Goal: Task Accomplishment & Management: Complete application form

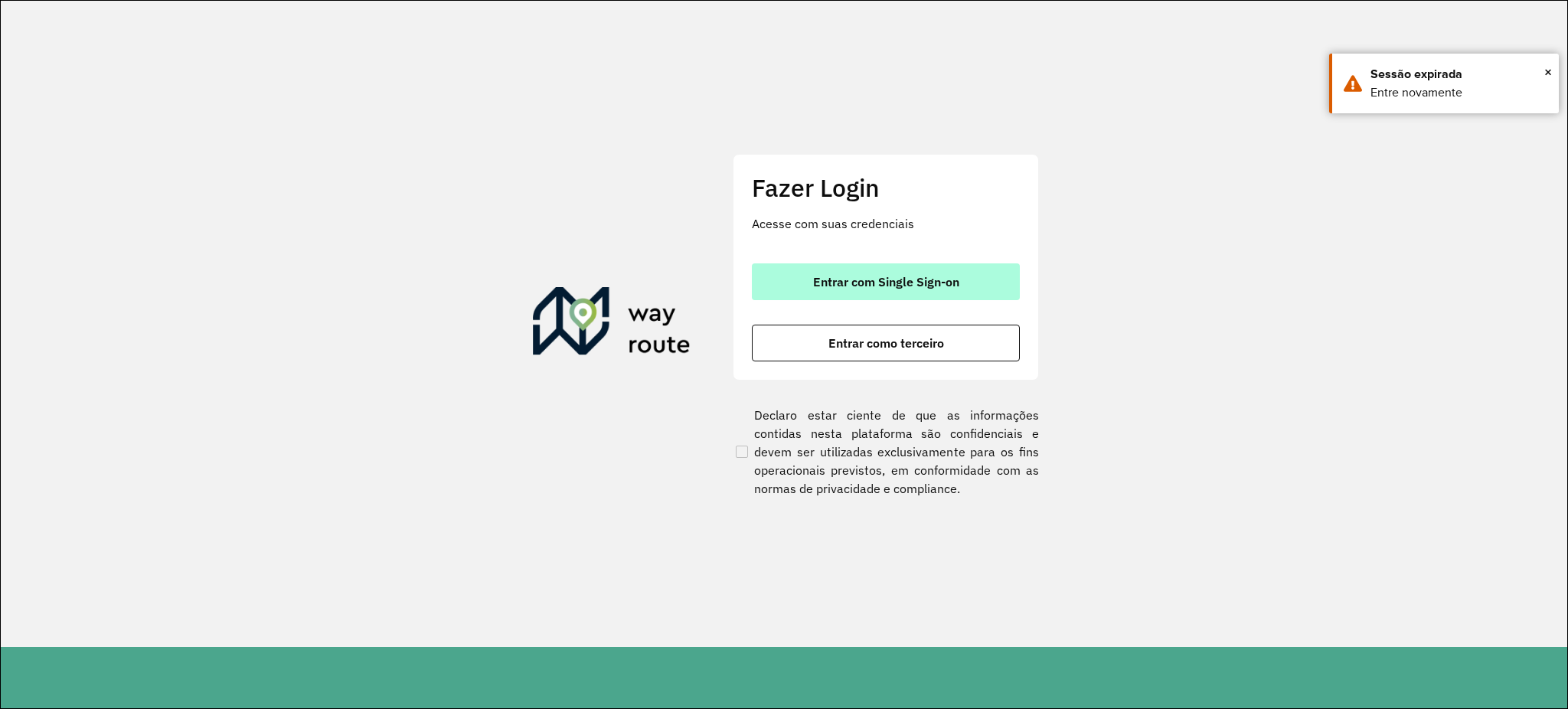
click at [838, 295] on button "Entrar com Single Sign-on" at bounding box center [886, 281] width 268 height 37
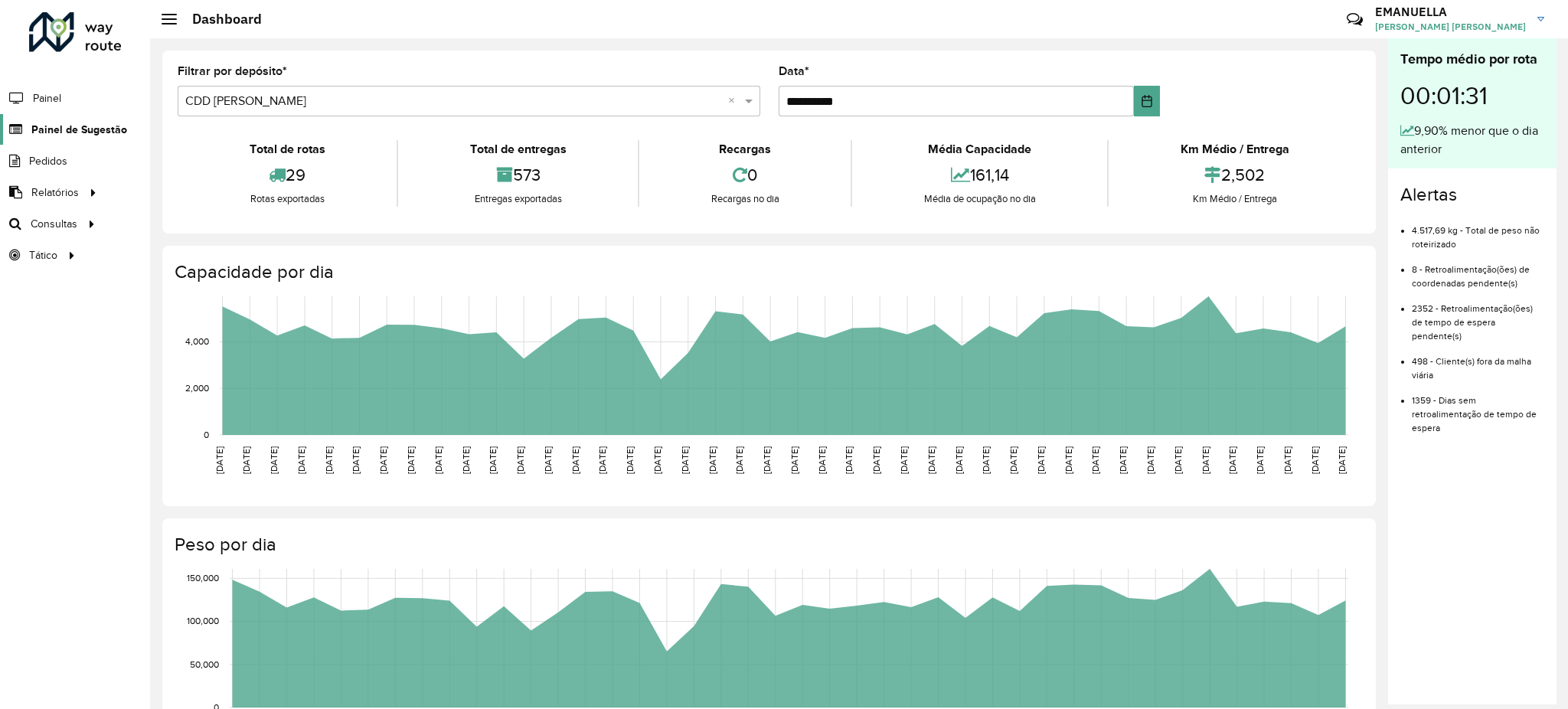
click at [67, 126] on span "Painel de Sugestão" at bounding box center [79, 129] width 96 height 16
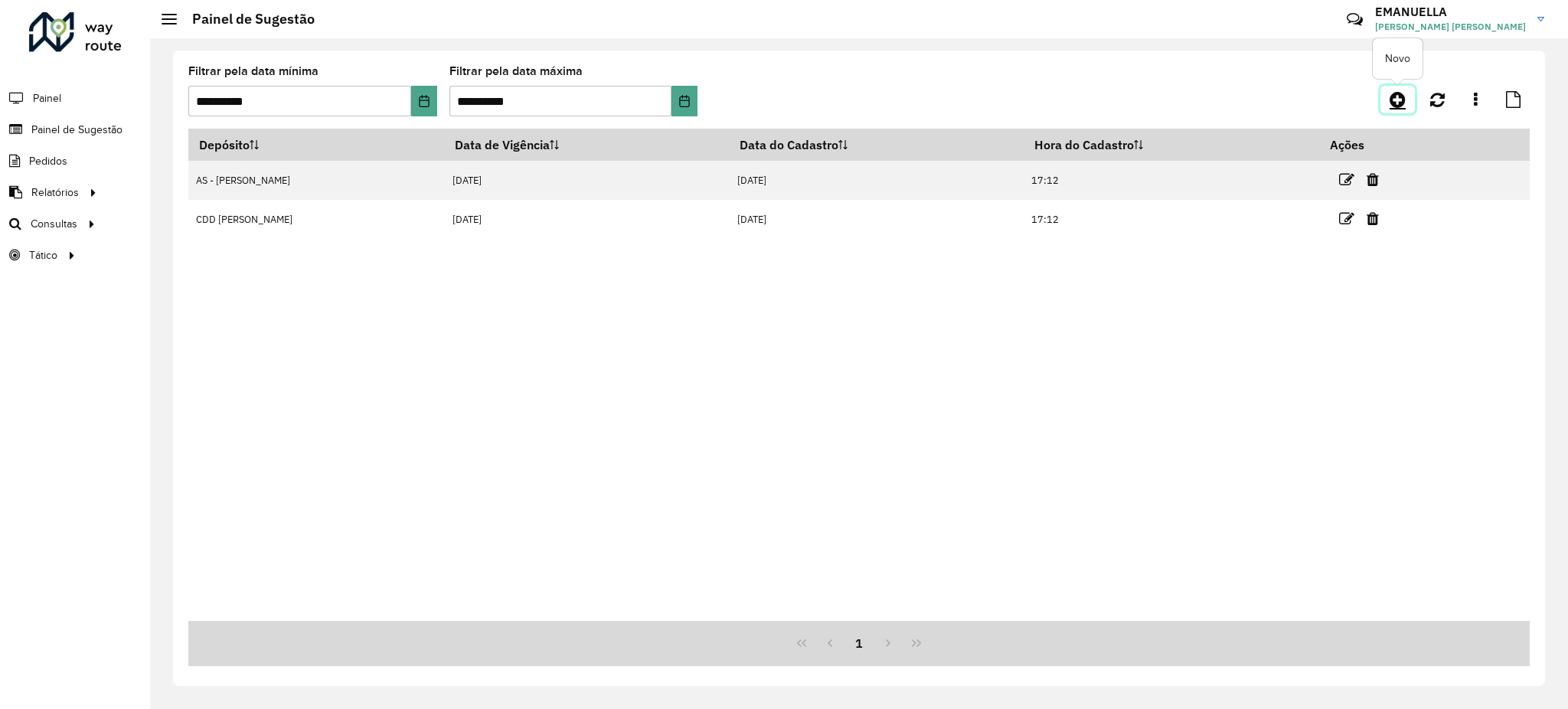
click at [1390, 98] on icon at bounding box center [1397, 100] width 16 height 19
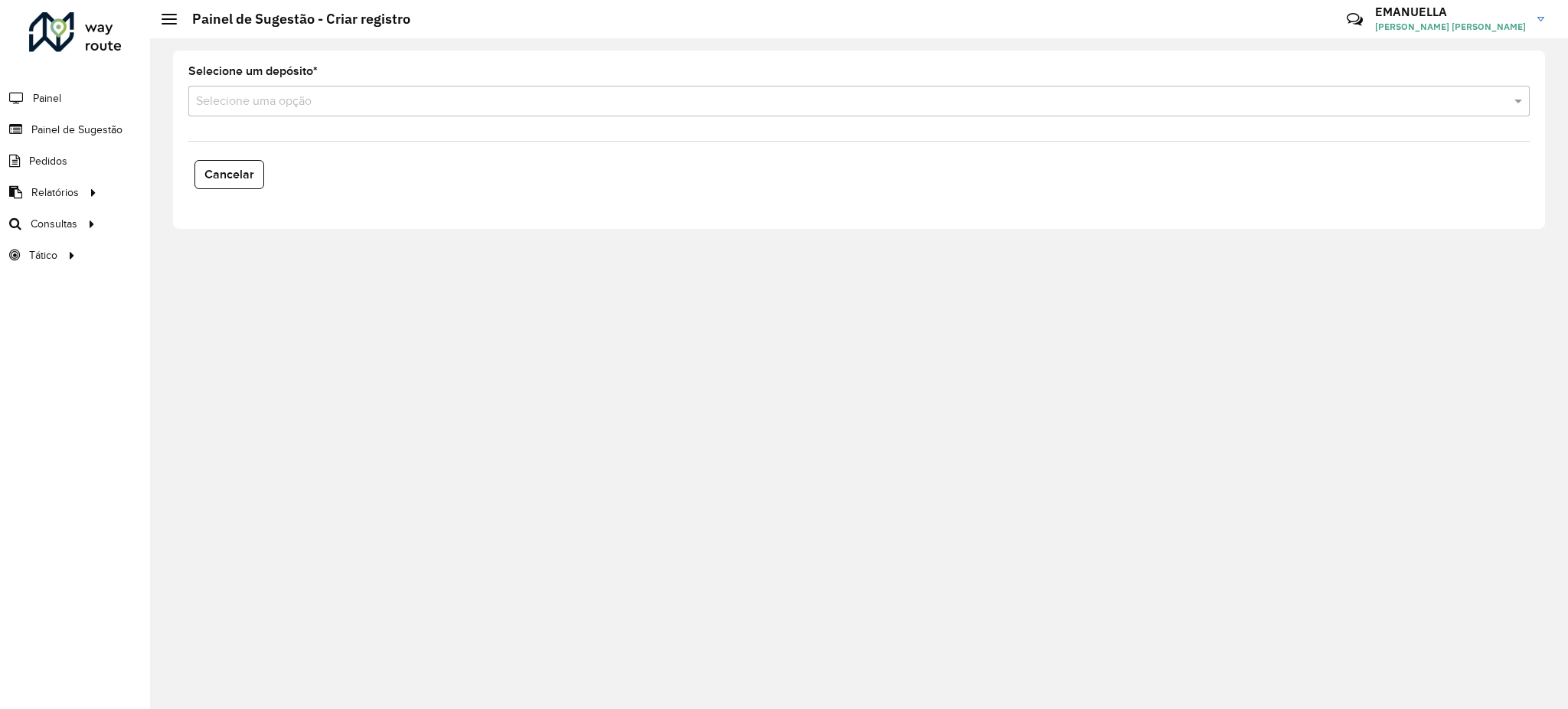
click at [404, 96] on input "text" at bounding box center [844, 102] width 1296 height 19
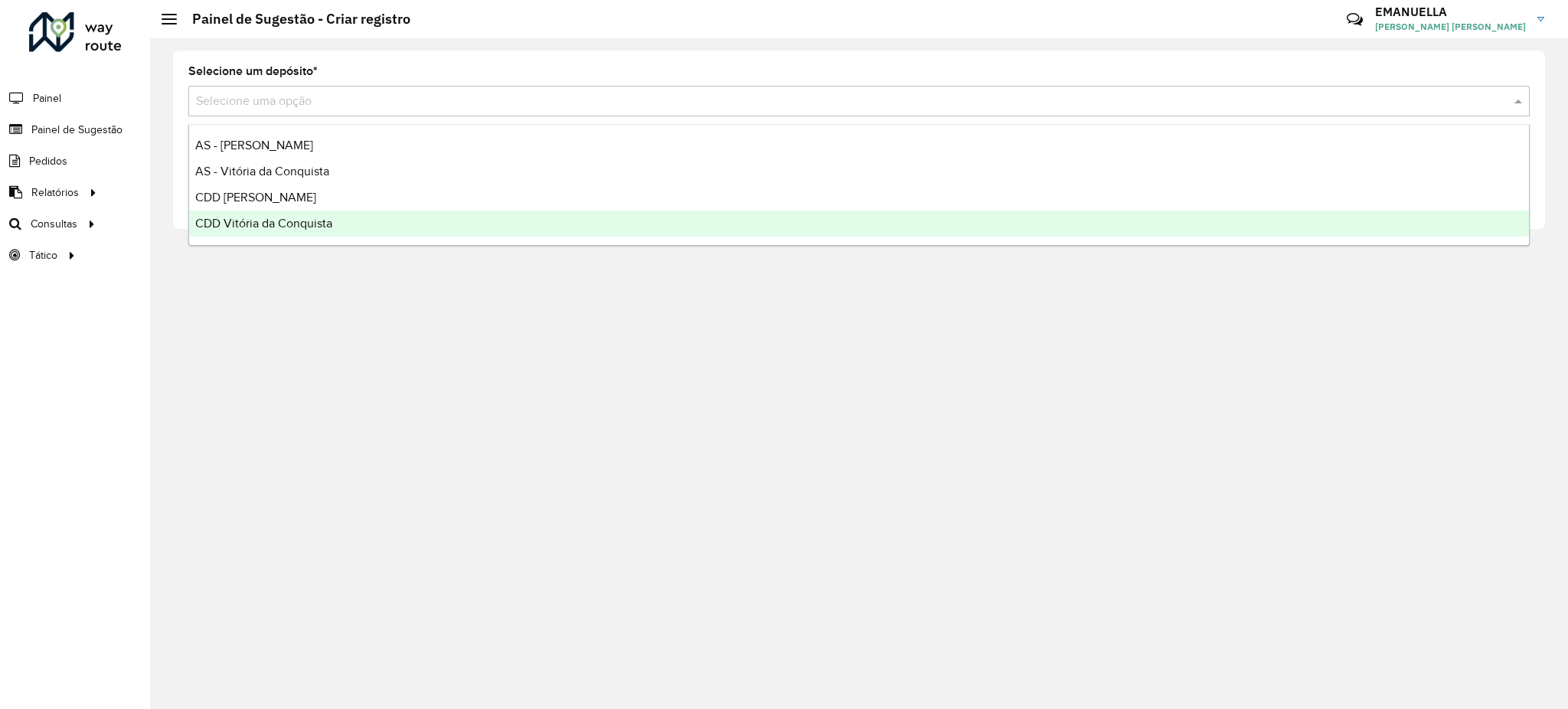
click at [298, 229] on span "CDD Vitória da Conquista" at bounding box center [264, 223] width 137 height 13
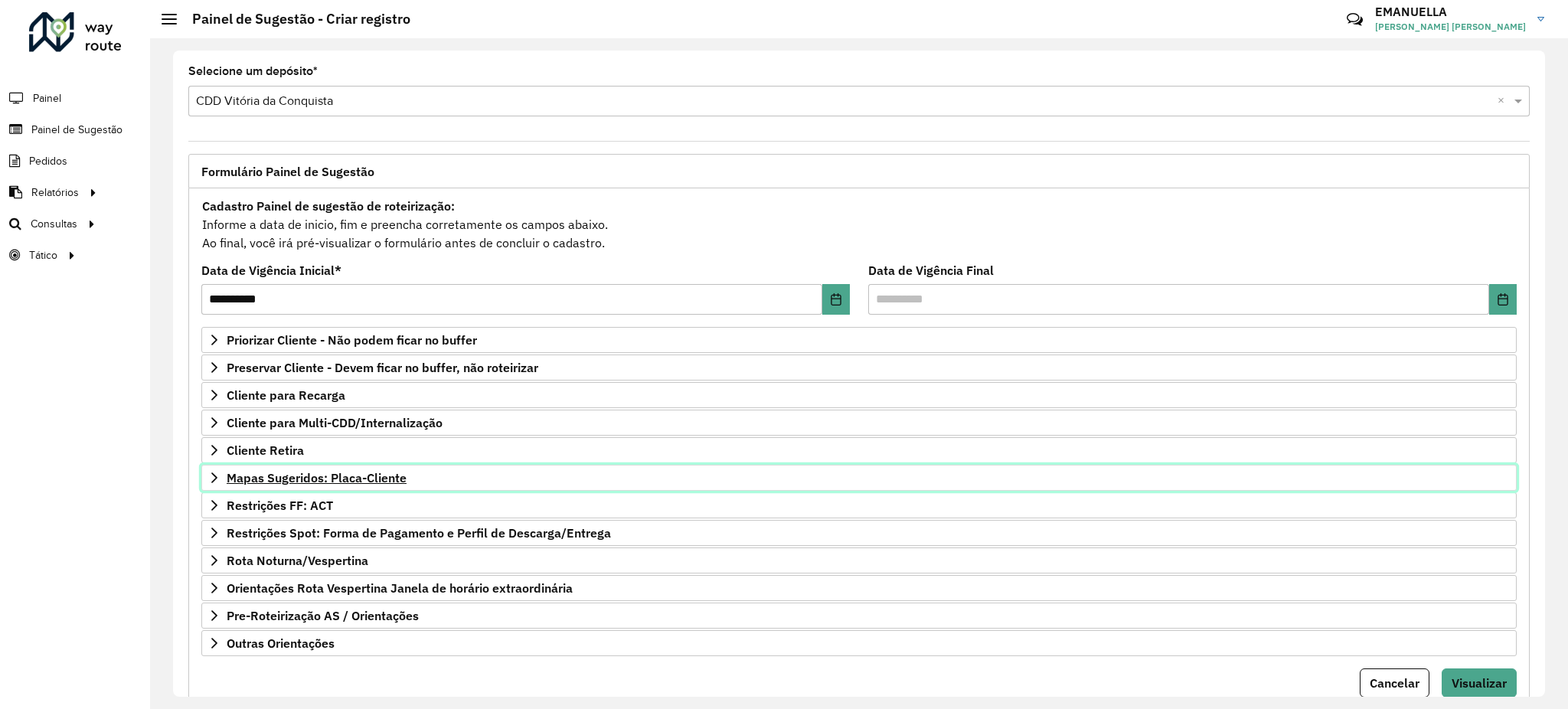
click at [341, 471] on span "Mapas Sugeridos: Placa-Cliente" at bounding box center [316, 478] width 180 height 12
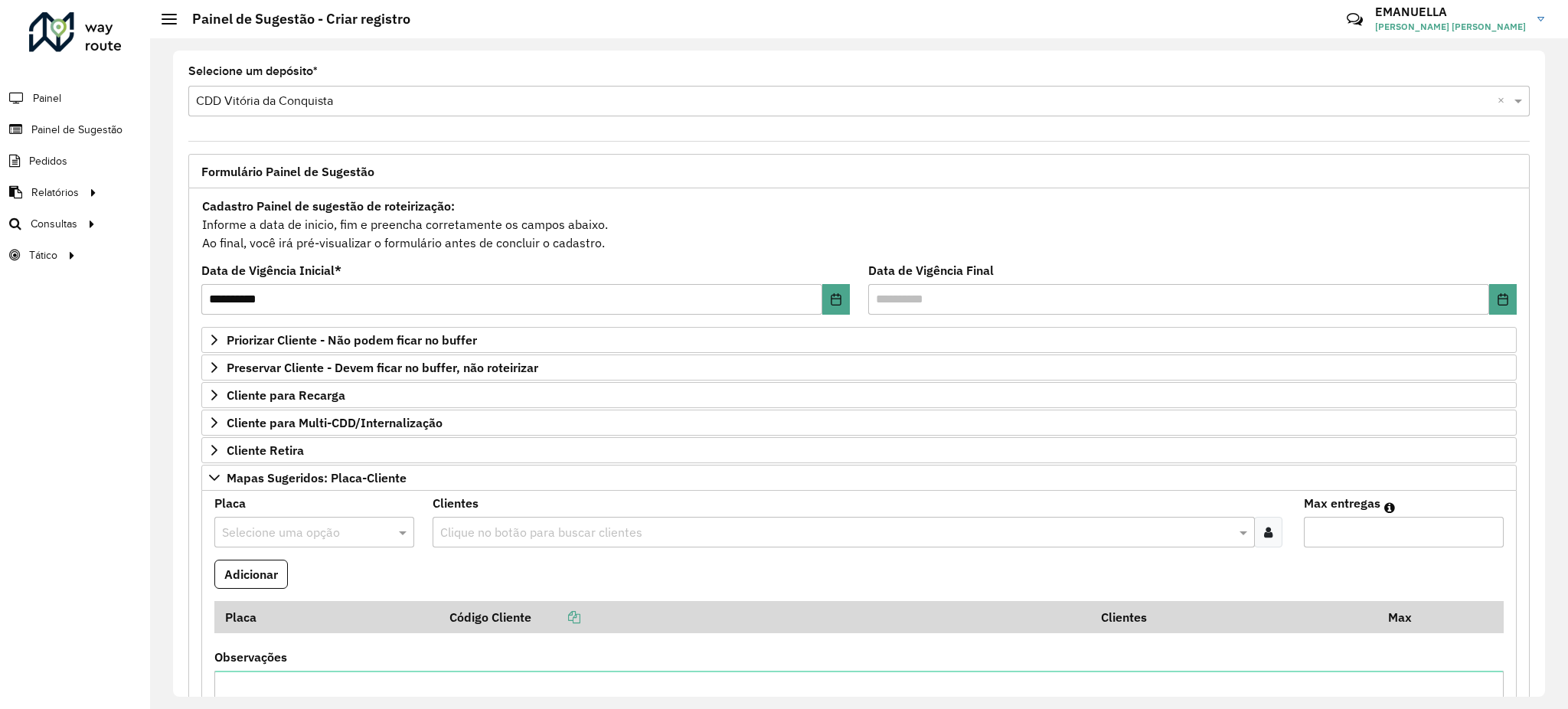
click at [329, 519] on body "**********" at bounding box center [784, 354] width 1568 height 709
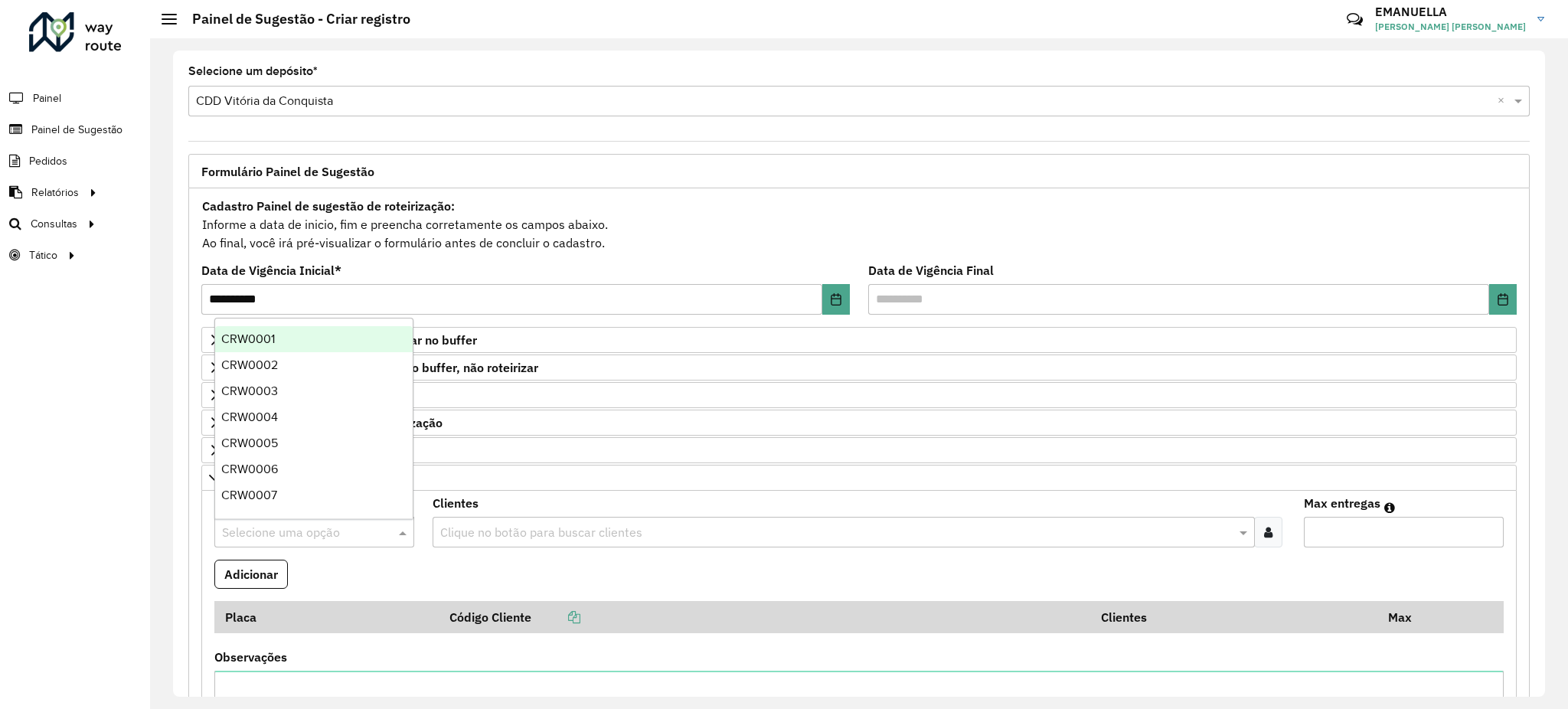
click at [331, 534] on input "text" at bounding box center [299, 533] width 154 height 19
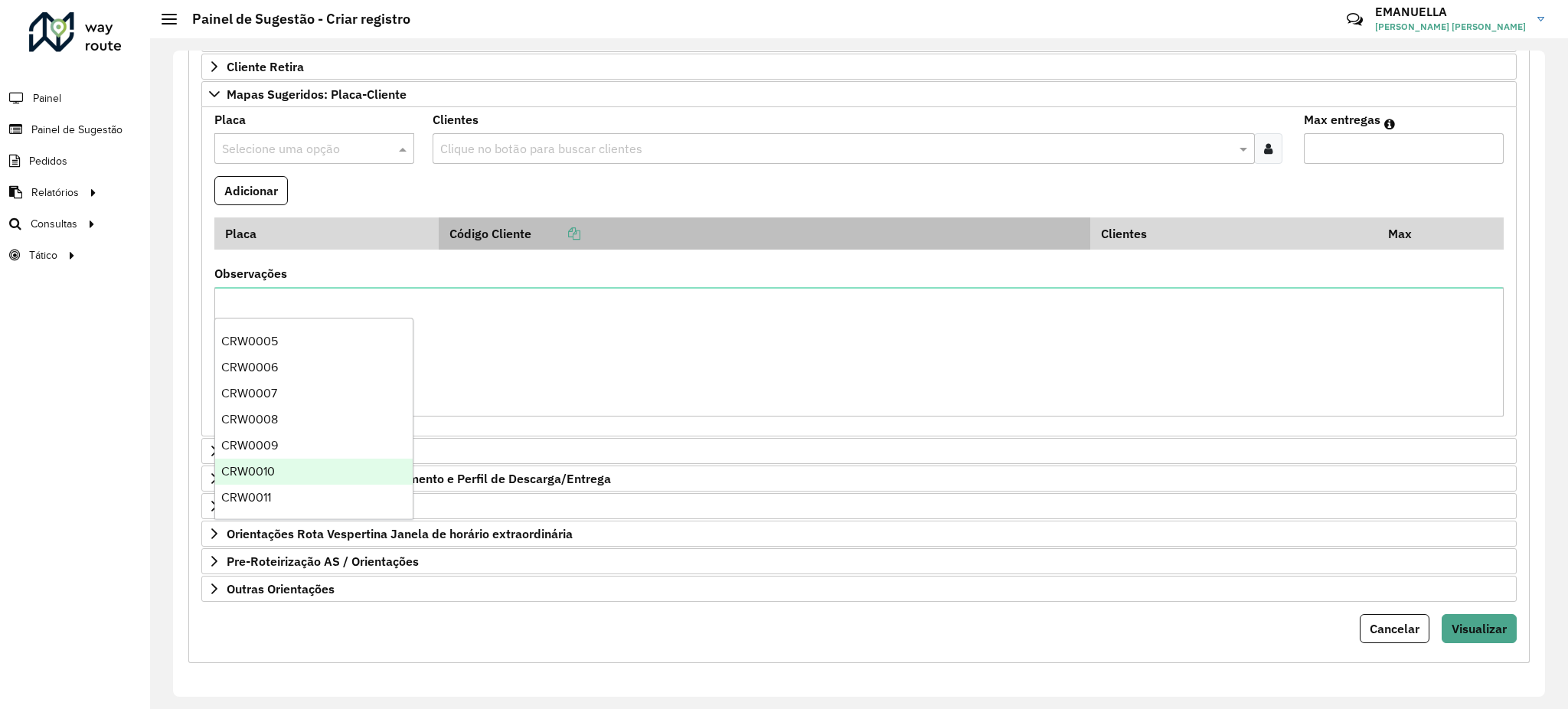
scroll to position [386, 0]
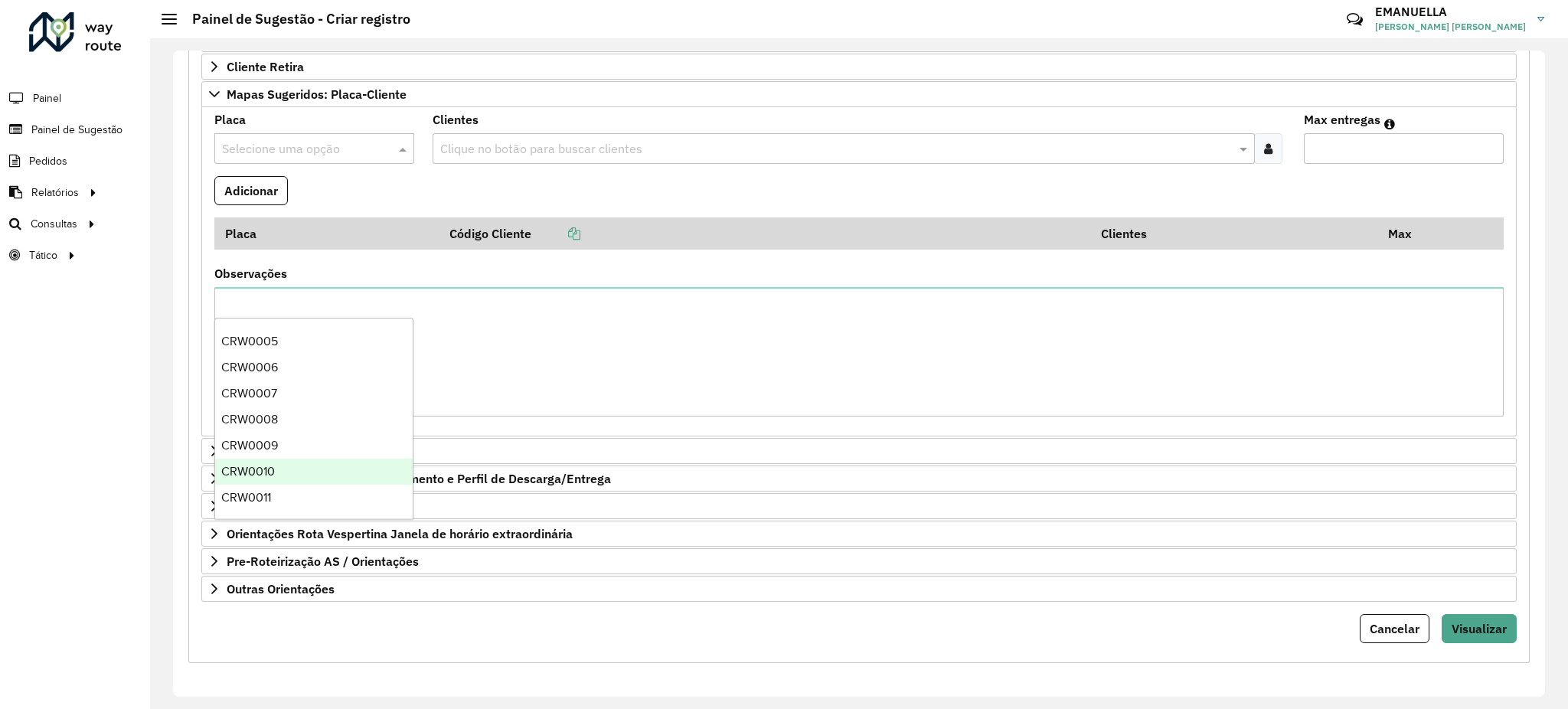
click at [350, 154] on input "text" at bounding box center [299, 150] width 154 height 19
click at [375, 189] on formly-field "Adicionar" at bounding box center [859, 196] width 1308 height 41
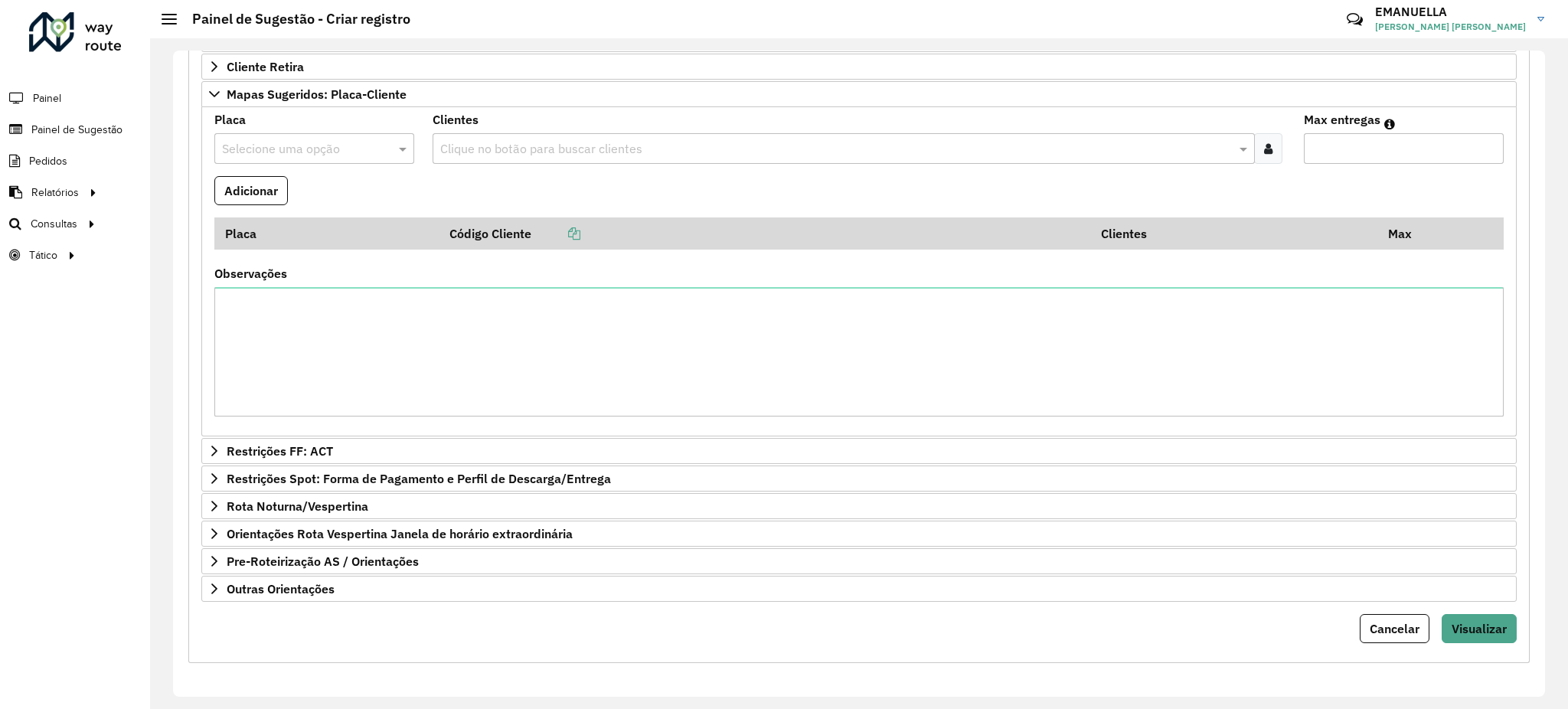
click at [325, 147] on input "text" at bounding box center [299, 150] width 154 height 19
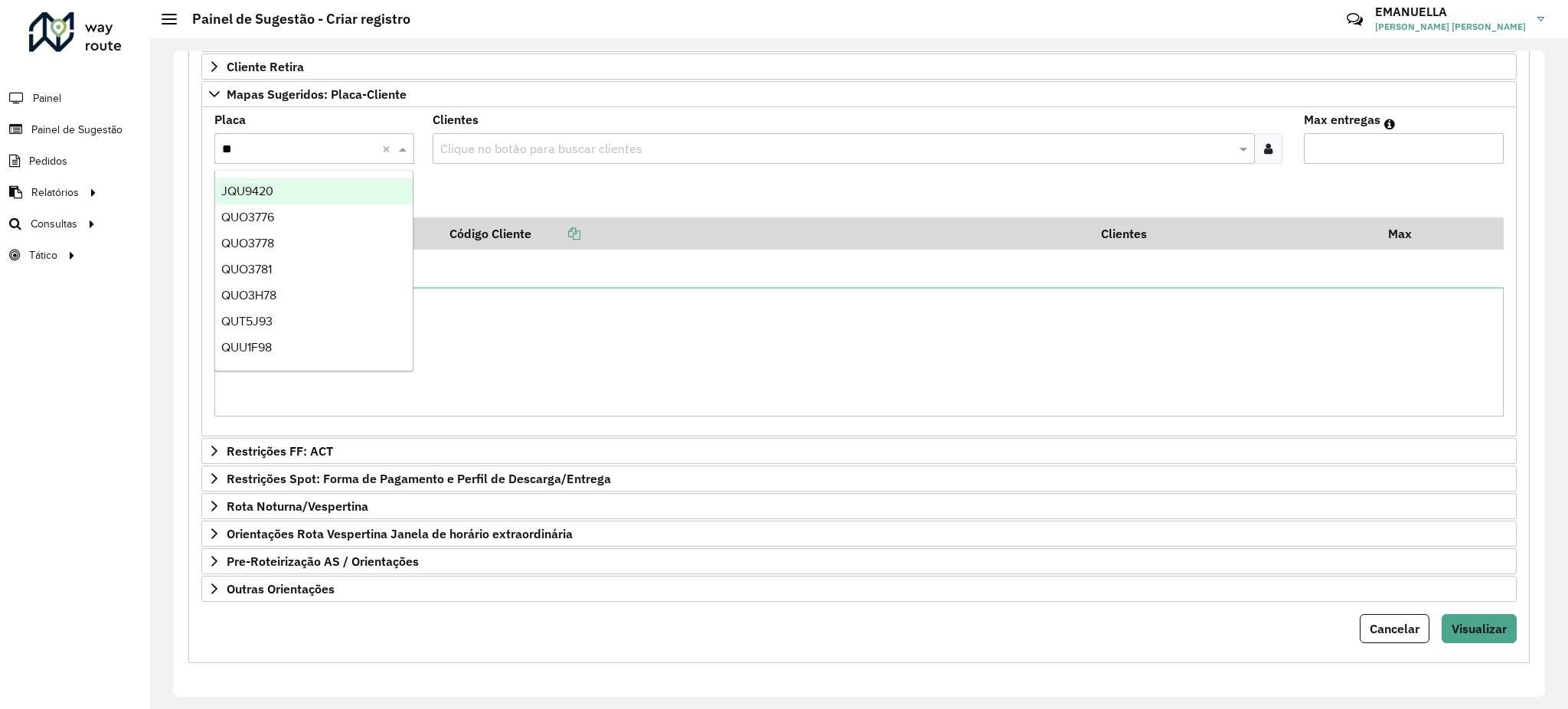
type input "***"
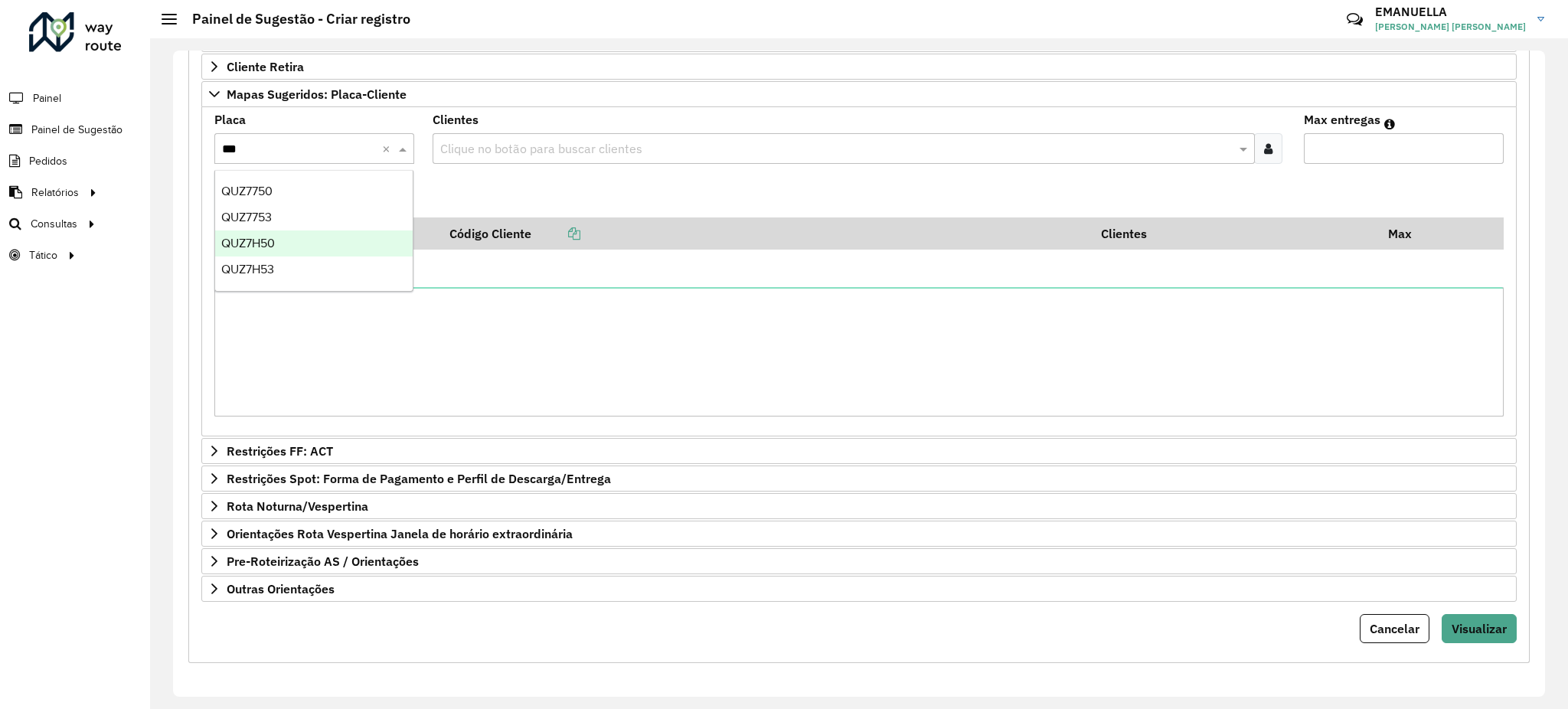
click at [290, 239] on div "QUZ7H50" at bounding box center [314, 243] width 198 height 26
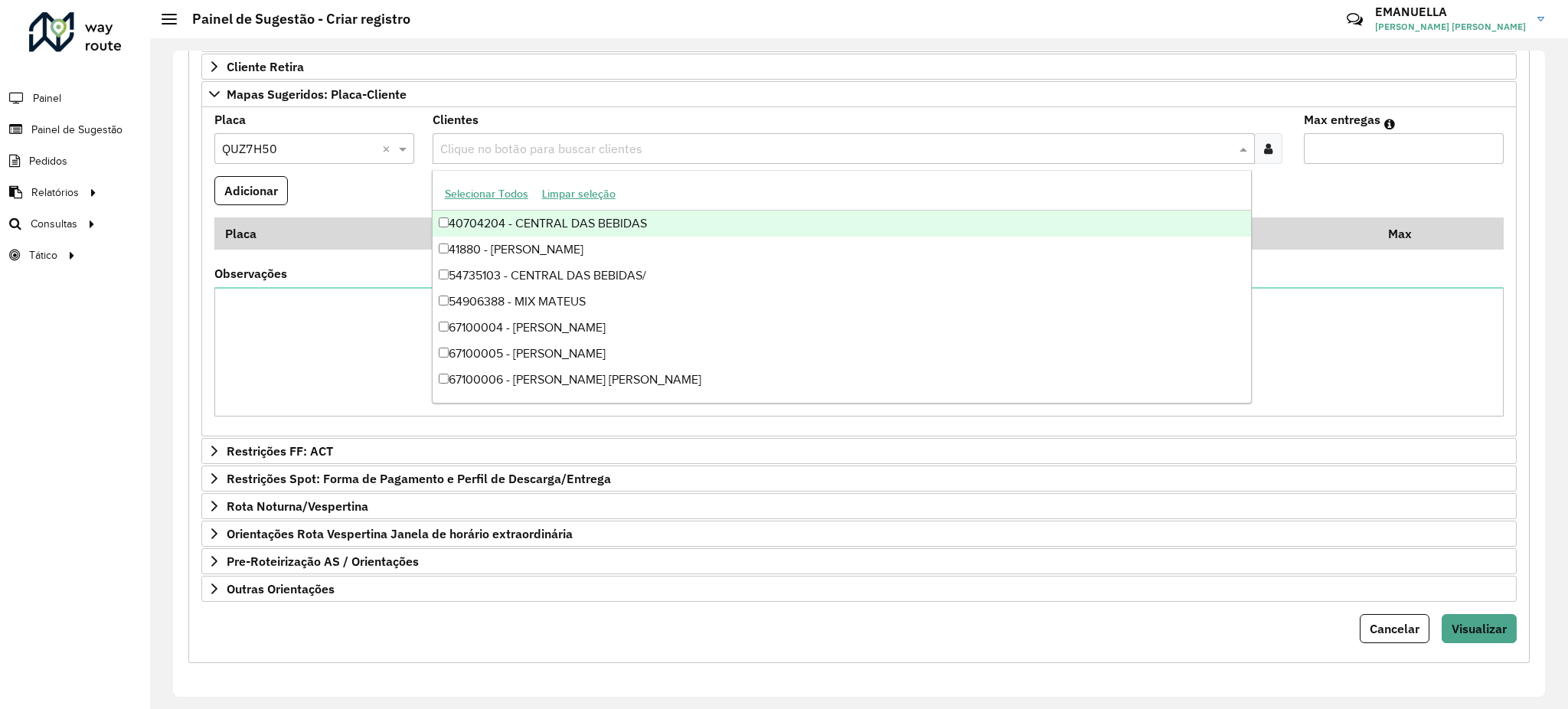
click at [461, 157] on div "Clique no botão para buscar clientes" at bounding box center [844, 148] width 823 height 30
paste input "*****"
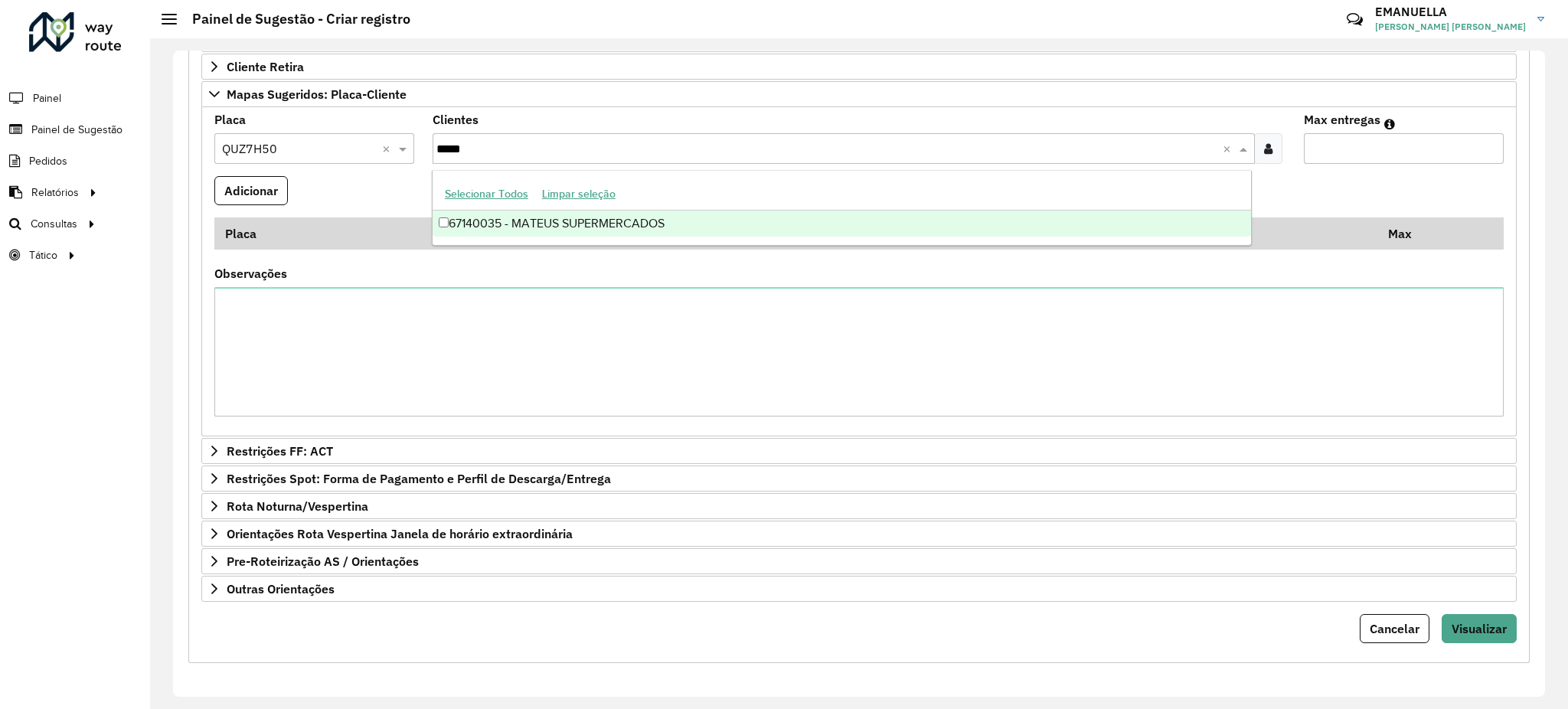
type input "*****"
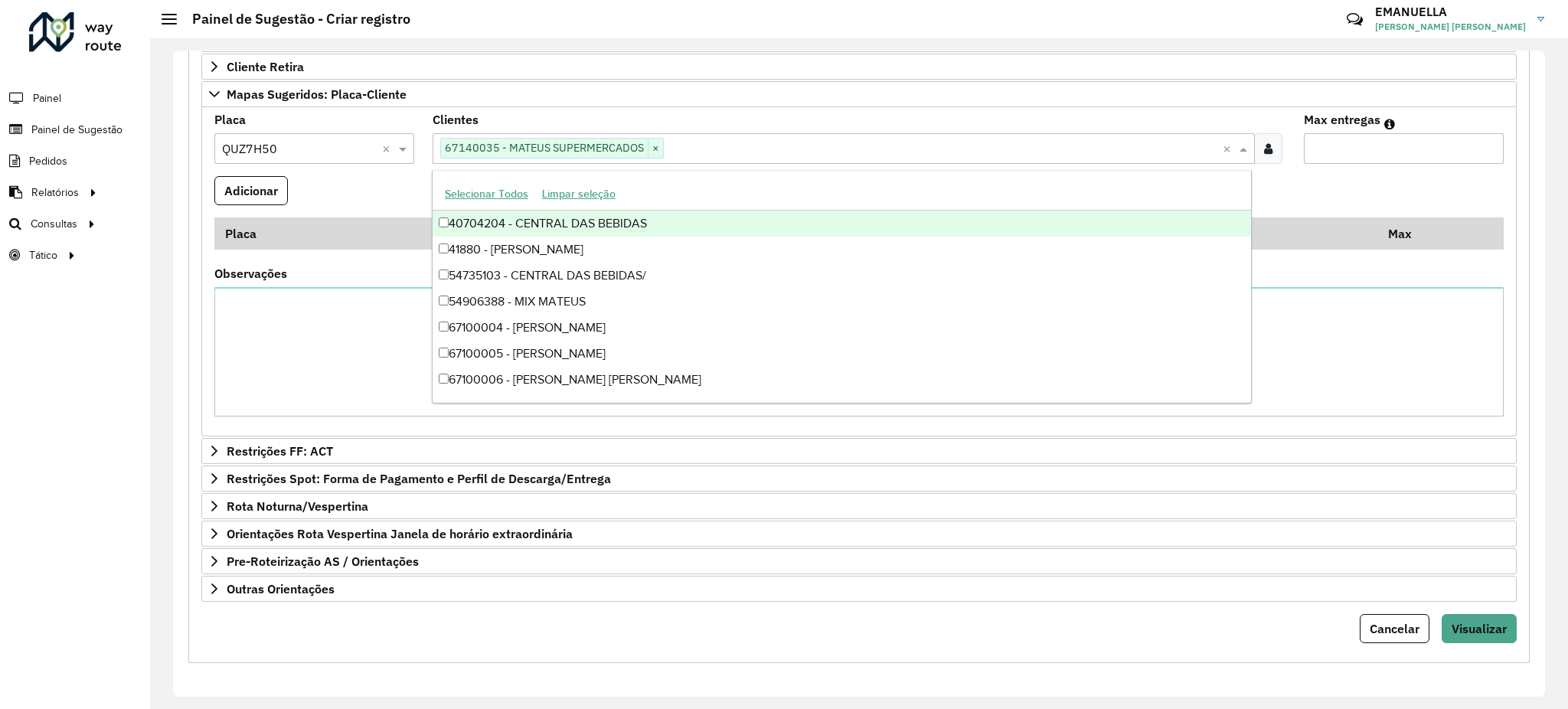
click at [418, 136] on formly-field "Placa Selecione uma opção × QUZ7H50 ×" at bounding box center [314, 145] width 218 height 62
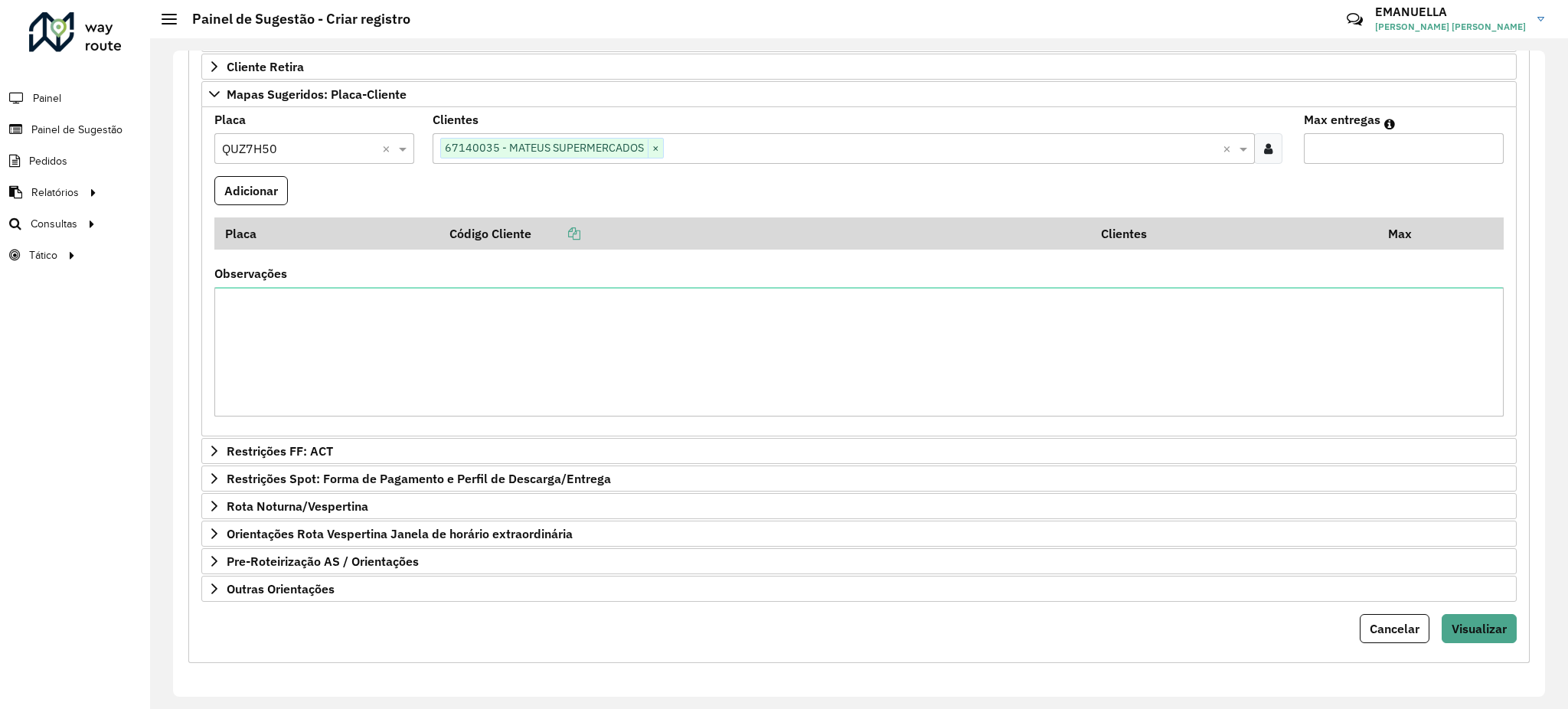
type input "*"
click at [1485, 141] on input "*" at bounding box center [1404, 148] width 200 height 30
click at [275, 201] on button "Adicionar" at bounding box center [251, 190] width 73 height 29
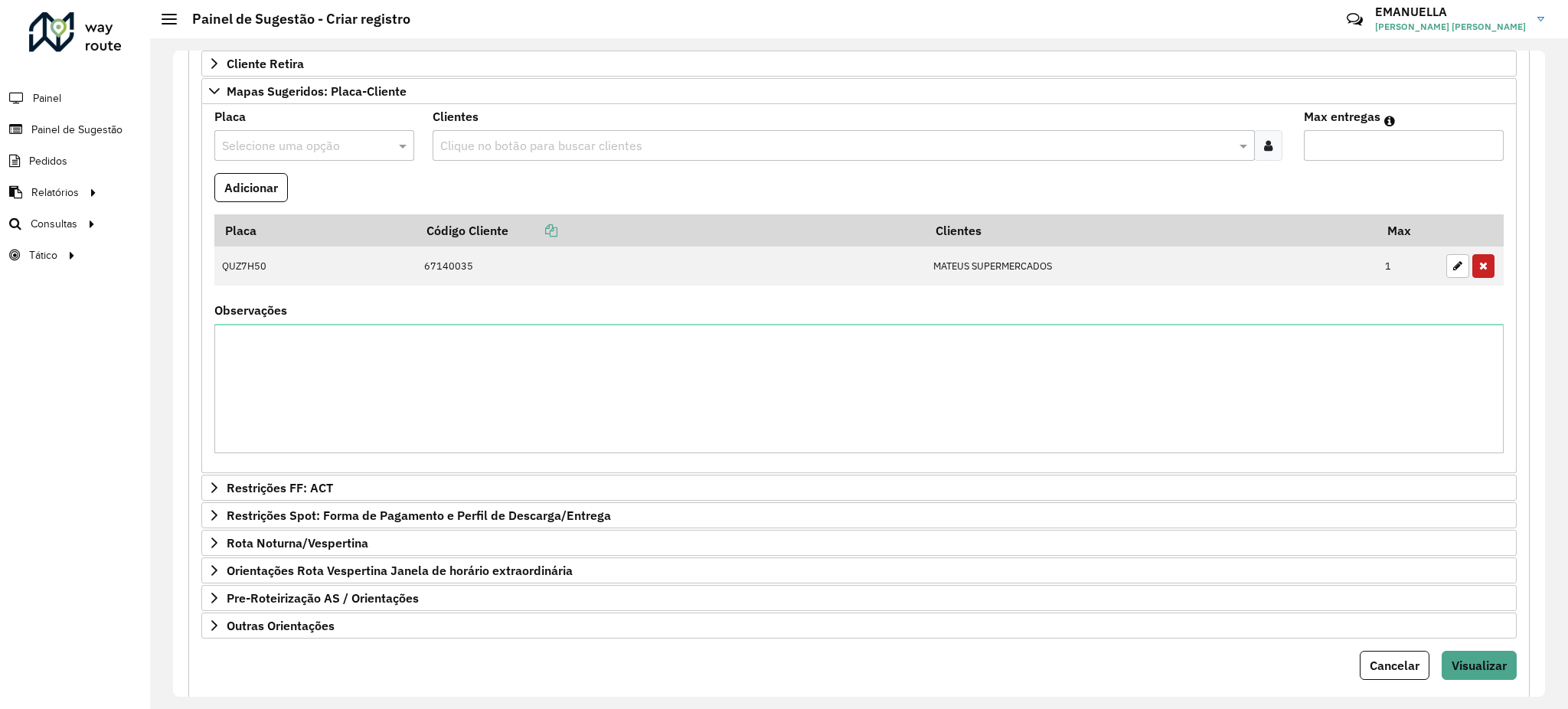
click at [1515, 670] on div "**********" at bounding box center [860, 251] width 1342 height 898
click at [1498, 671] on span "Visualizar" at bounding box center [1479, 665] width 55 height 16
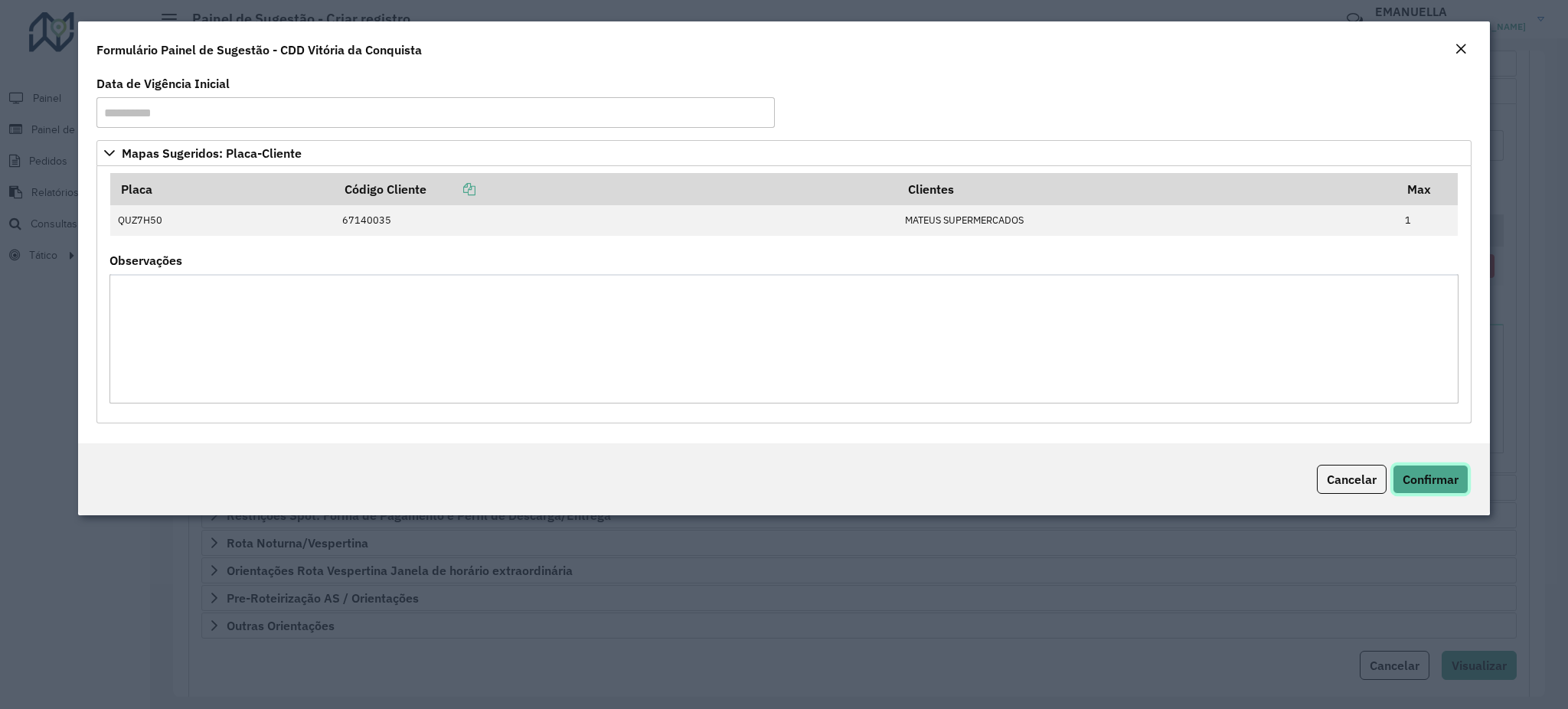
click at [1438, 489] on button "Confirmar" at bounding box center [1430, 478] width 76 height 29
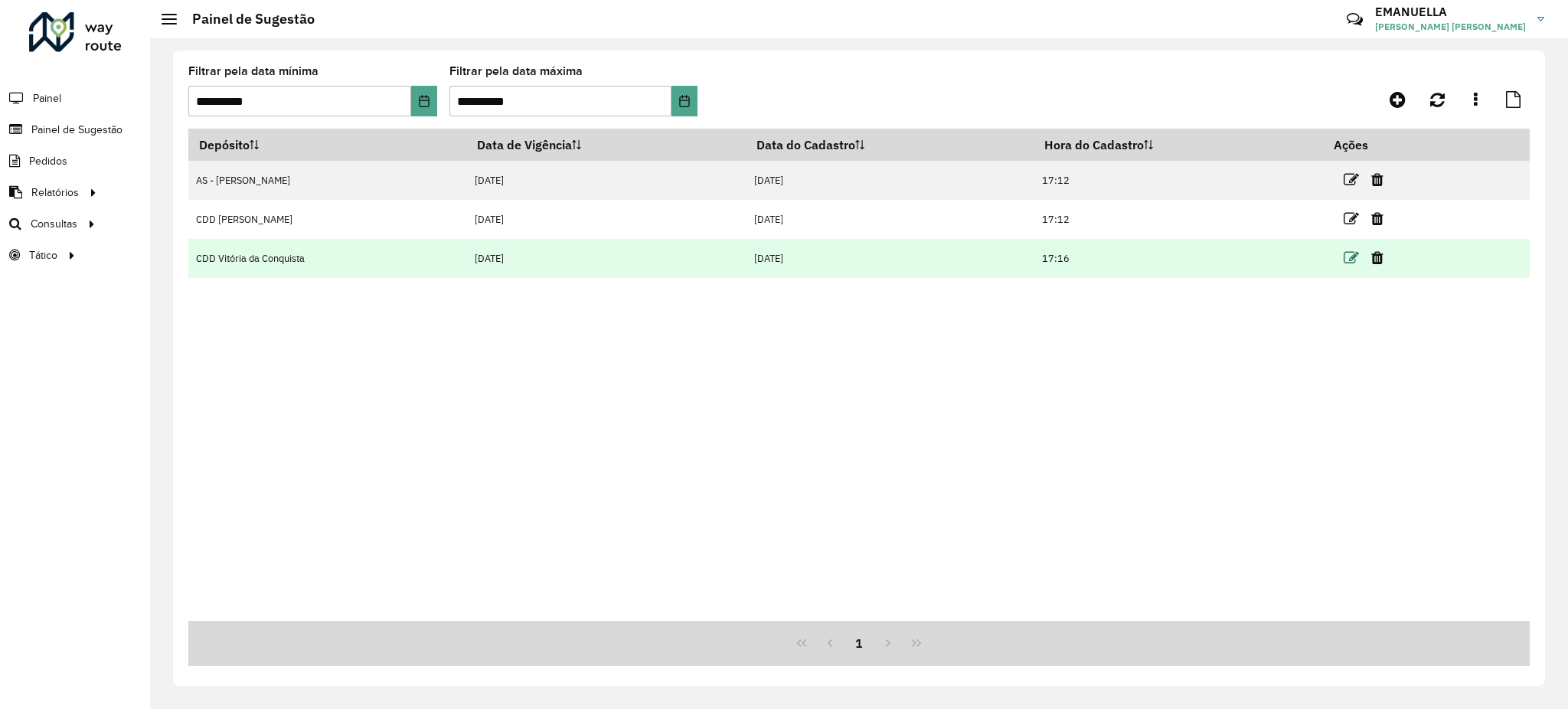
click at [1346, 257] on icon at bounding box center [1351, 258] width 16 height 16
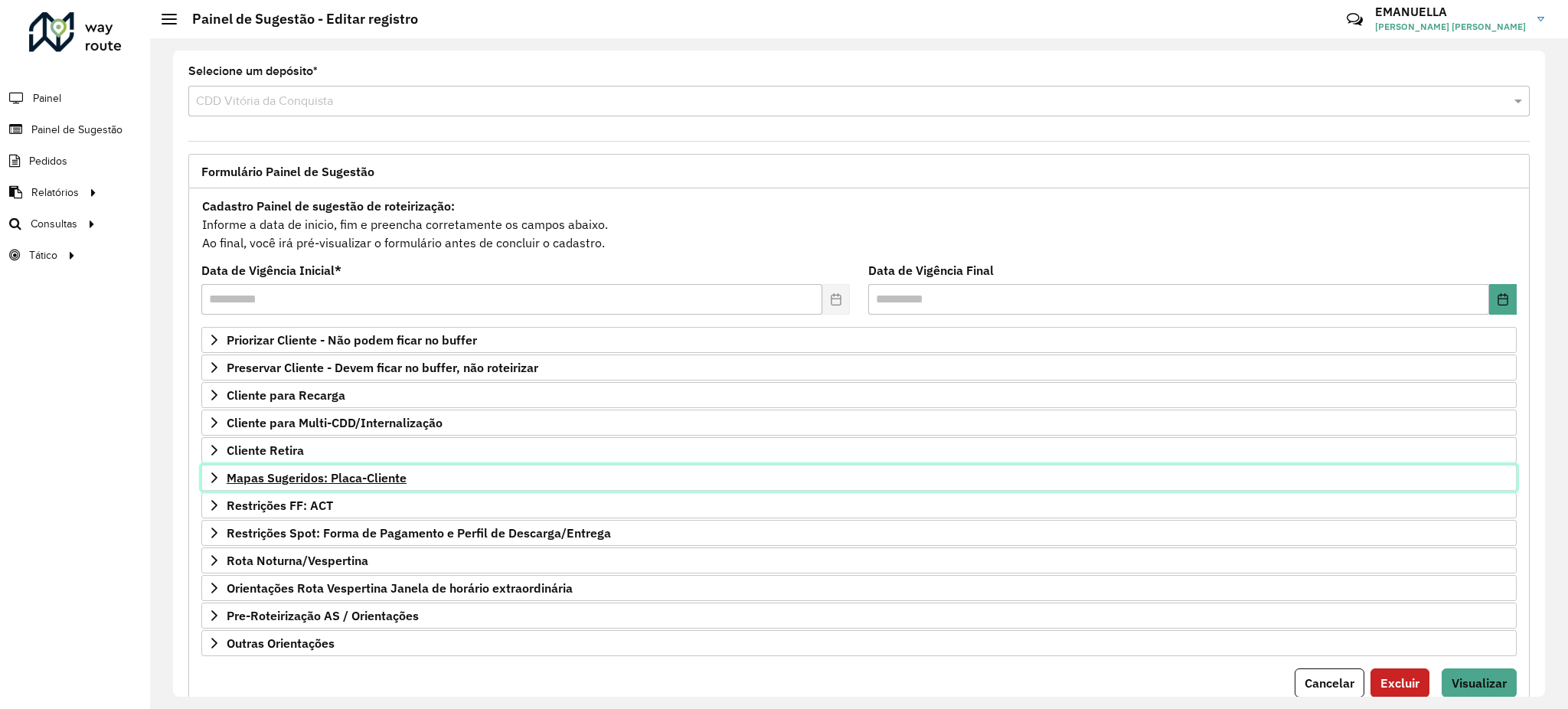
click at [352, 481] on span "Mapas Sugeridos: Placa-Cliente" at bounding box center [316, 478] width 180 height 12
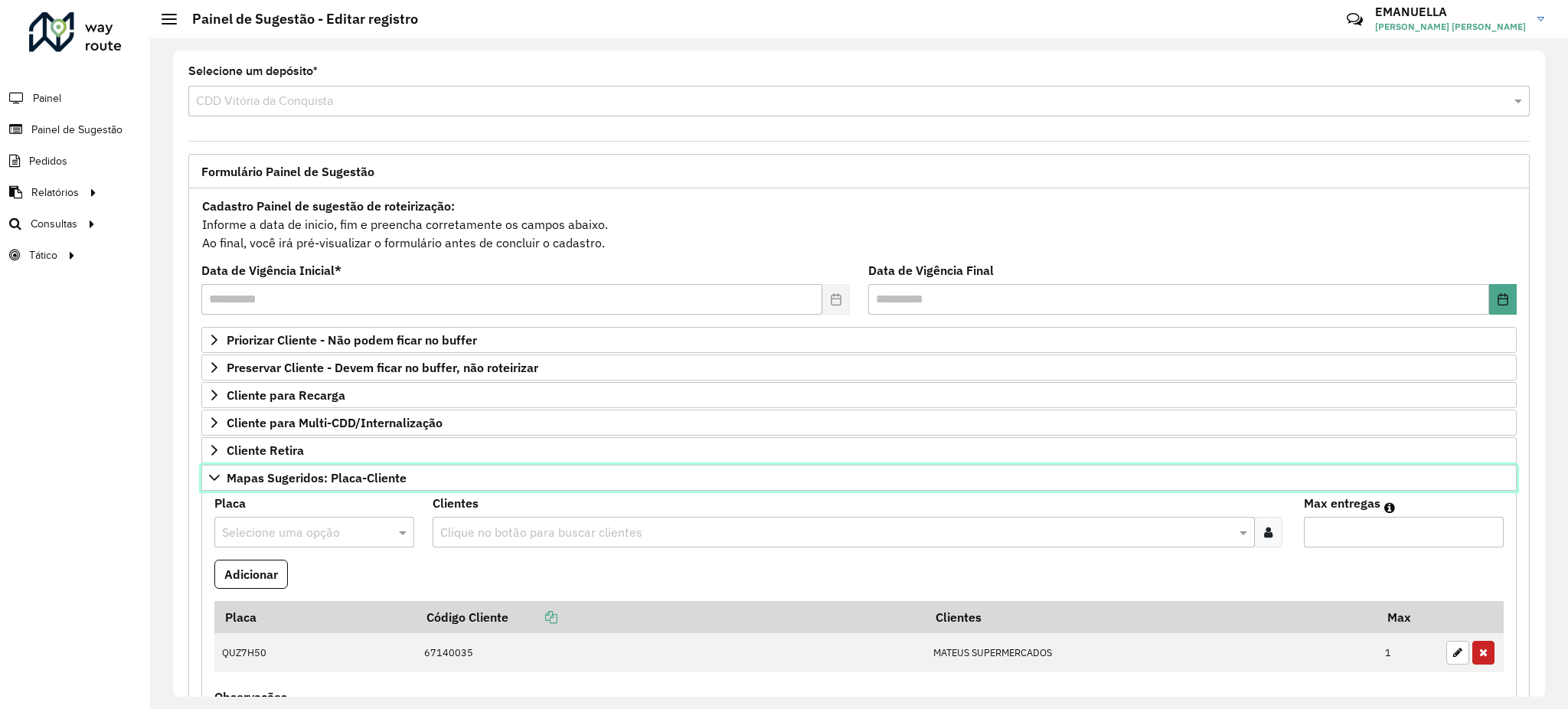
scroll to position [102, 0]
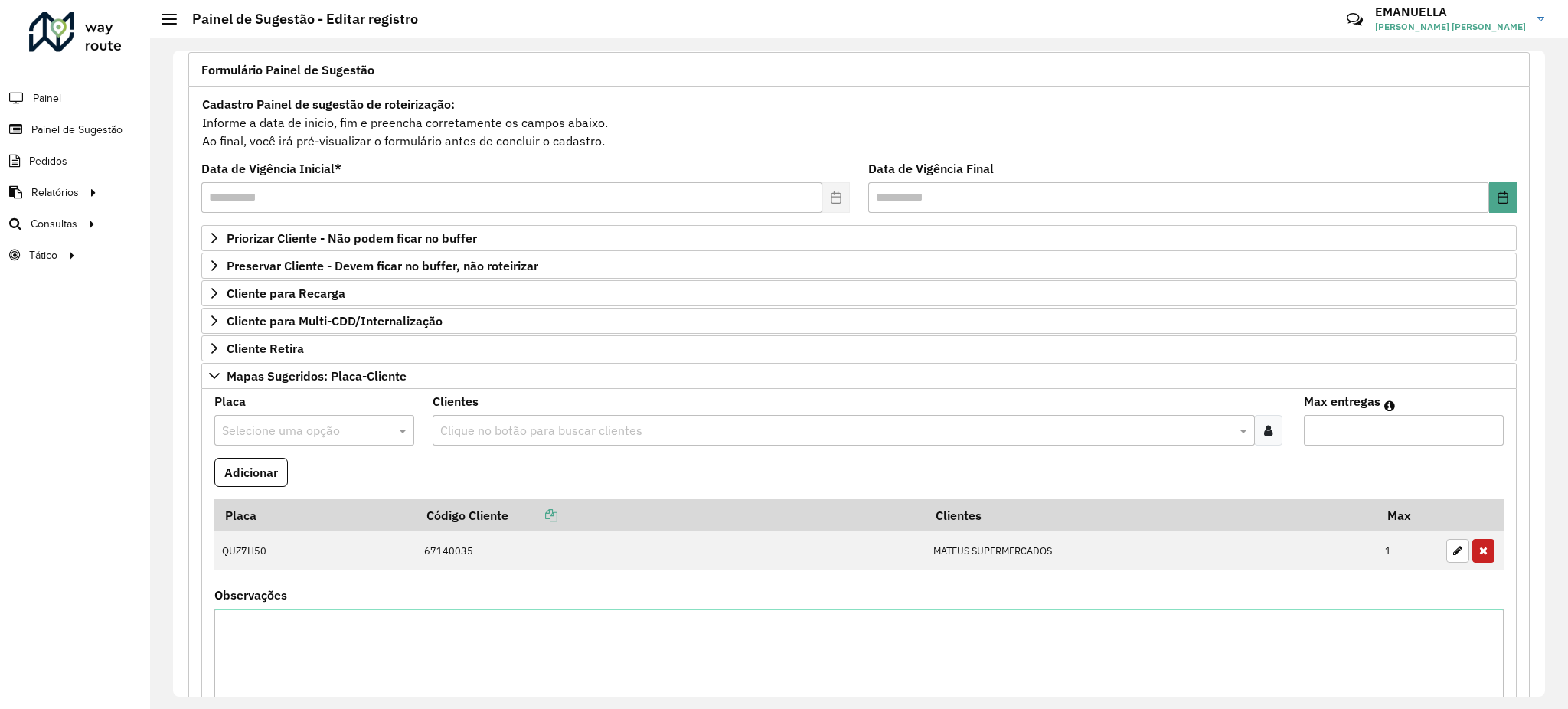
click at [462, 429] on input "text" at bounding box center [836, 431] width 800 height 19
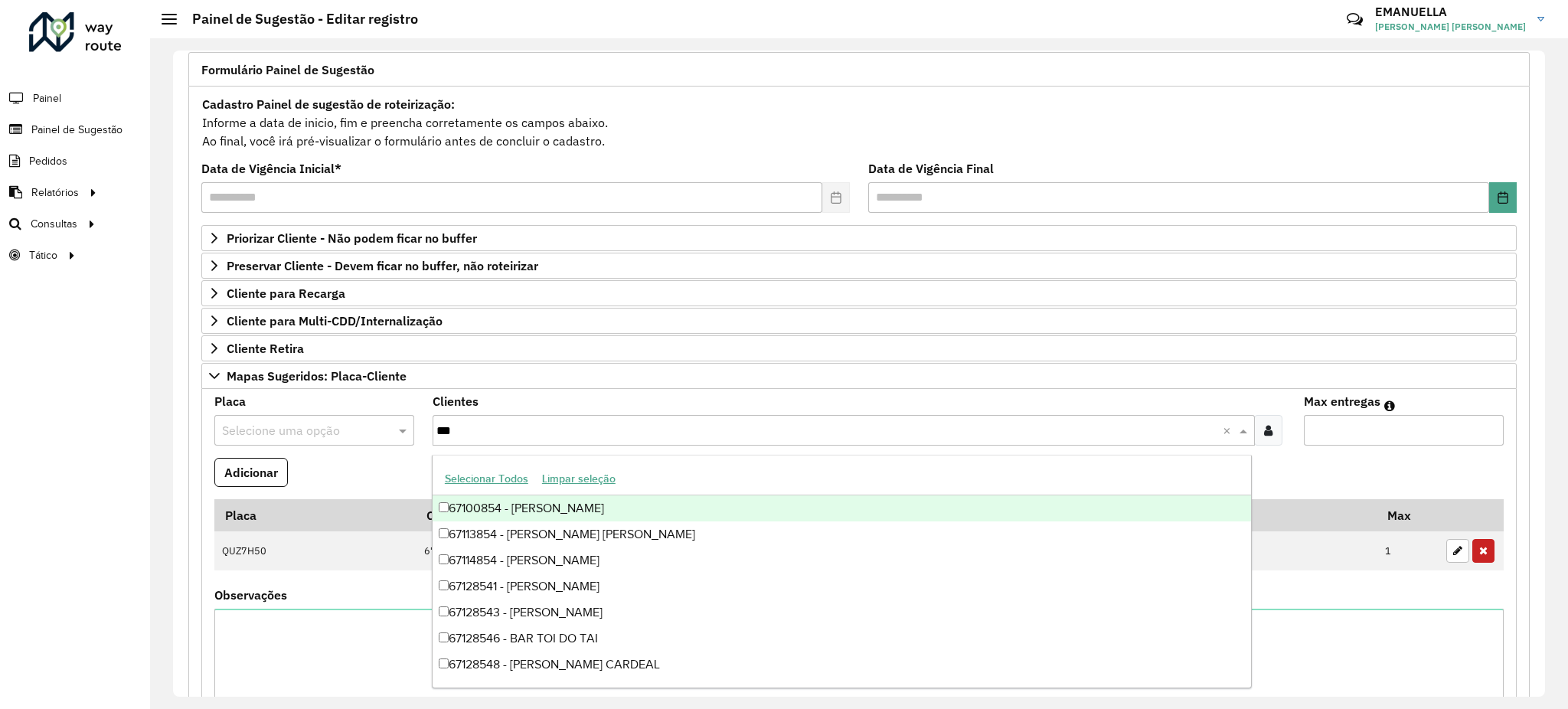
type input "***"
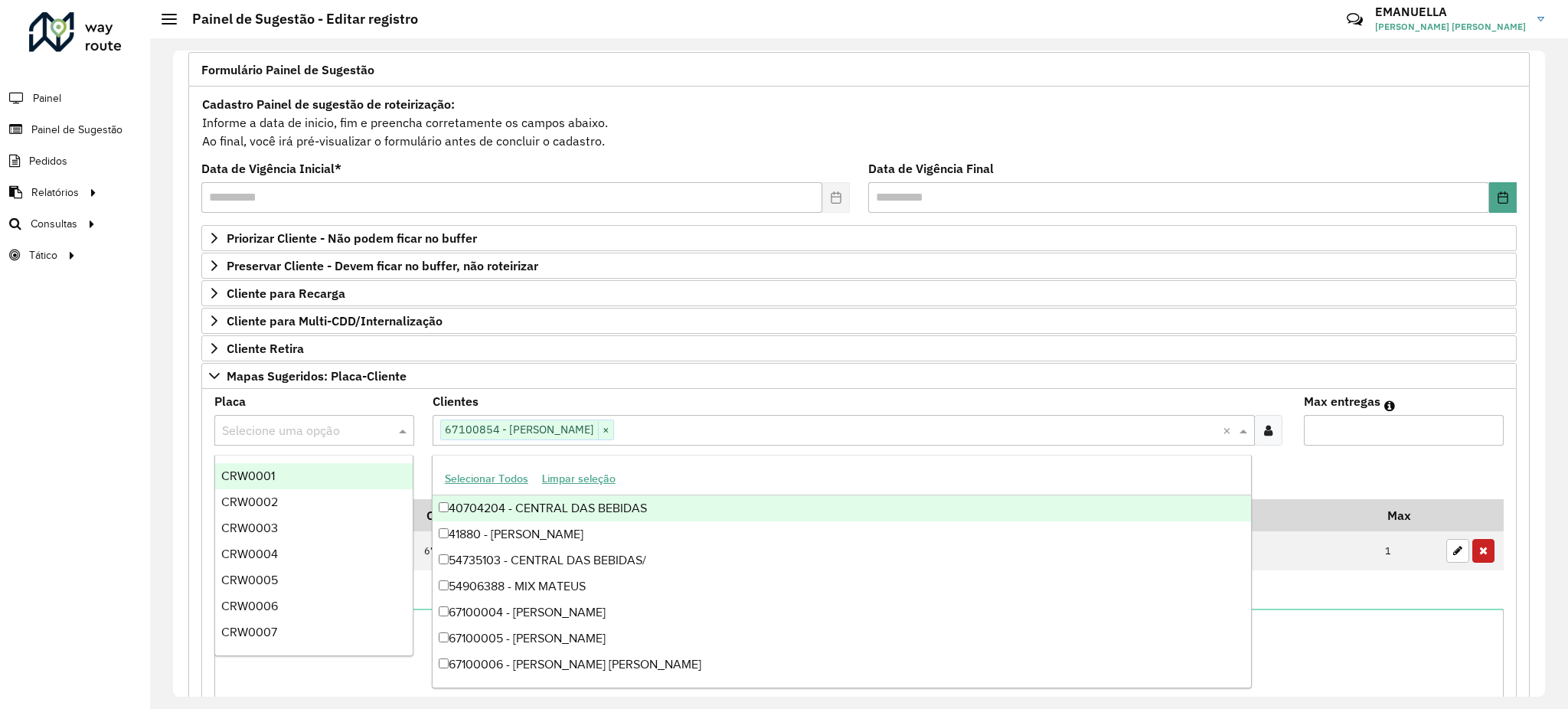
click at [366, 430] on input "text" at bounding box center [299, 431] width 154 height 19
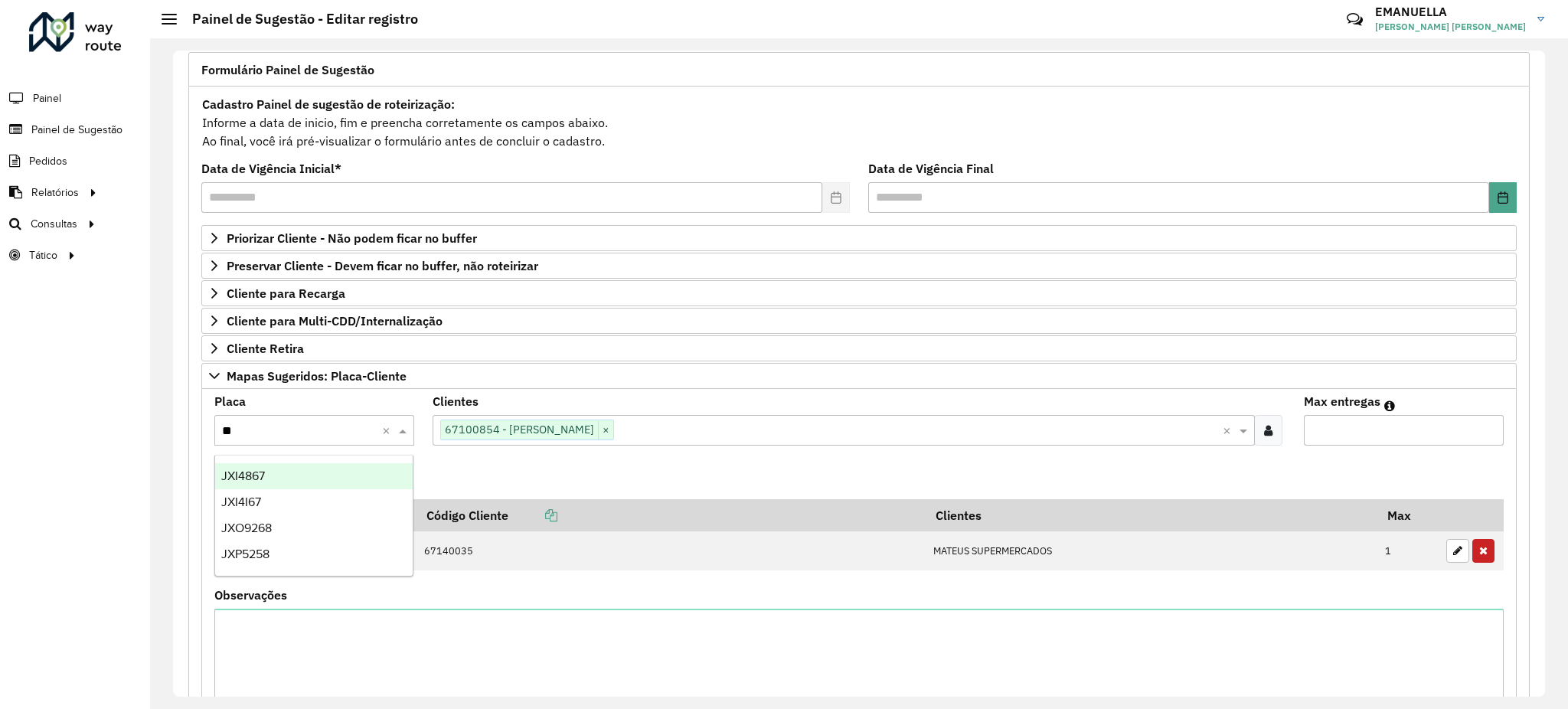
type input "***"
click at [355, 476] on div "JXO9268" at bounding box center [314, 475] width 198 height 26
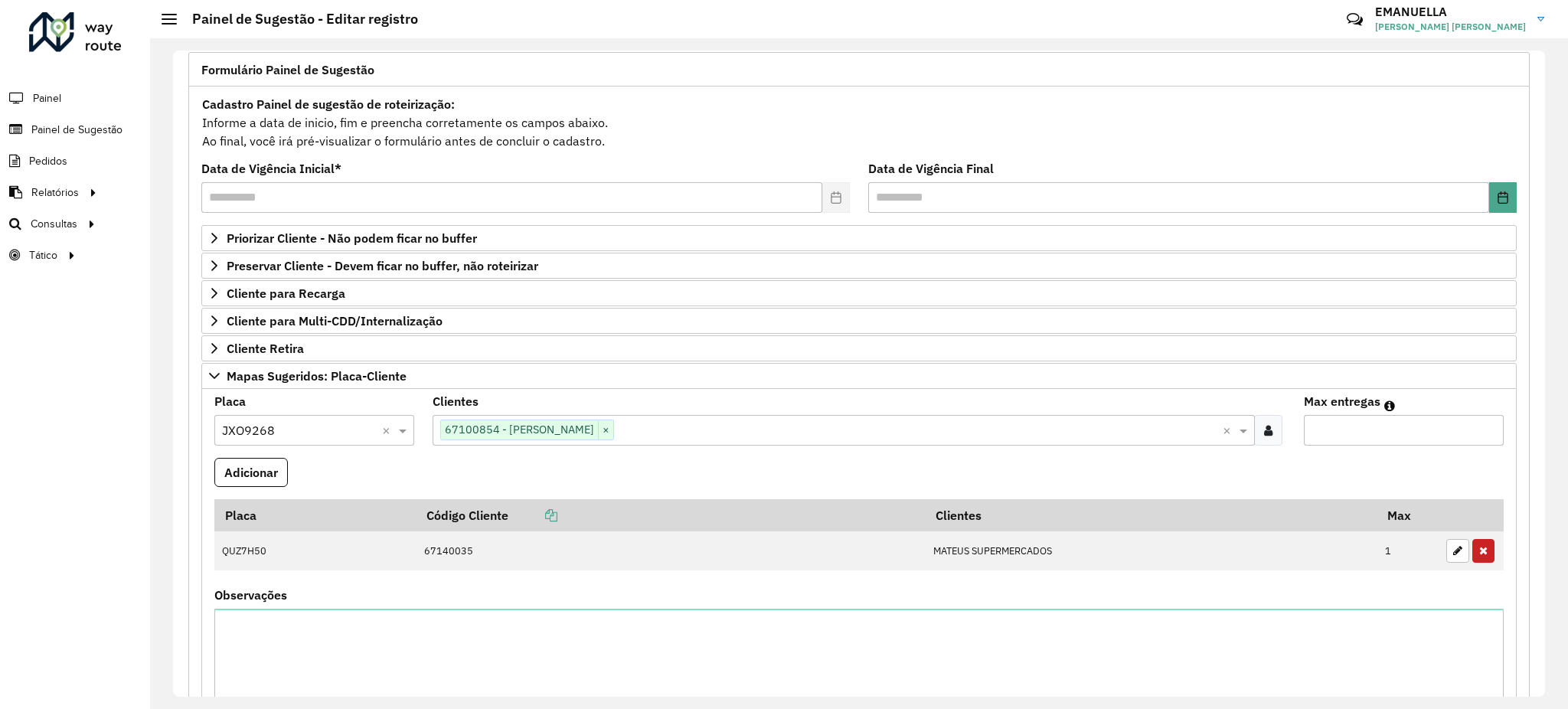
type input "*"
click at [1485, 425] on input "*" at bounding box center [1404, 430] width 200 height 30
drag, startPoint x: 276, startPoint y: 472, endPoint x: 275, endPoint y: 462, distance: 10.0
click at [277, 466] on button "Adicionar" at bounding box center [251, 472] width 73 height 29
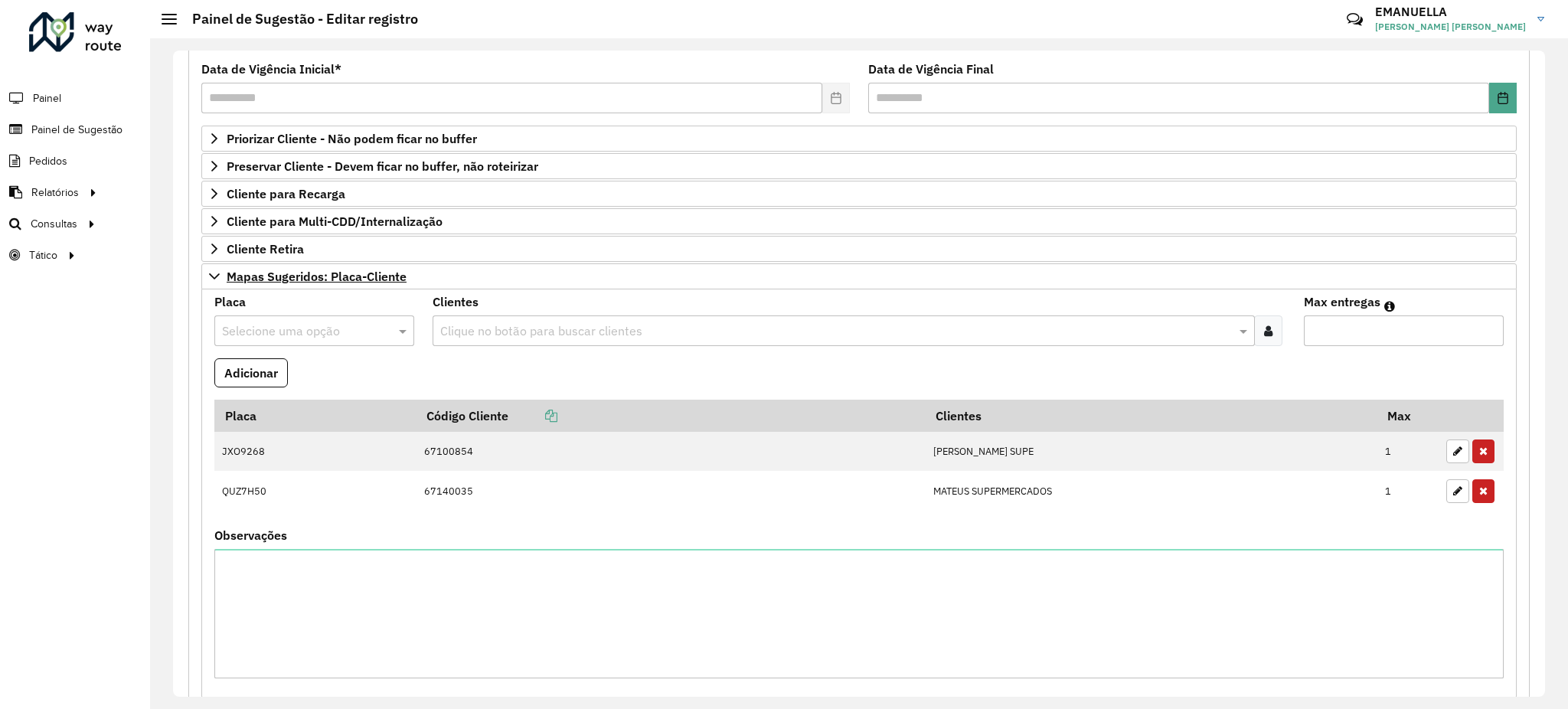
scroll to position [306, 0]
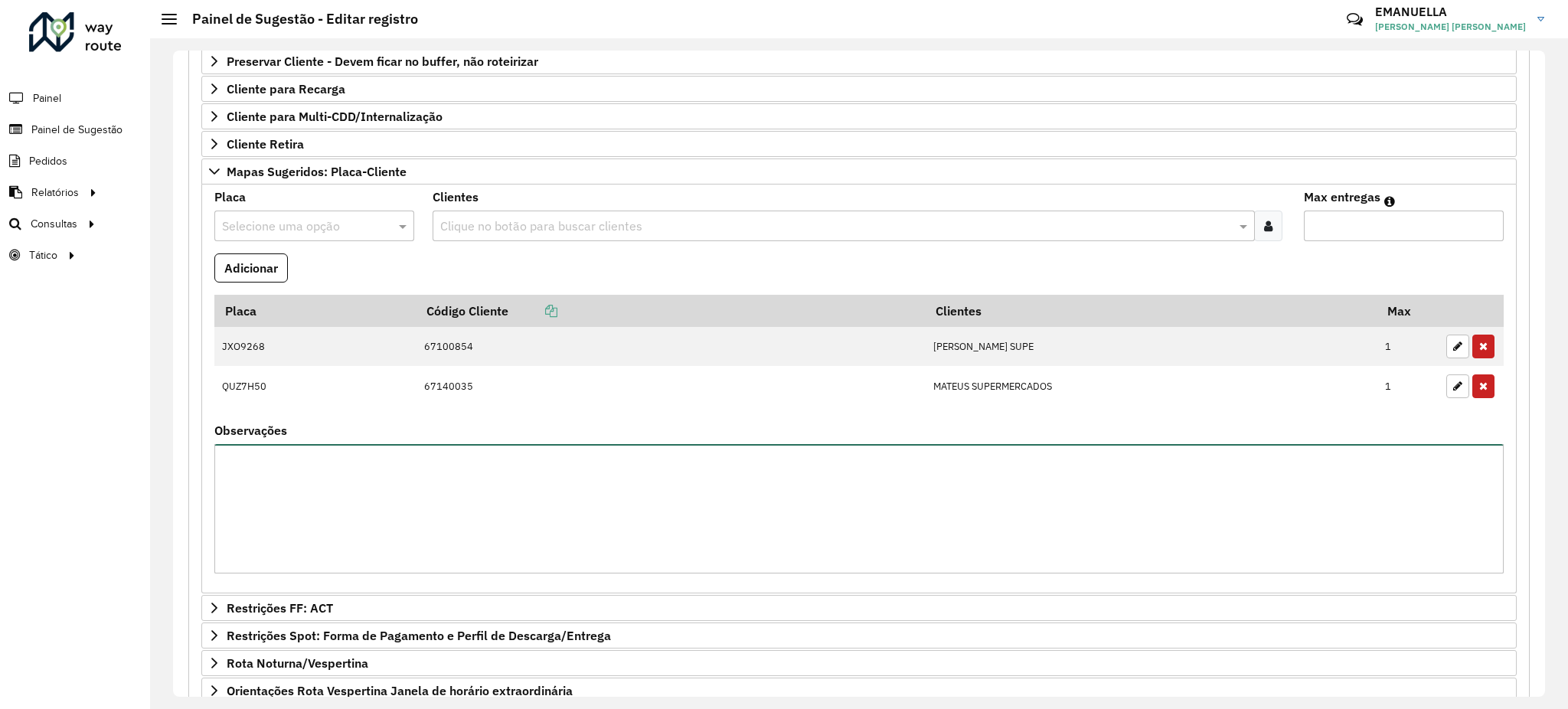
click at [394, 499] on textarea "Observações" at bounding box center [859, 509] width 1290 height 129
type textarea "*"
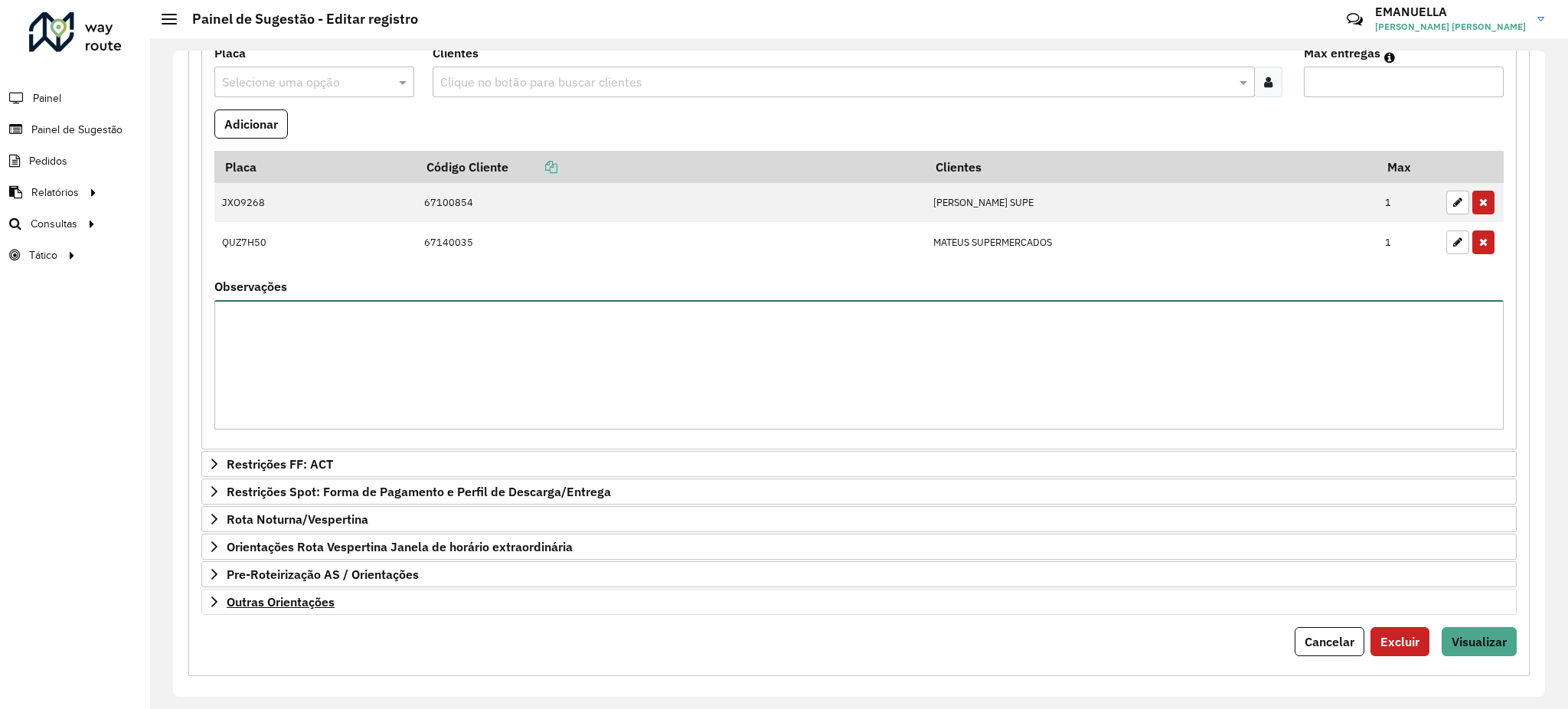
scroll to position [467, 0]
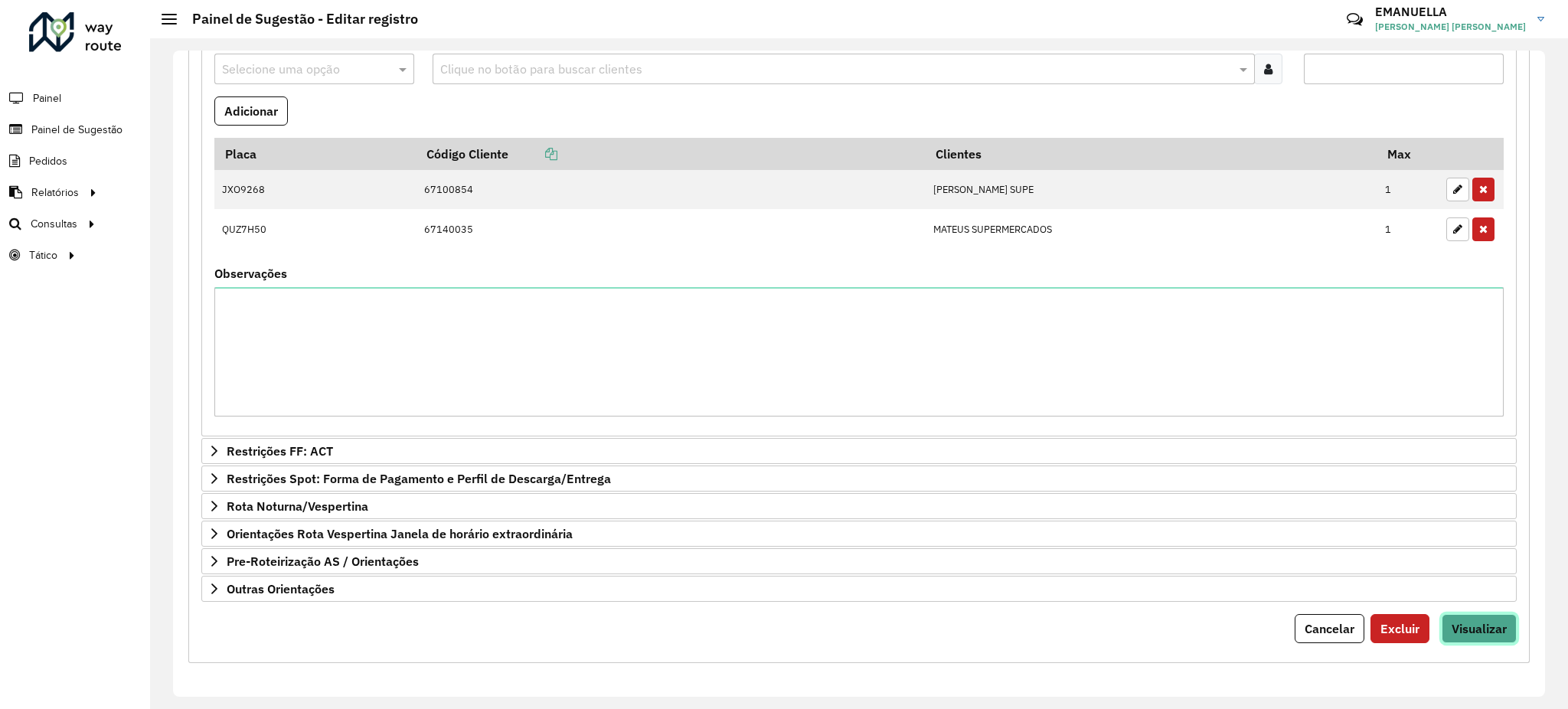
click at [1461, 619] on button "Visualizar" at bounding box center [1479, 628] width 75 height 29
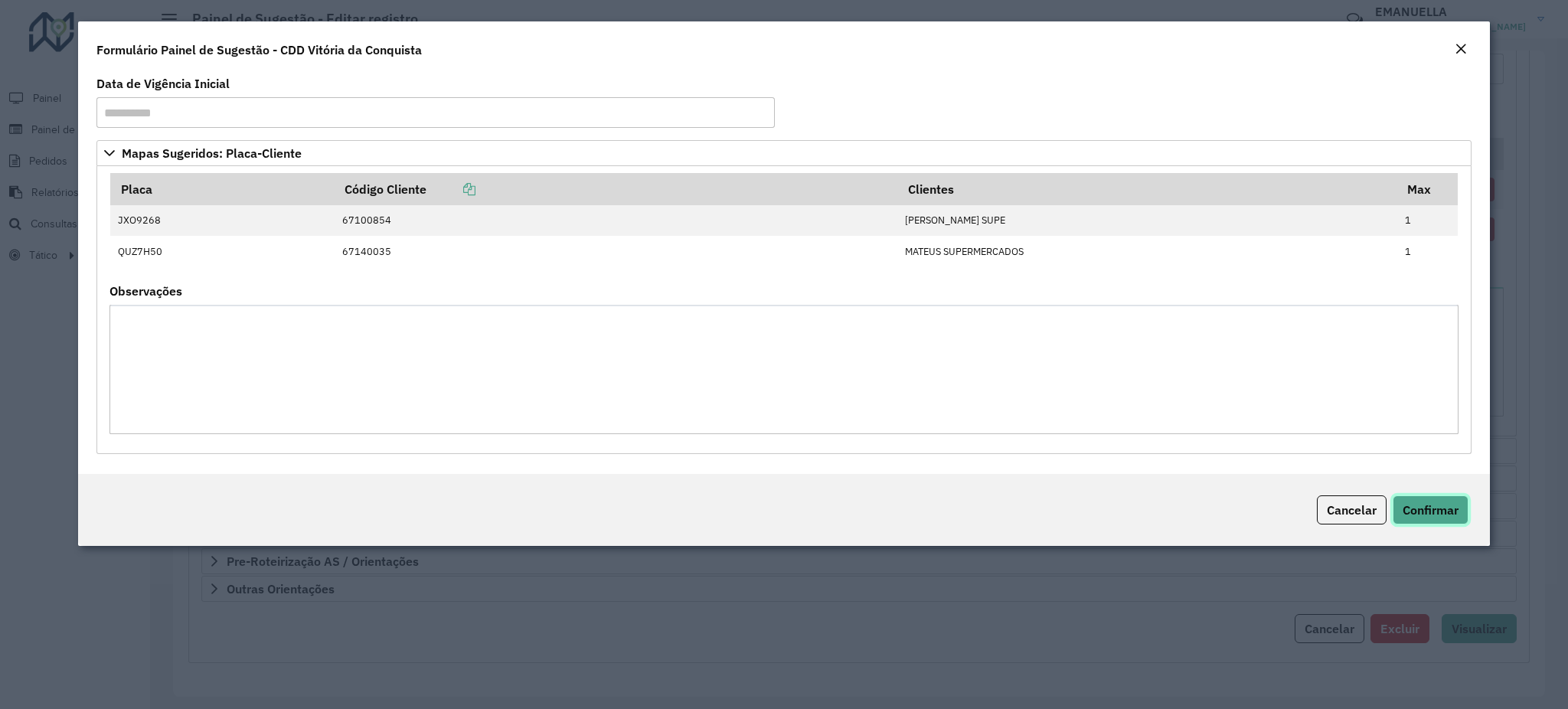
click at [1450, 520] on button "Confirmar" at bounding box center [1430, 510] width 76 height 29
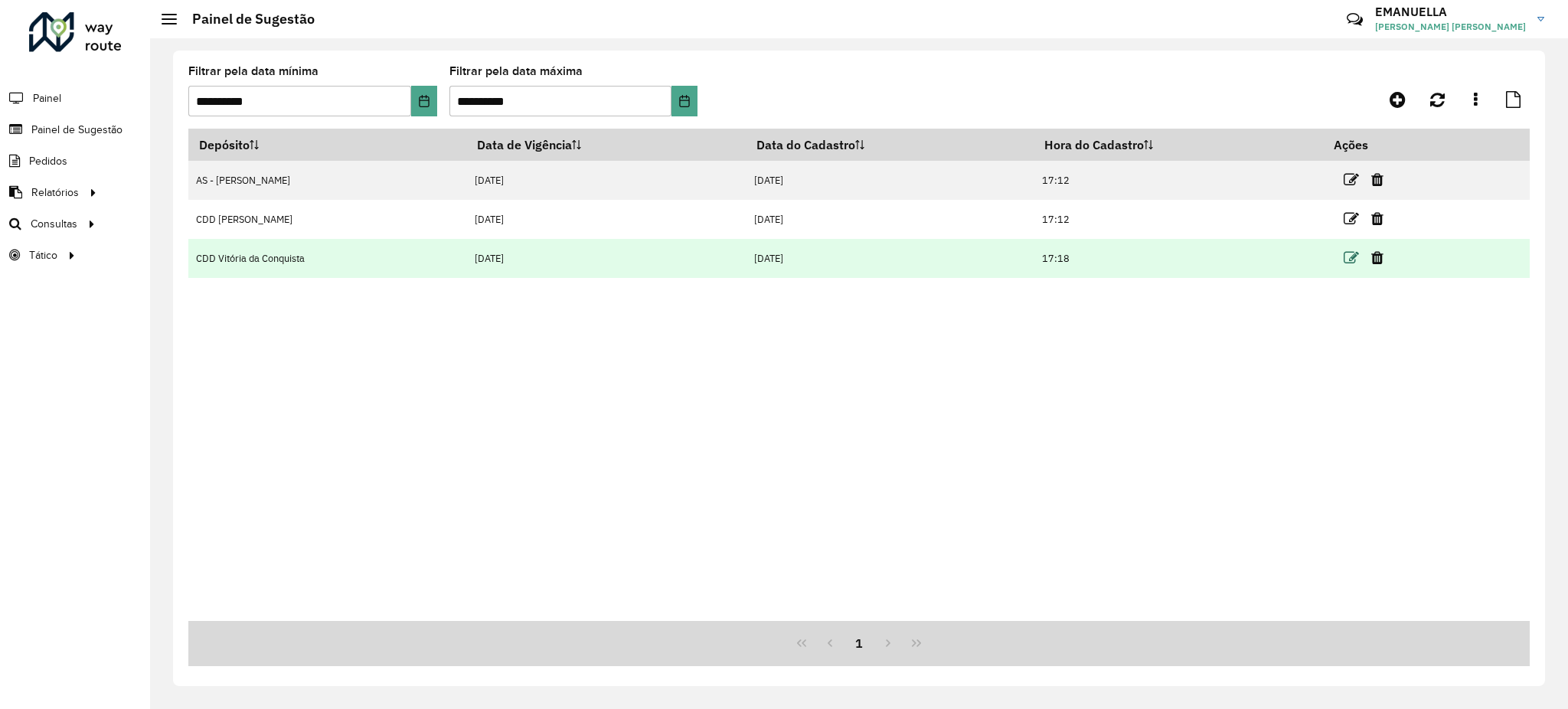
click at [1357, 264] on icon at bounding box center [1351, 258] width 16 height 16
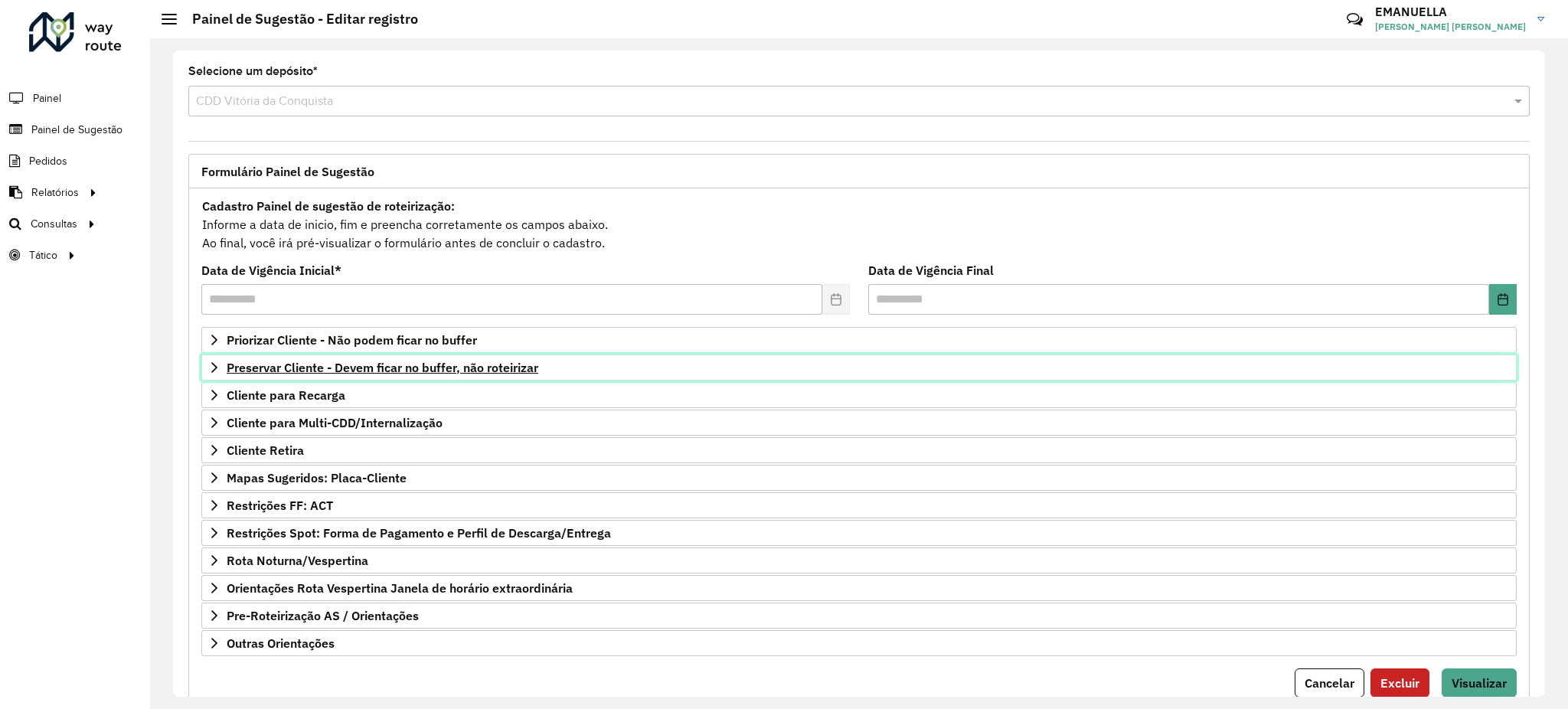
click at [431, 362] on span "Preservar Cliente - Devem ficar no buffer, não roteirizar" at bounding box center [383, 368] width 312 height 12
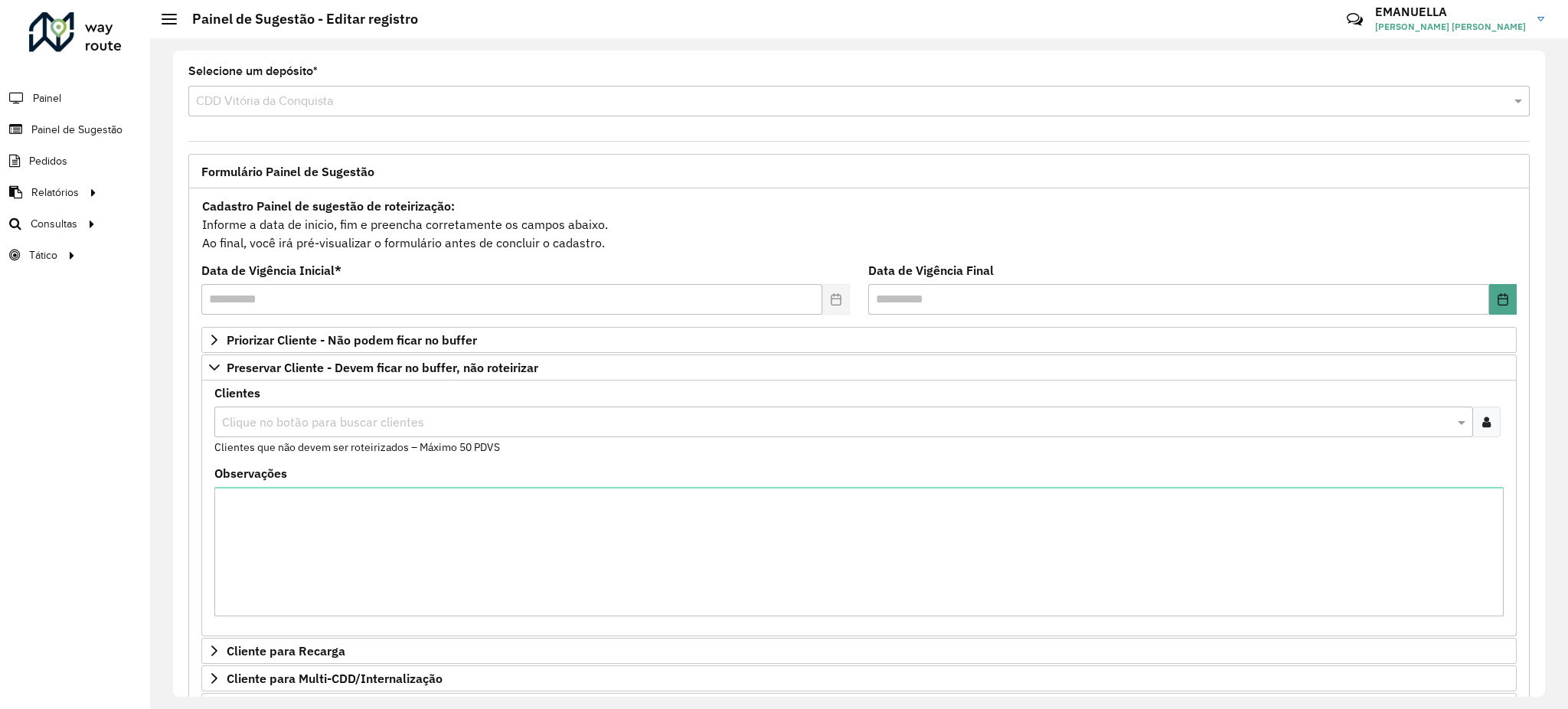
click at [317, 425] on input "text" at bounding box center [836, 423] width 1236 height 19
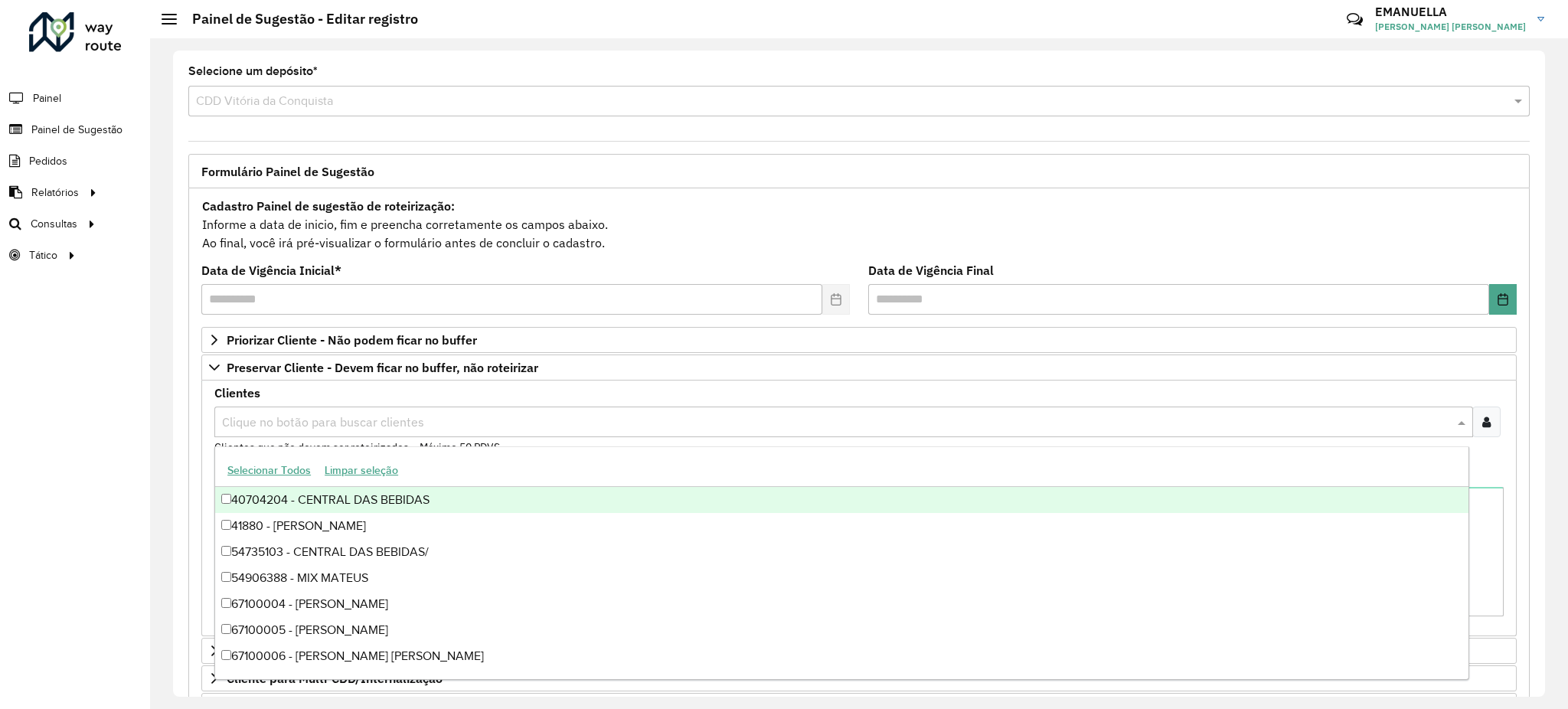
paste input "*****"
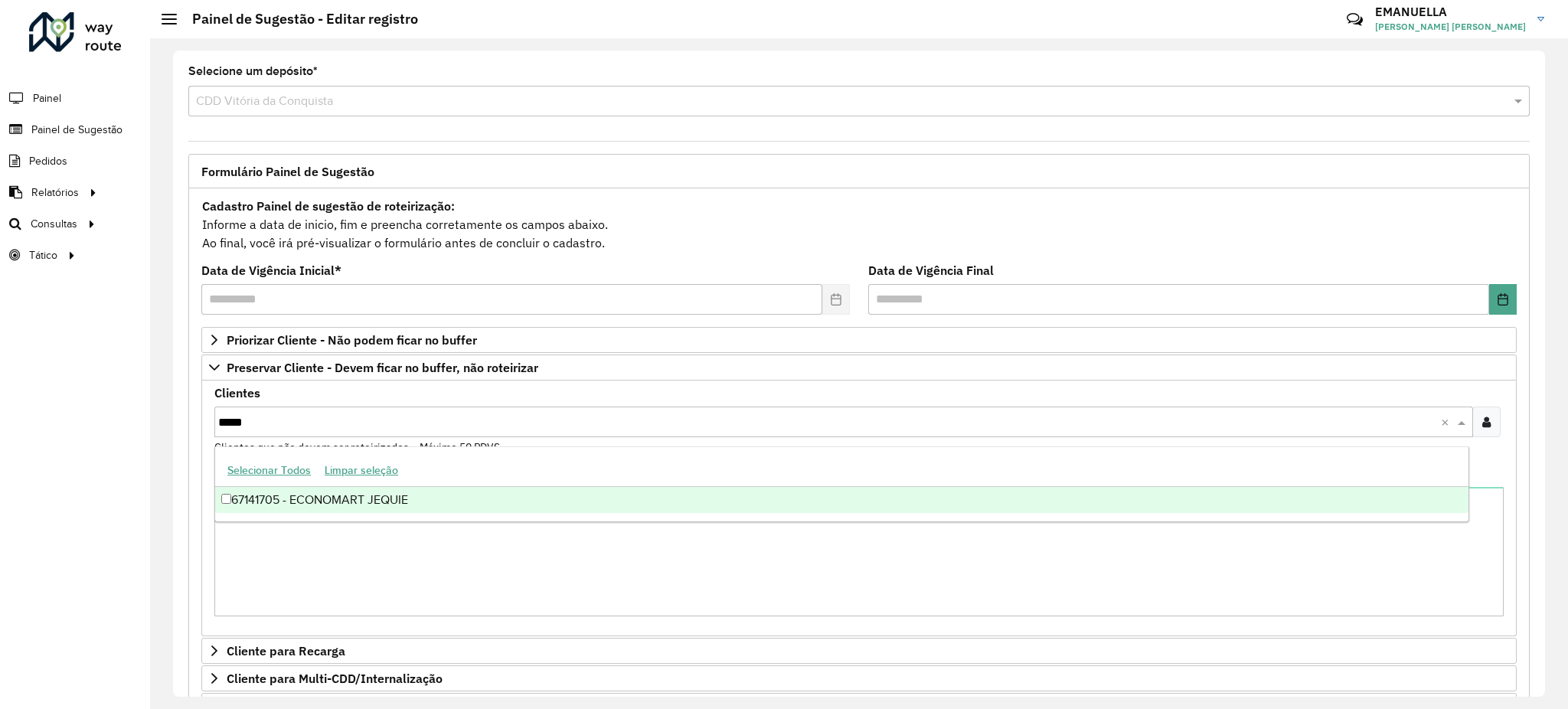
type input "*****"
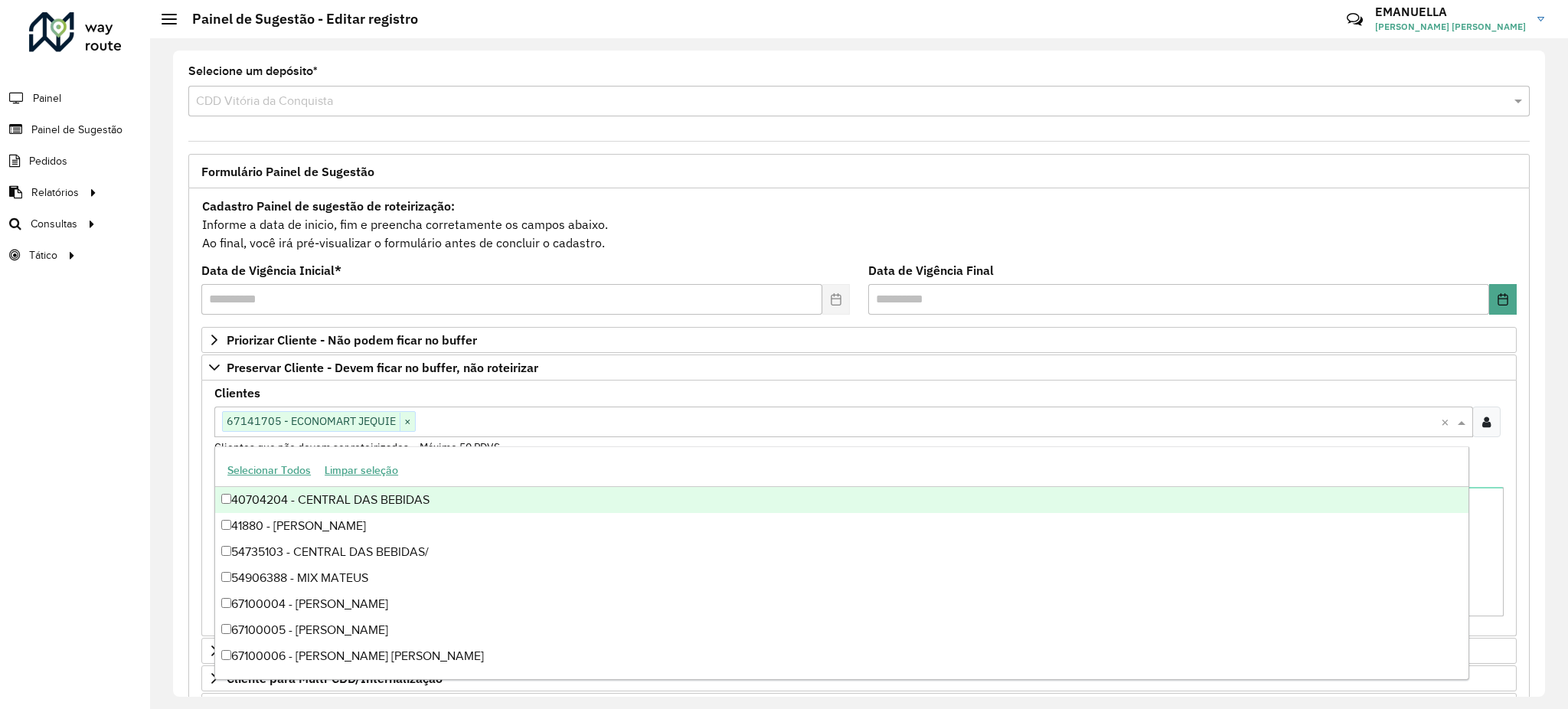
click at [205, 428] on formly-field "Clientes Clique no botão para buscar clientes 67141705 - ECONOMART JEQUIE × × C…" at bounding box center [859, 427] width 1308 height 80
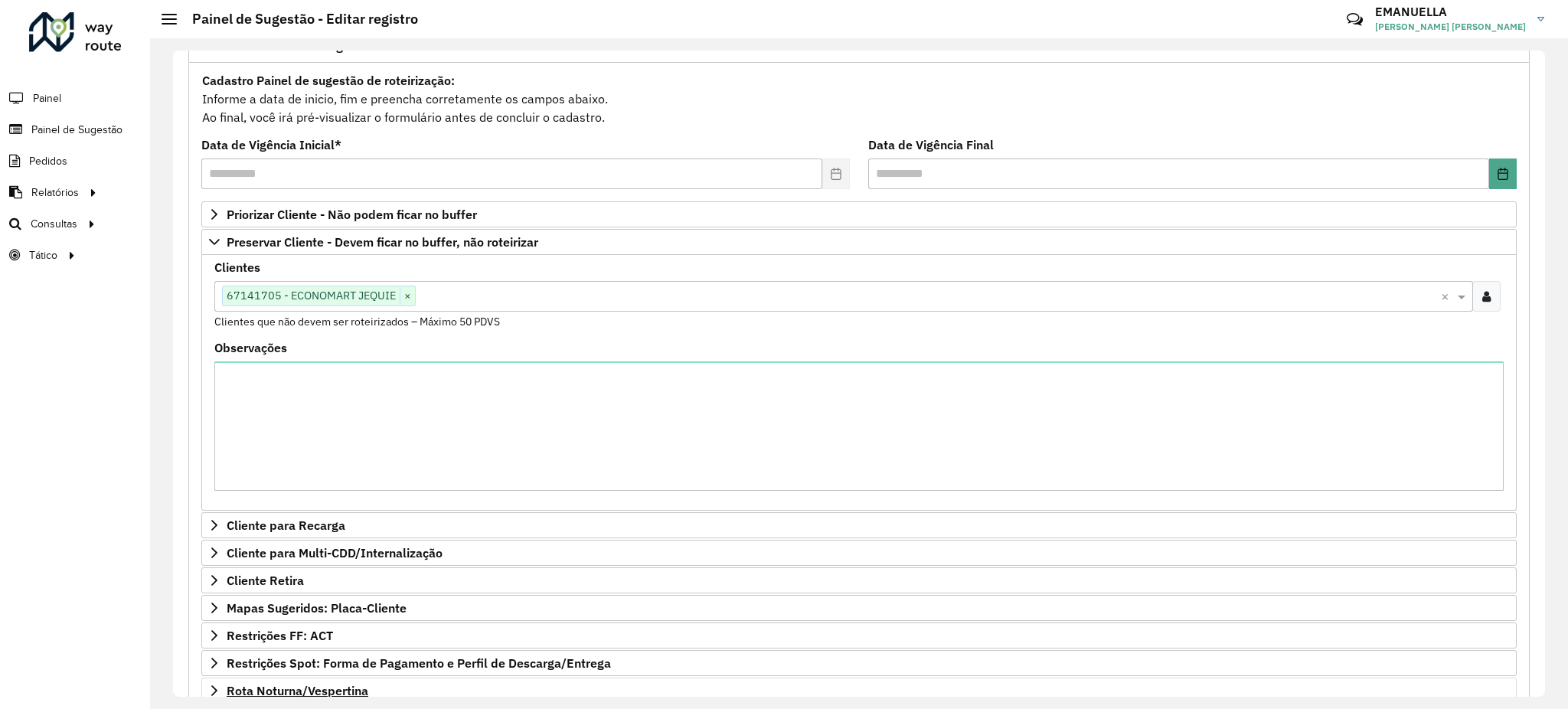
scroll to position [312, 0]
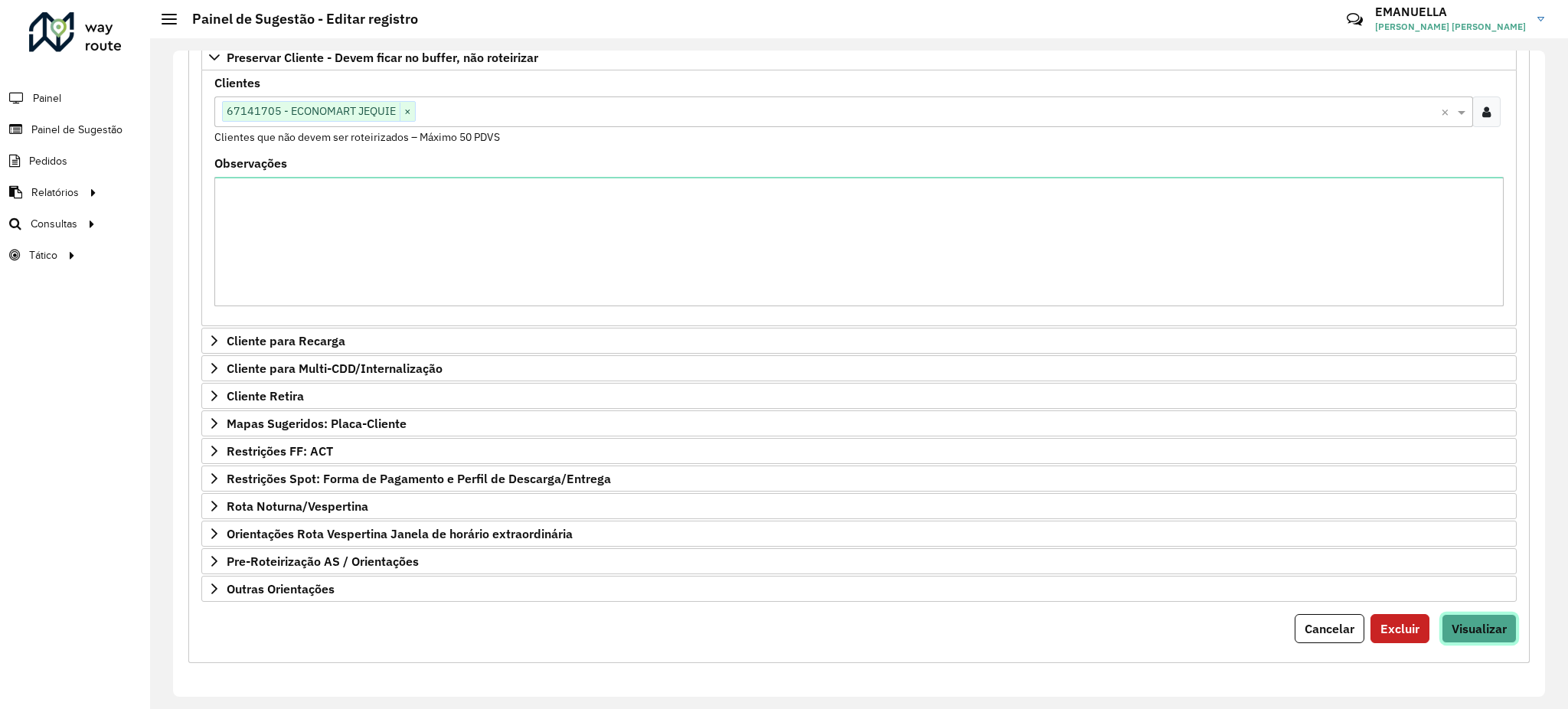
click at [1463, 624] on span "Visualizar" at bounding box center [1479, 629] width 55 height 16
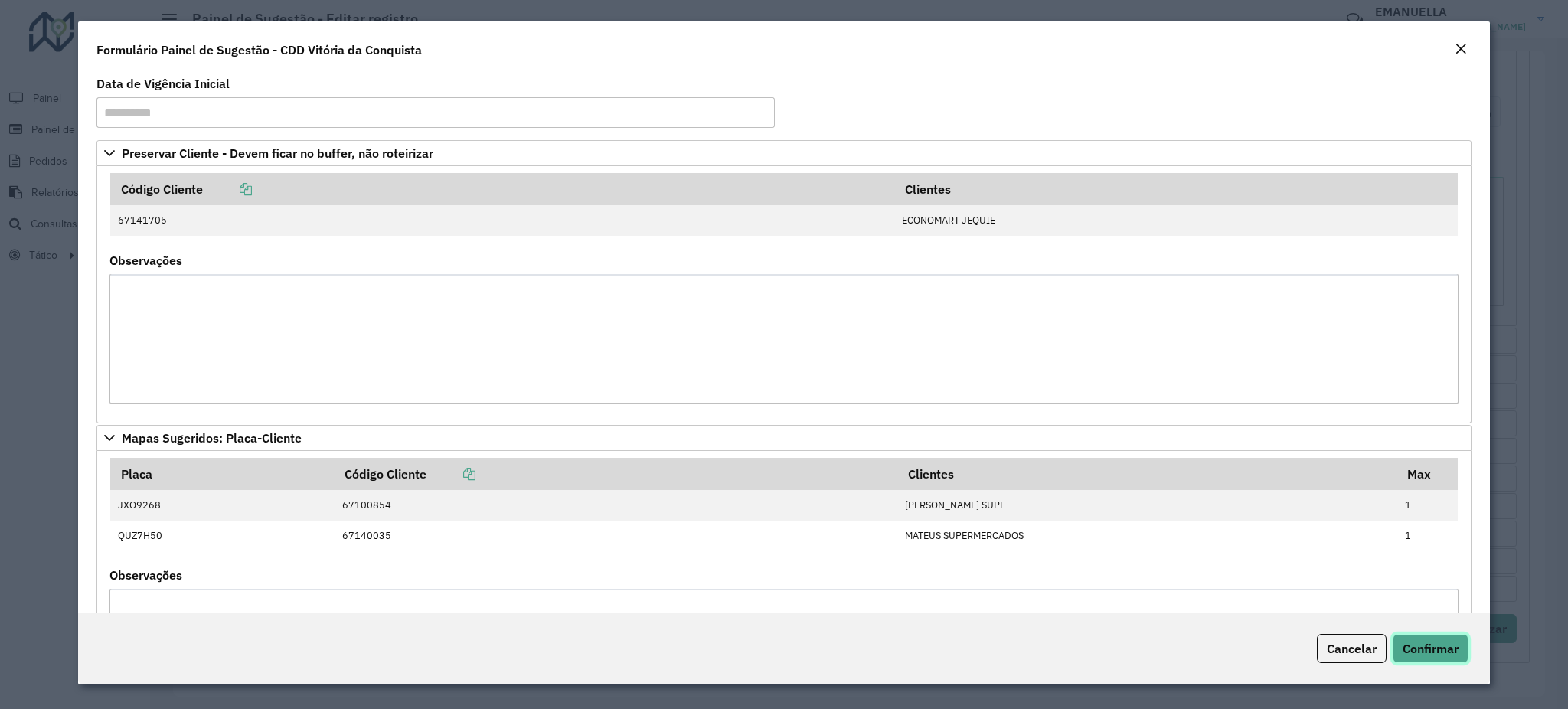
click at [1447, 644] on span "Confirmar" at bounding box center [1431, 648] width 56 height 16
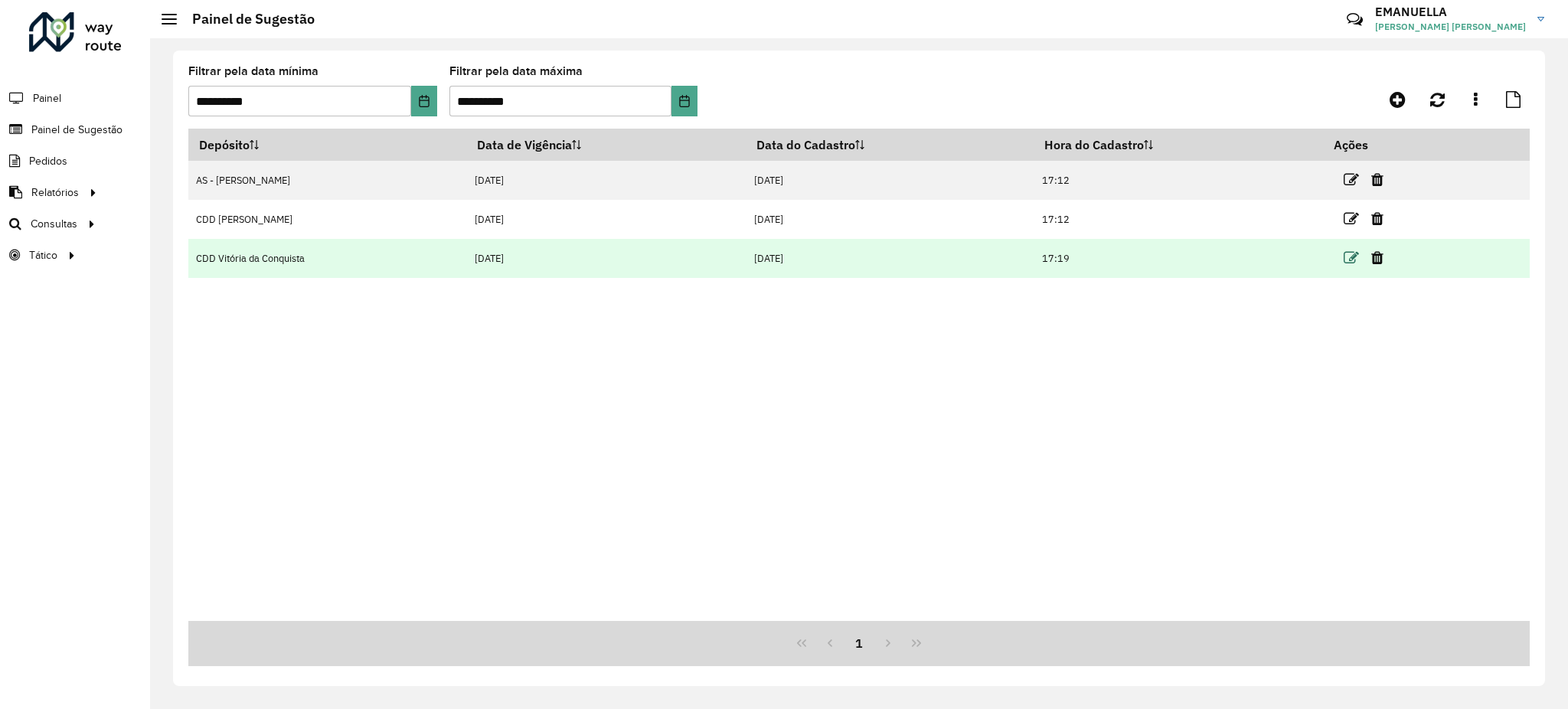
click at [1354, 256] on icon at bounding box center [1351, 258] width 16 height 16
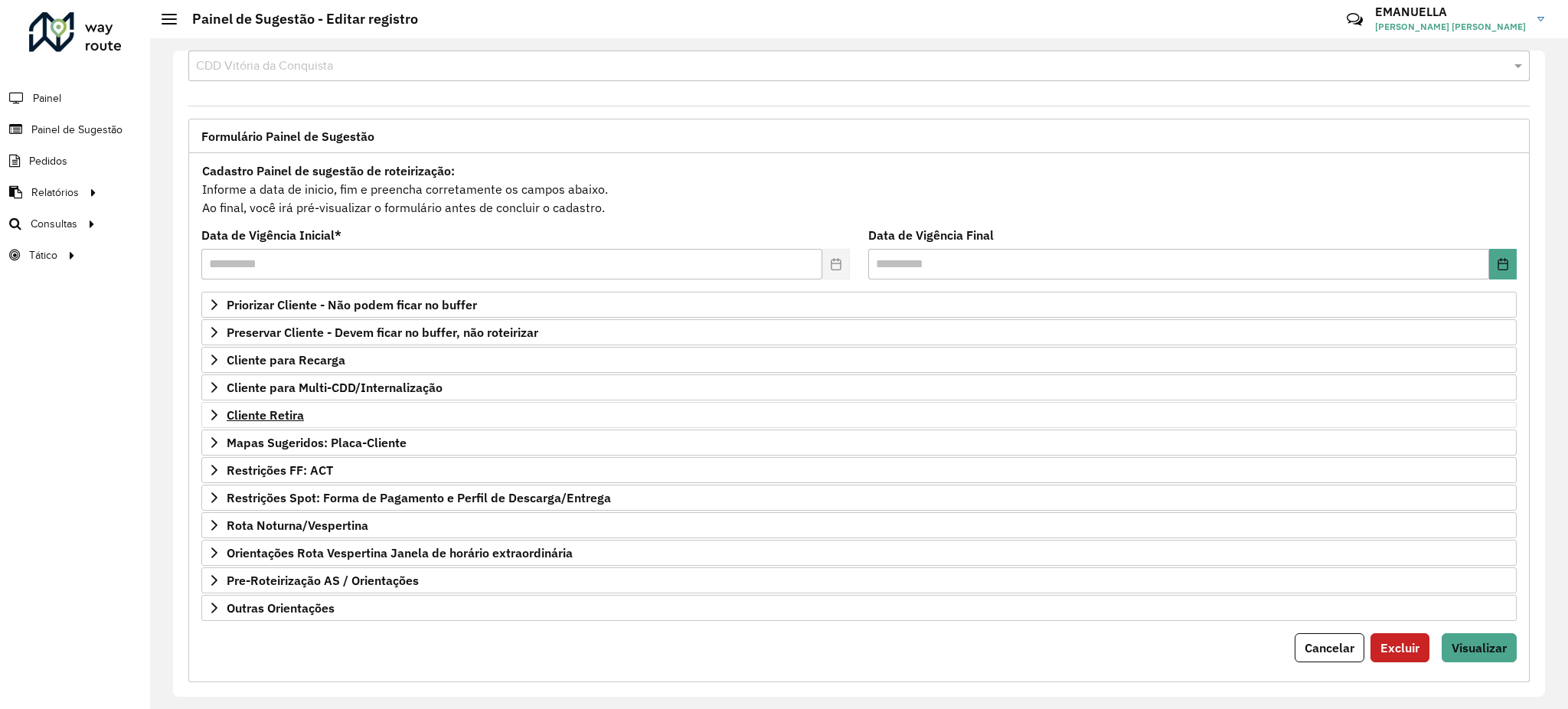
scroll to position [55, 0]
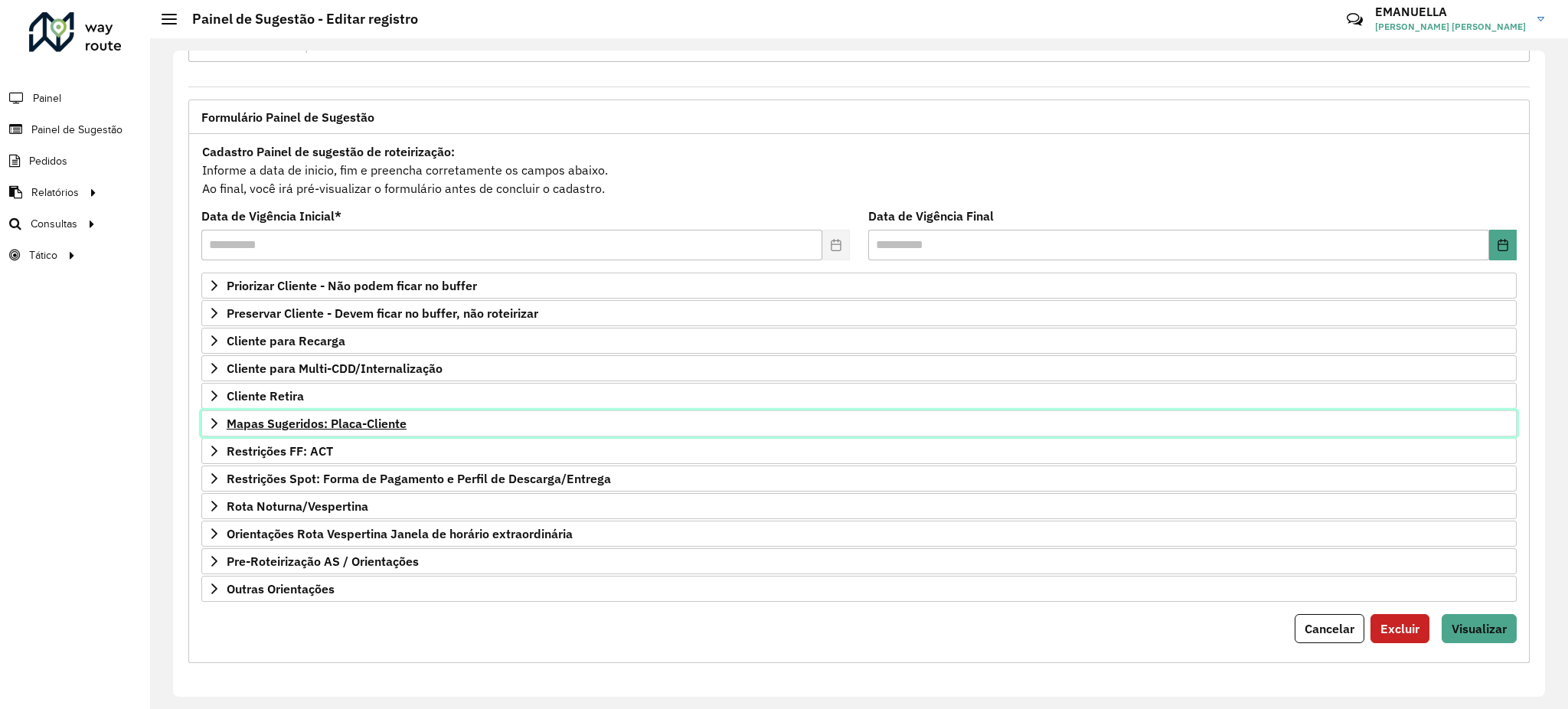
click at [339, 424] on span "Mapas Sugeridos: Placa-Cliente" at bounding box center [316, 424] width 180 height 12
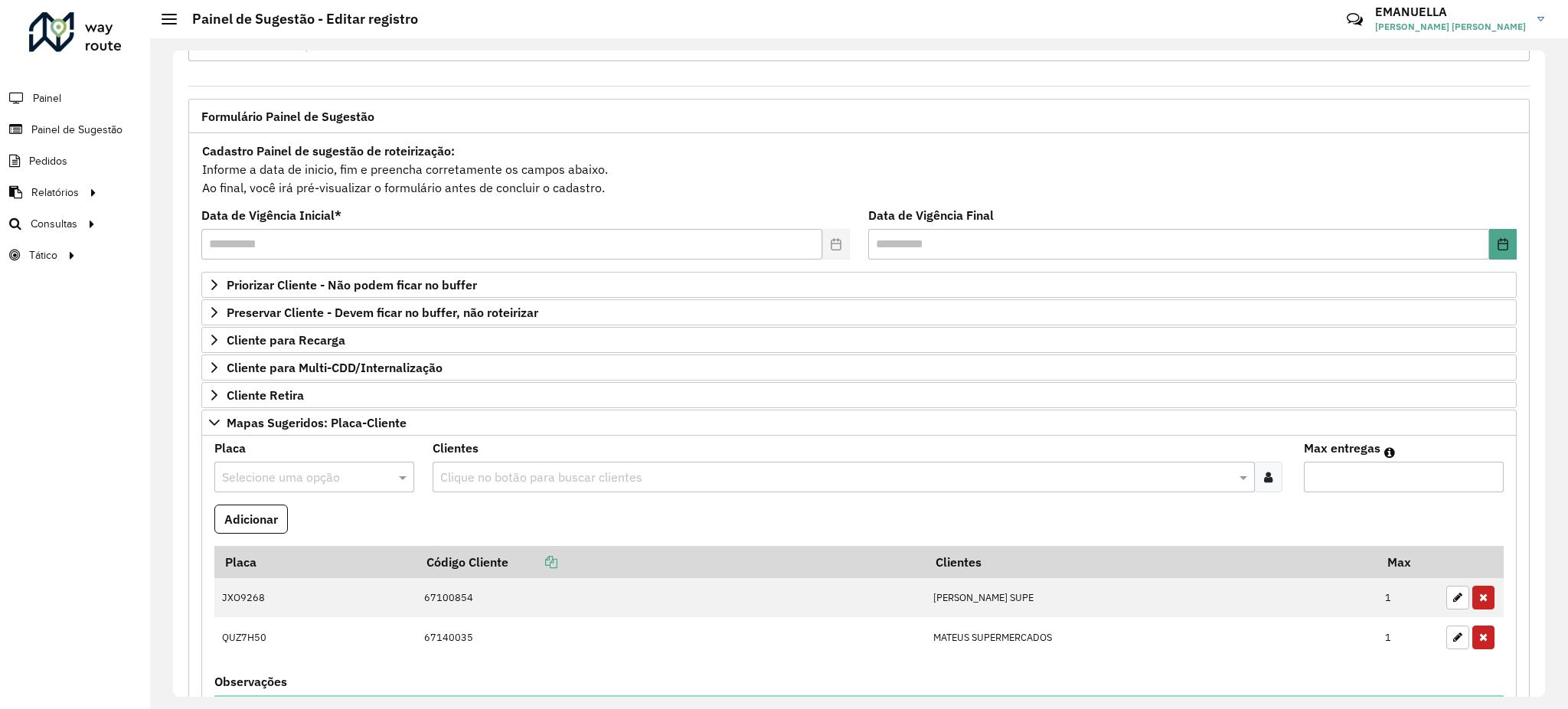
click at [609, 481] on input "text" at bounding box center [836, 478] width 800 height 19
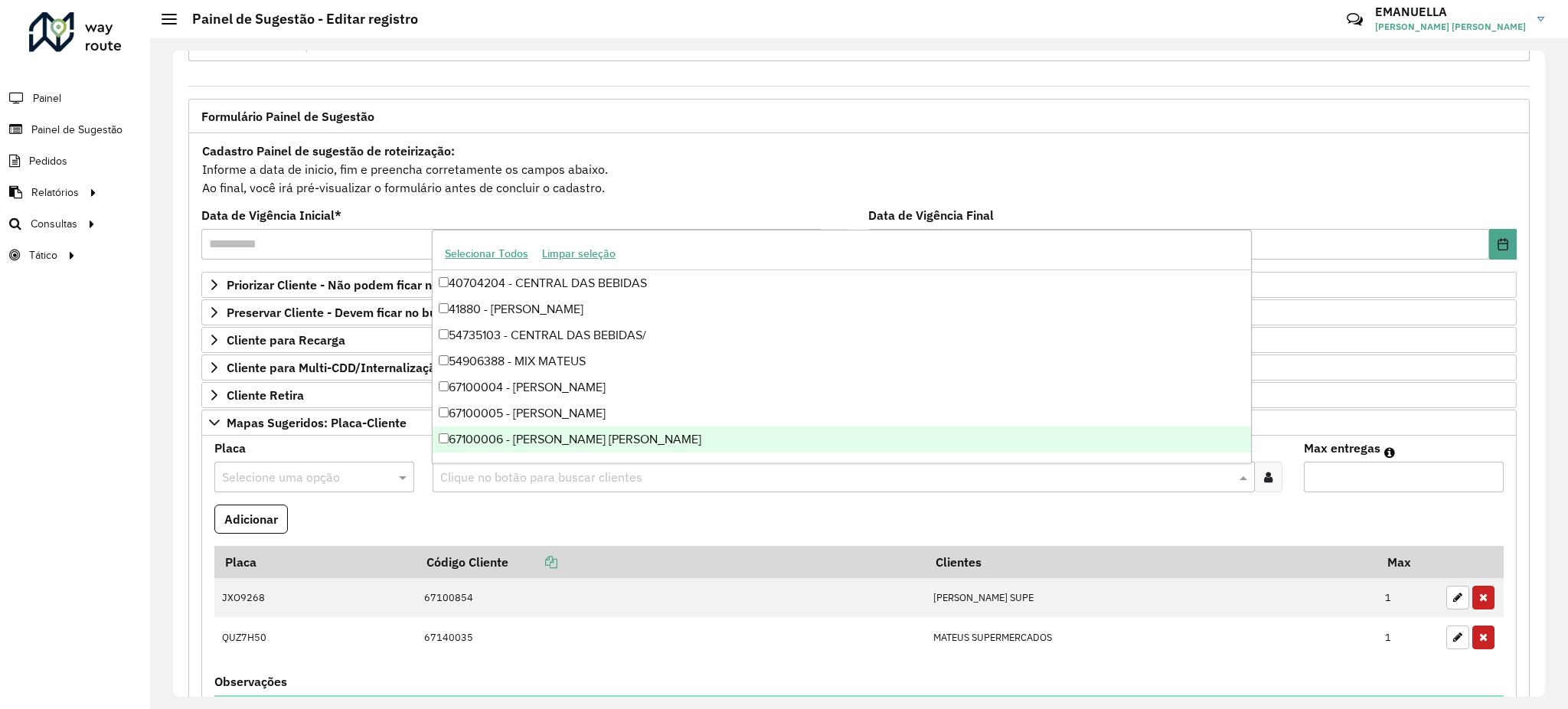
click at [497, 483] on input "text" at bounding box center [836, 478] width 800 height 19
paste input "*****"
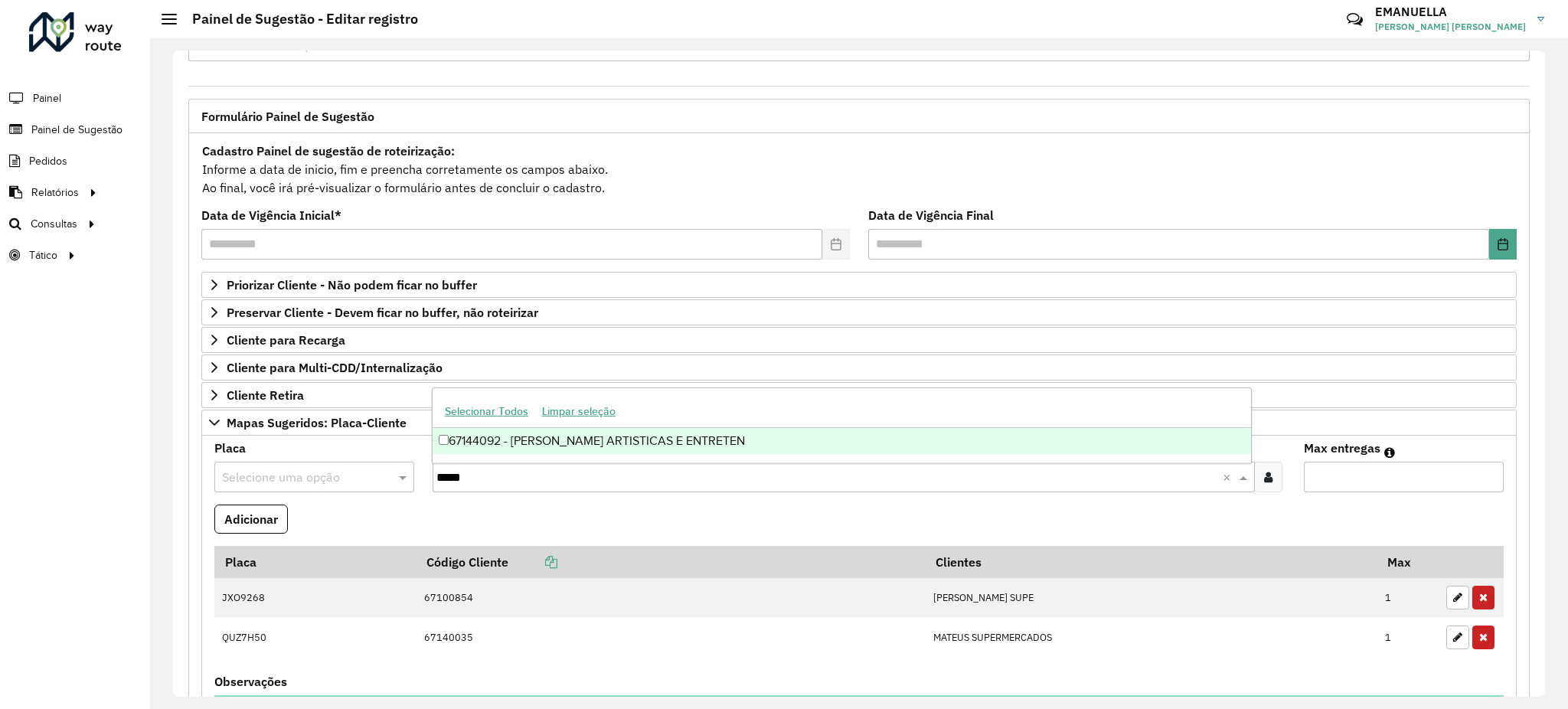
type input "*****"
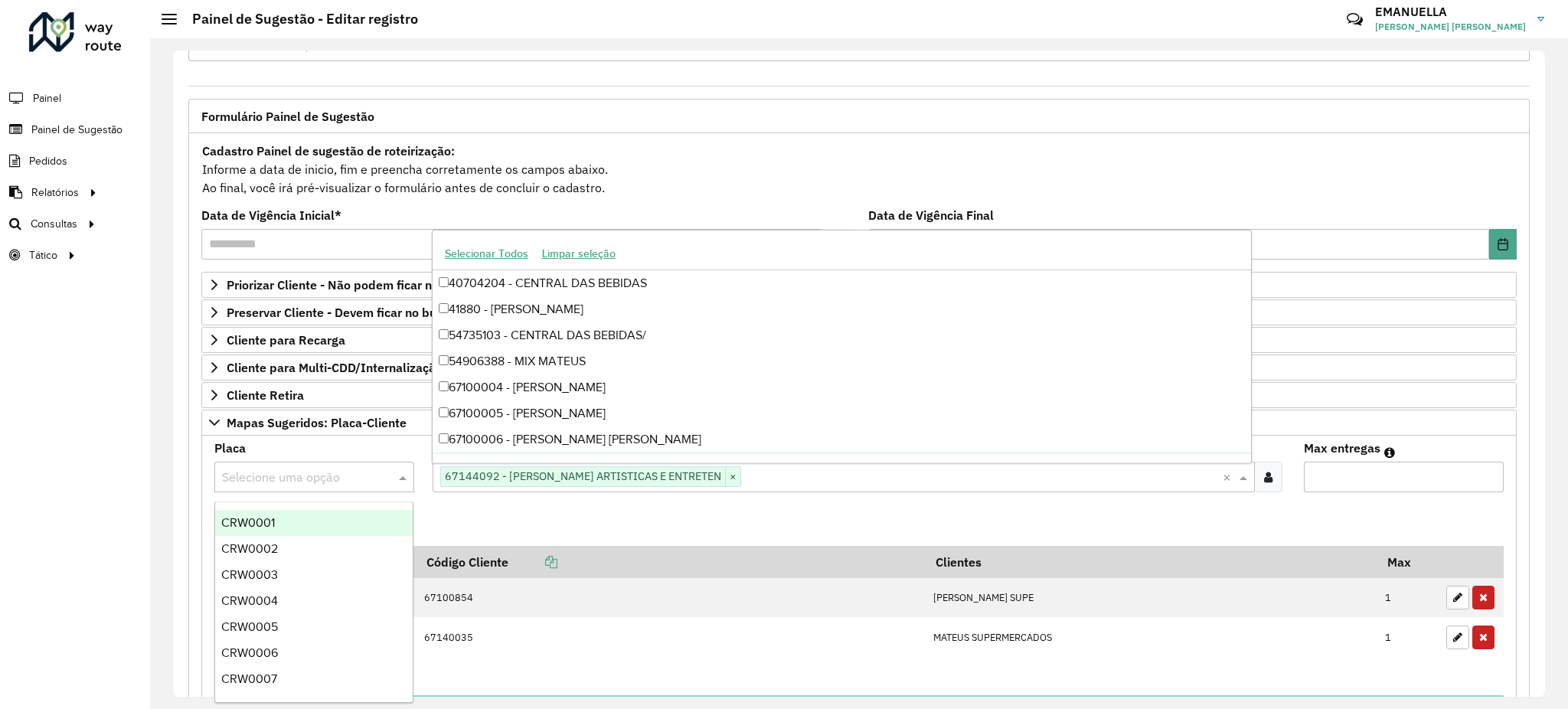
click at [358, 478] on input "text" at bounding box center [299, 478] width 154 height 19
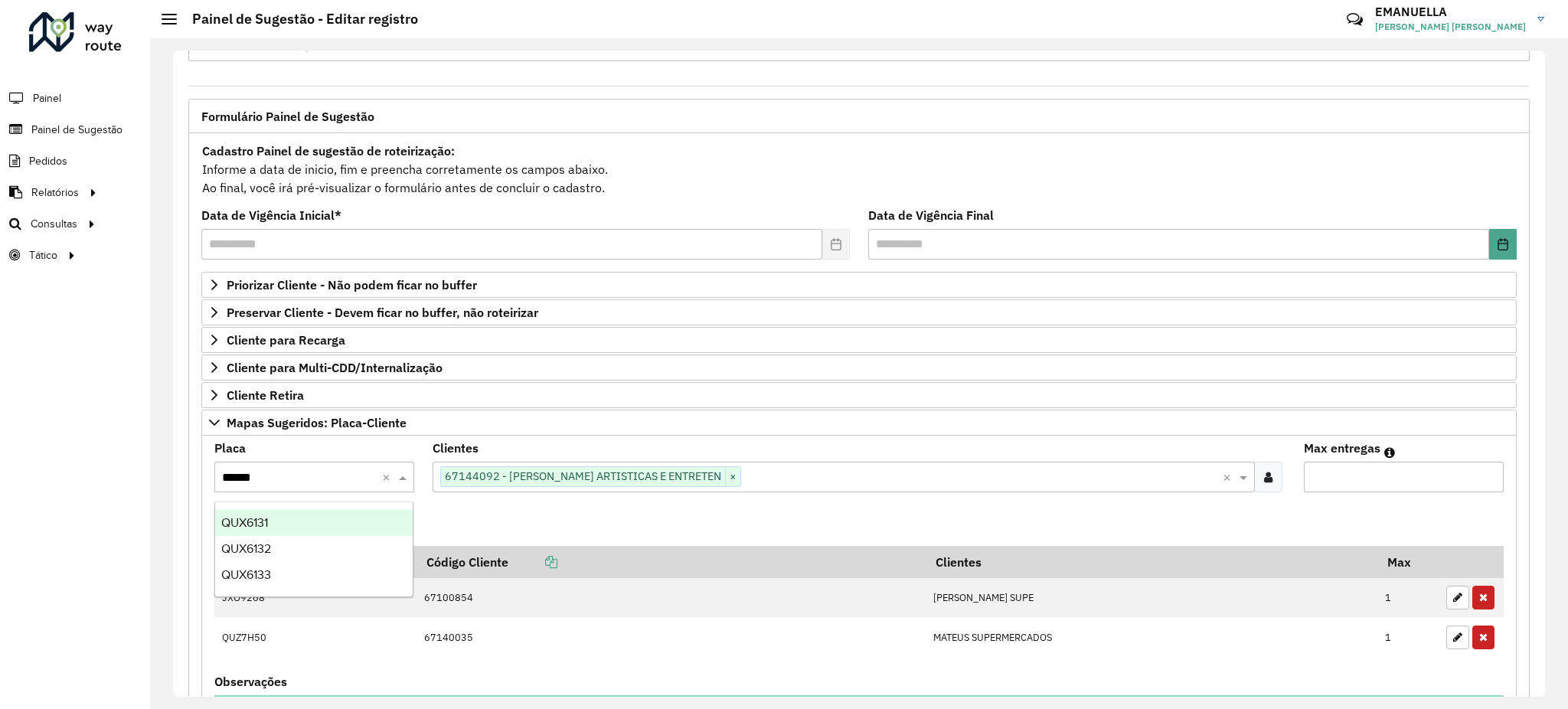
type input "*******"
click at [314, 513] on div "QUX6133" at bounding box center [314, 522] width 198 height 26
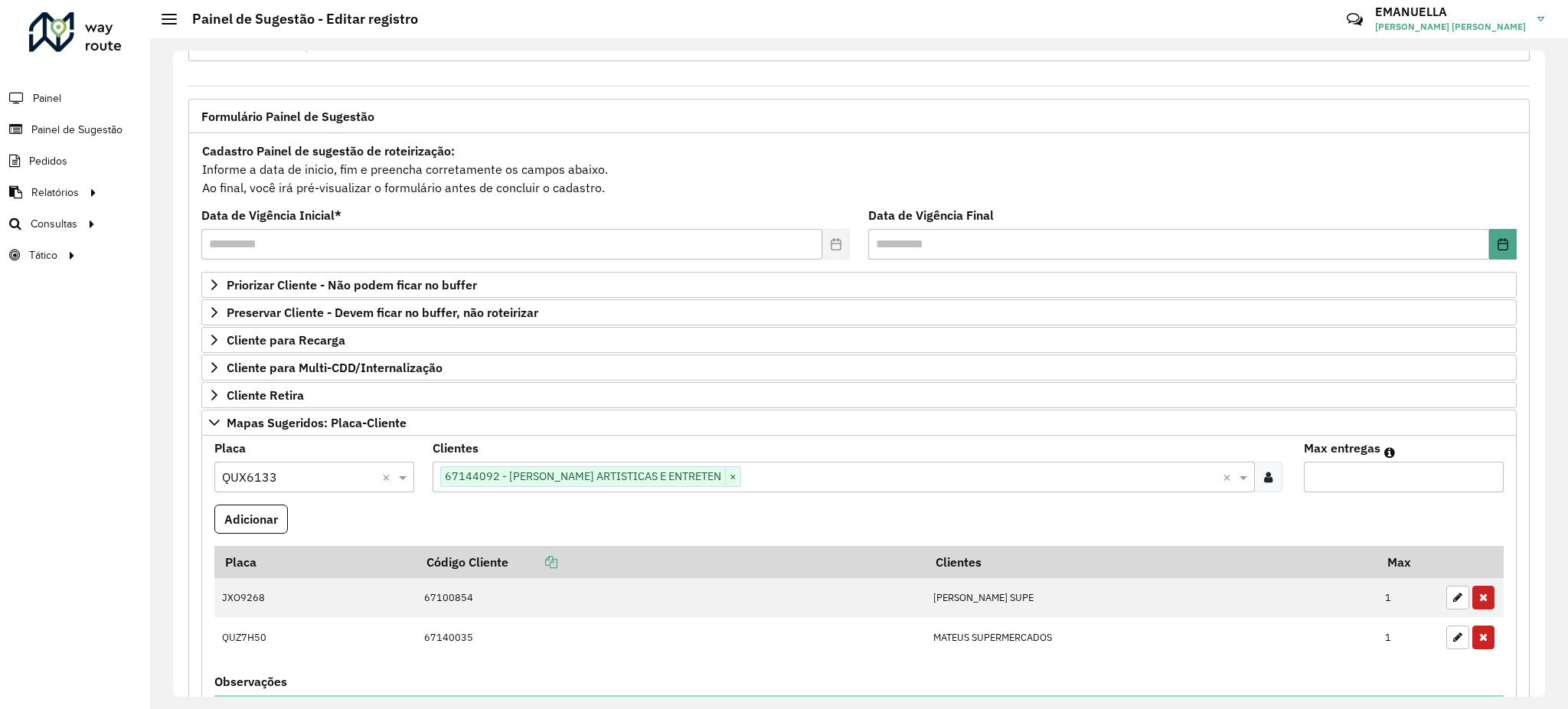
type input "*"
click at [1480, 475] on input "*" at bounding box center [1404, 477] width 200 height 30
click at [235, 514] on button "Adicionar" at bounding box center [251, 519] width 73 height 29
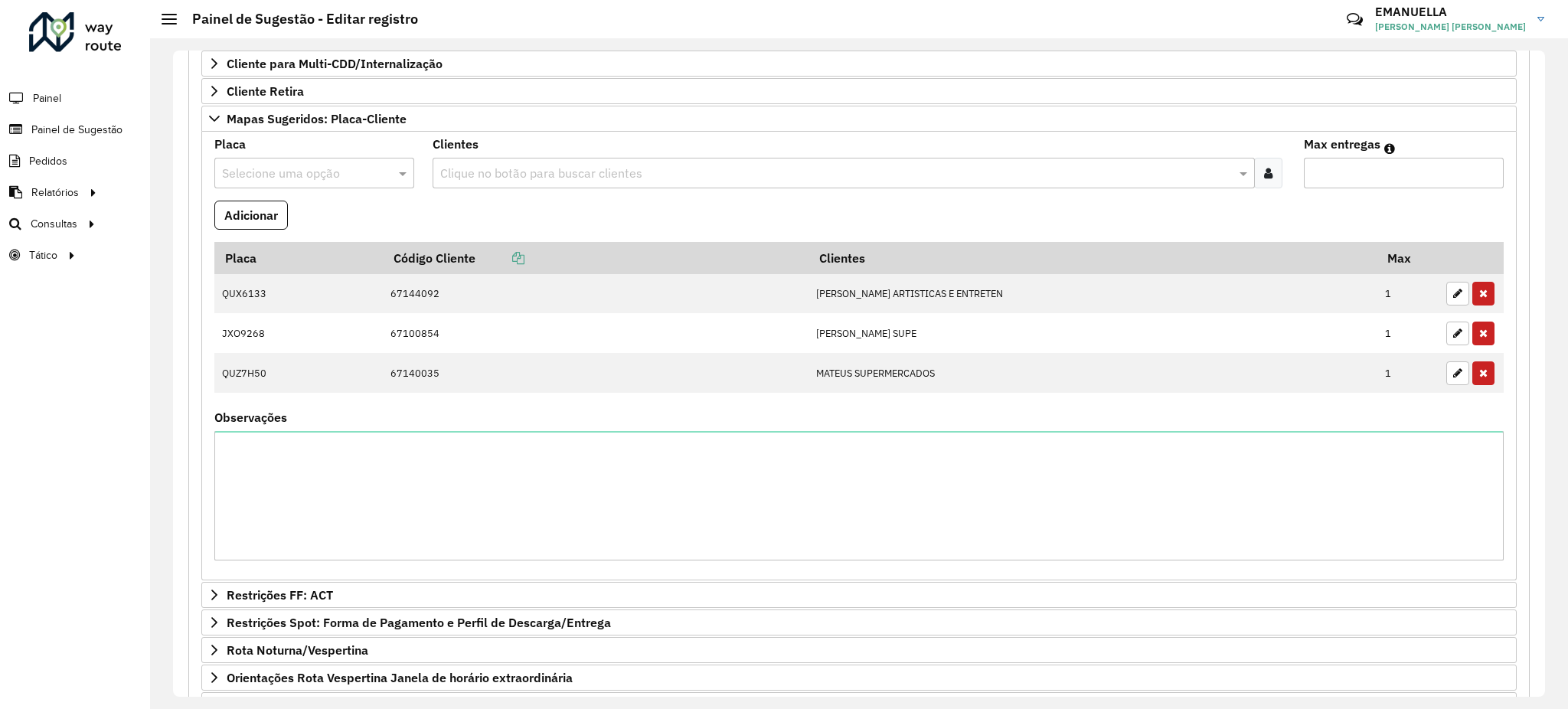
scroll to position [362, 0]
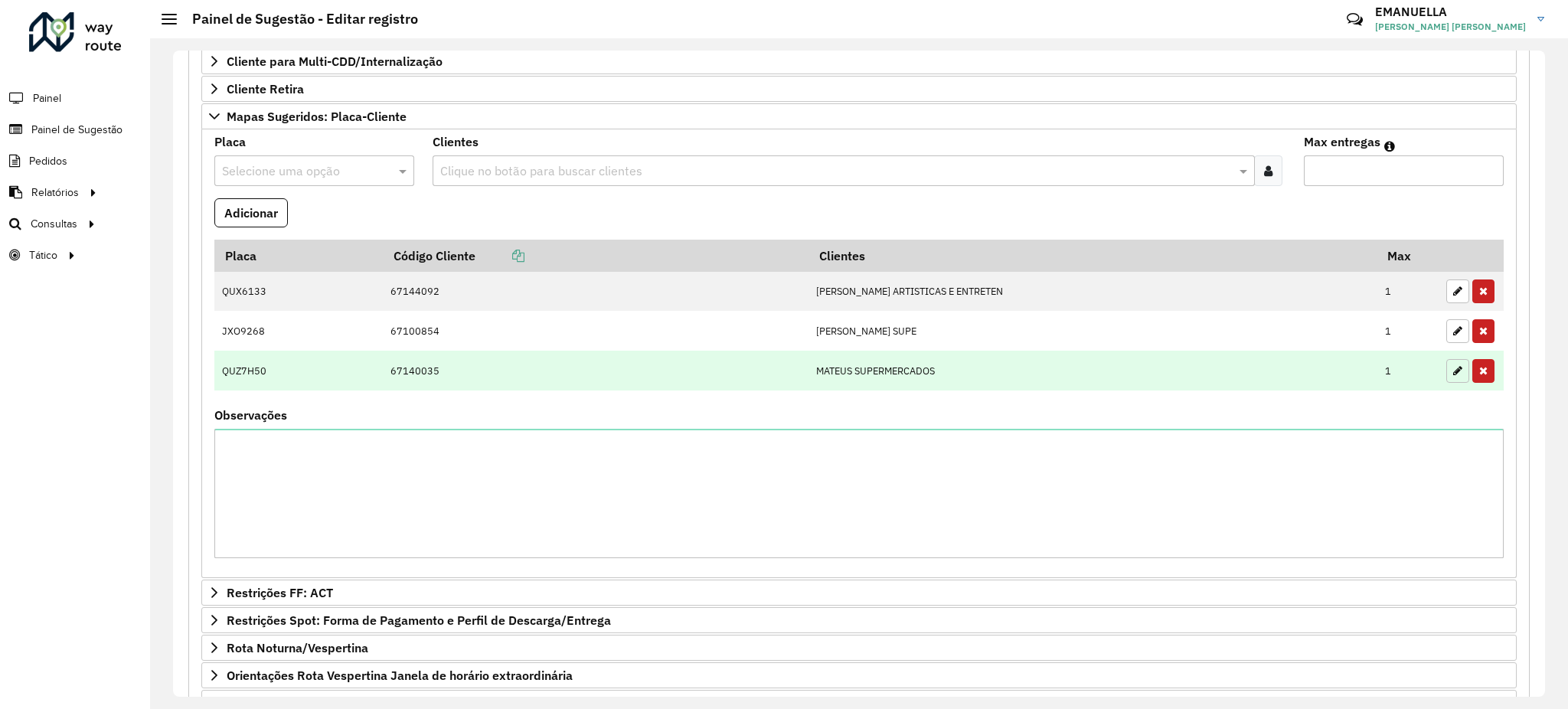
click at [1453, 375] on icon "button" at bounding box center [1458, 371] width 9 height 11
type input "*"
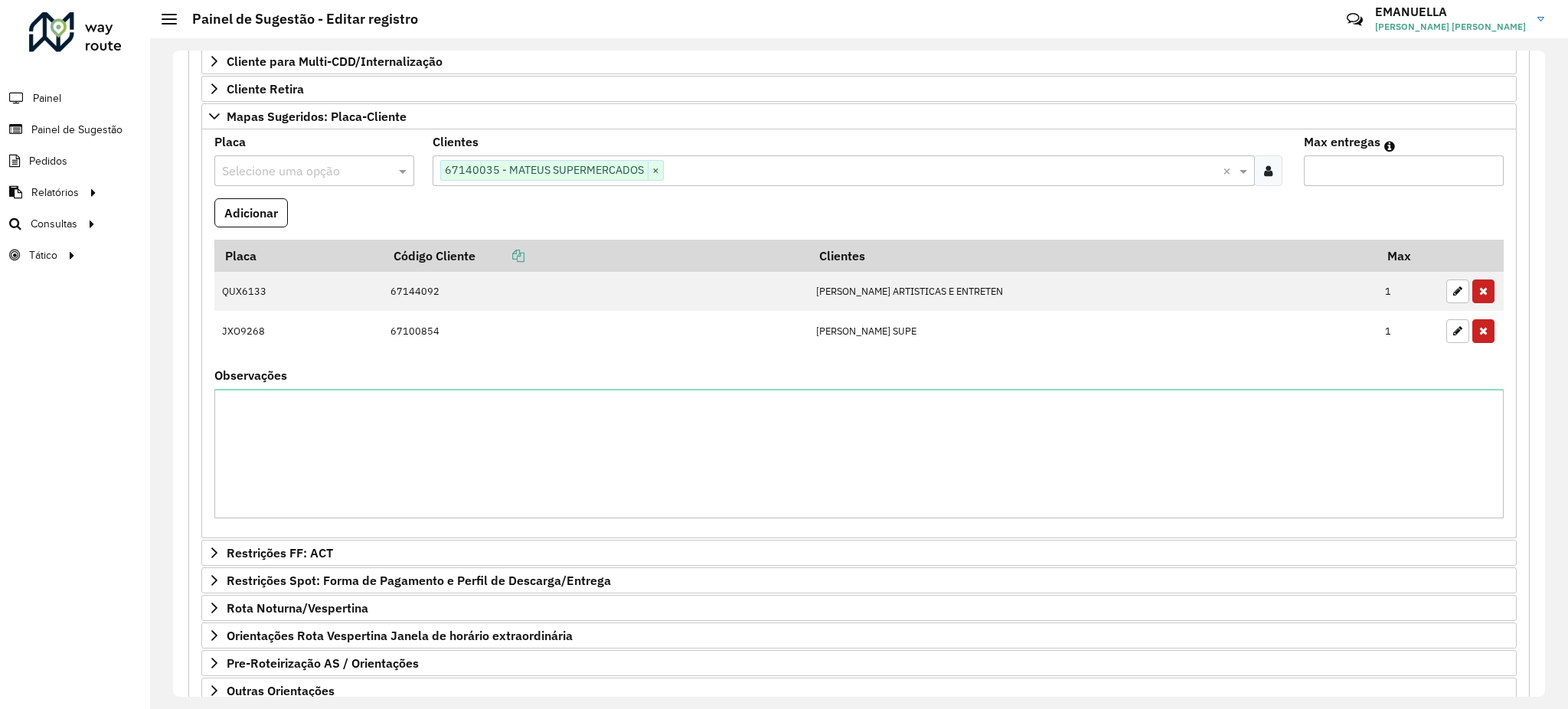
click at [366, 180] on input "text" at bounding box center [299, 171] width 154 height 19
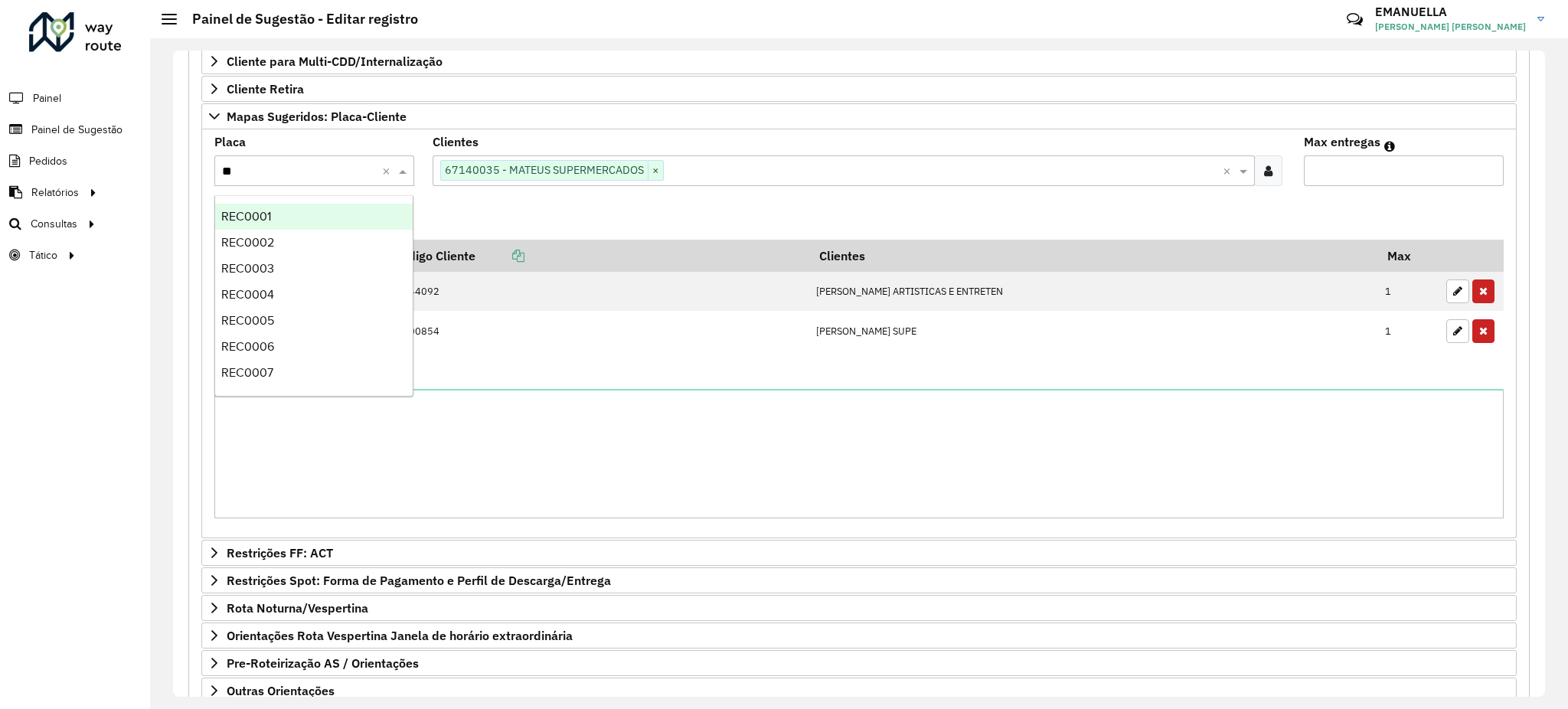
type input "***"
click at [287, 373] on div "REC0099" at bounding box center [314, 375] width 198 height 26
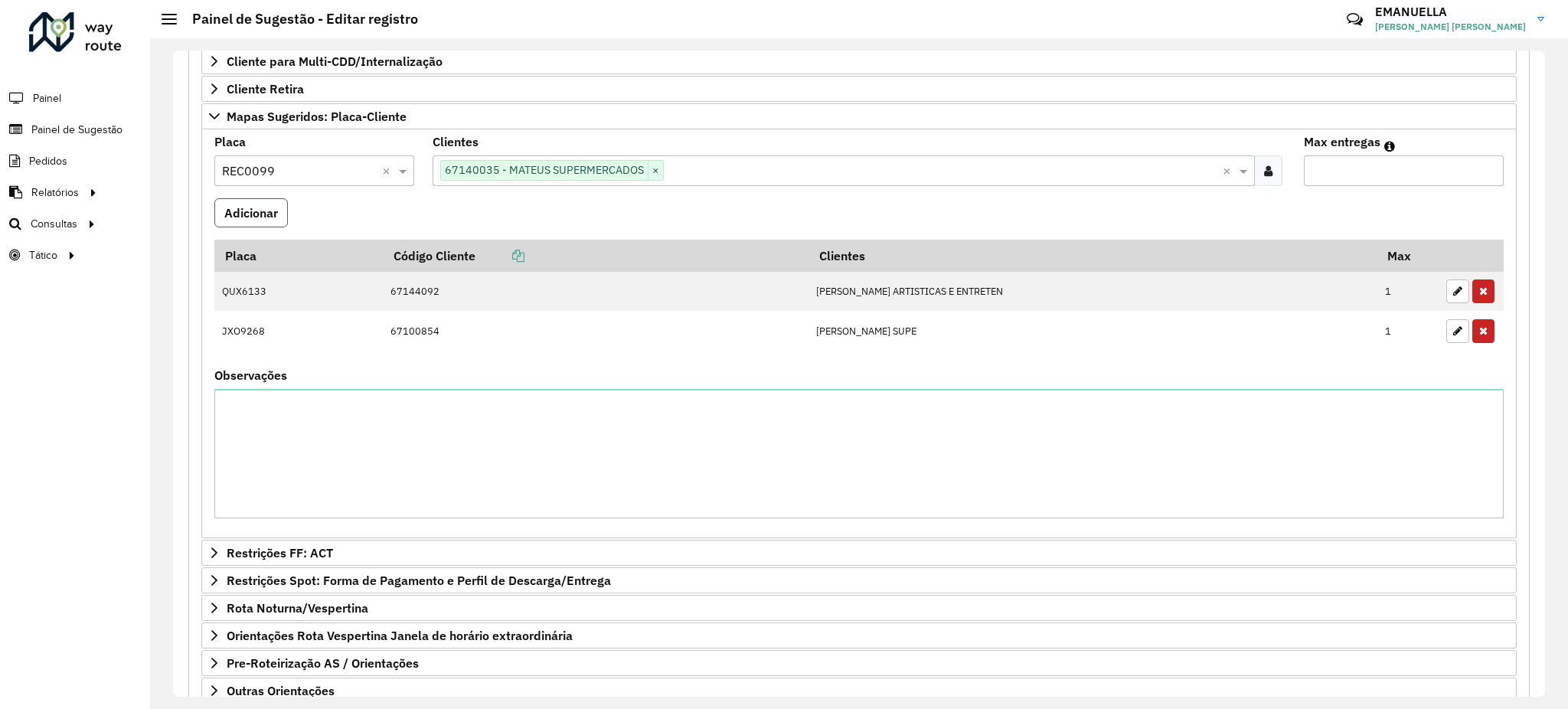
click at [279, 215] on button "Adicionar" at bounding box center [251, 212] width 73 height 29
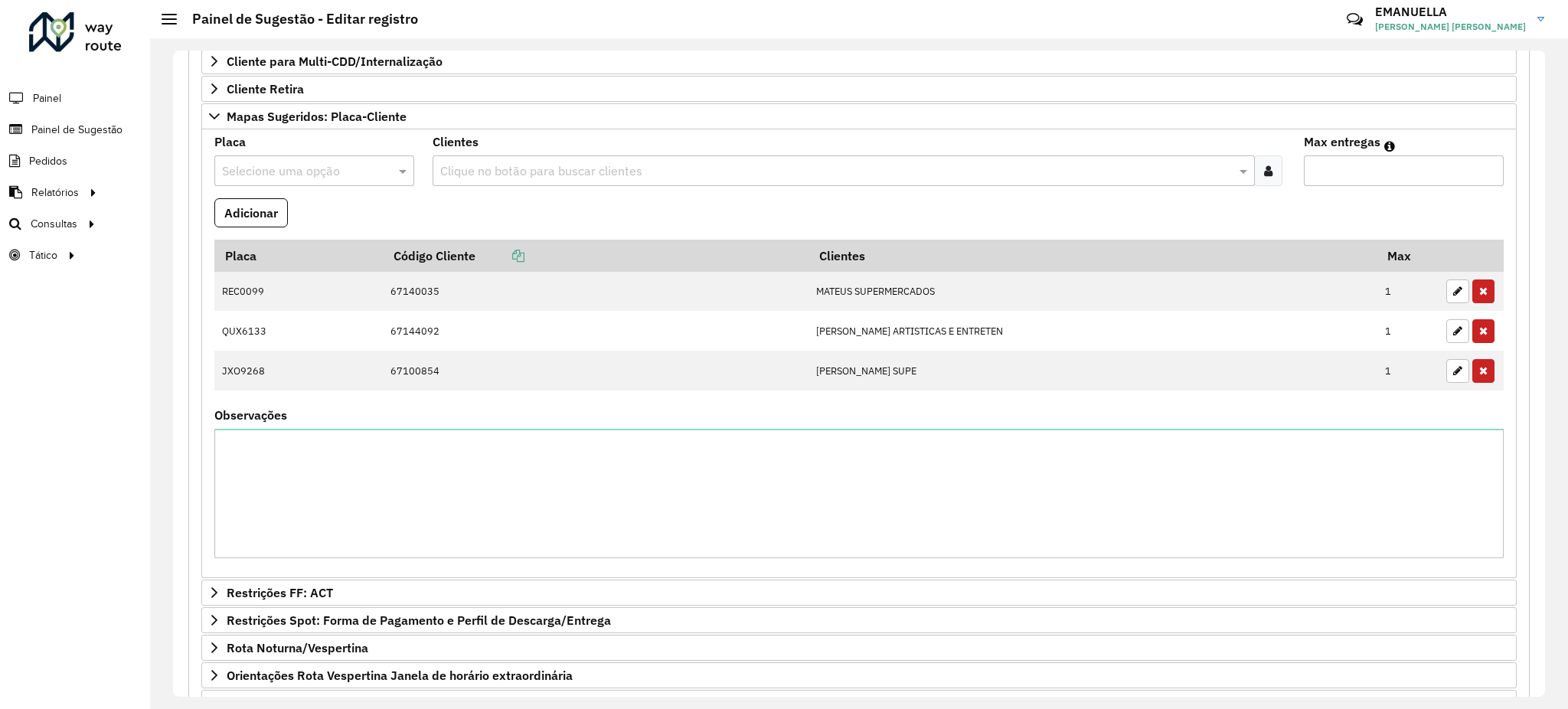
click at [489, 168] on input "text" at bounding box center [836, 171] width 800 height 19
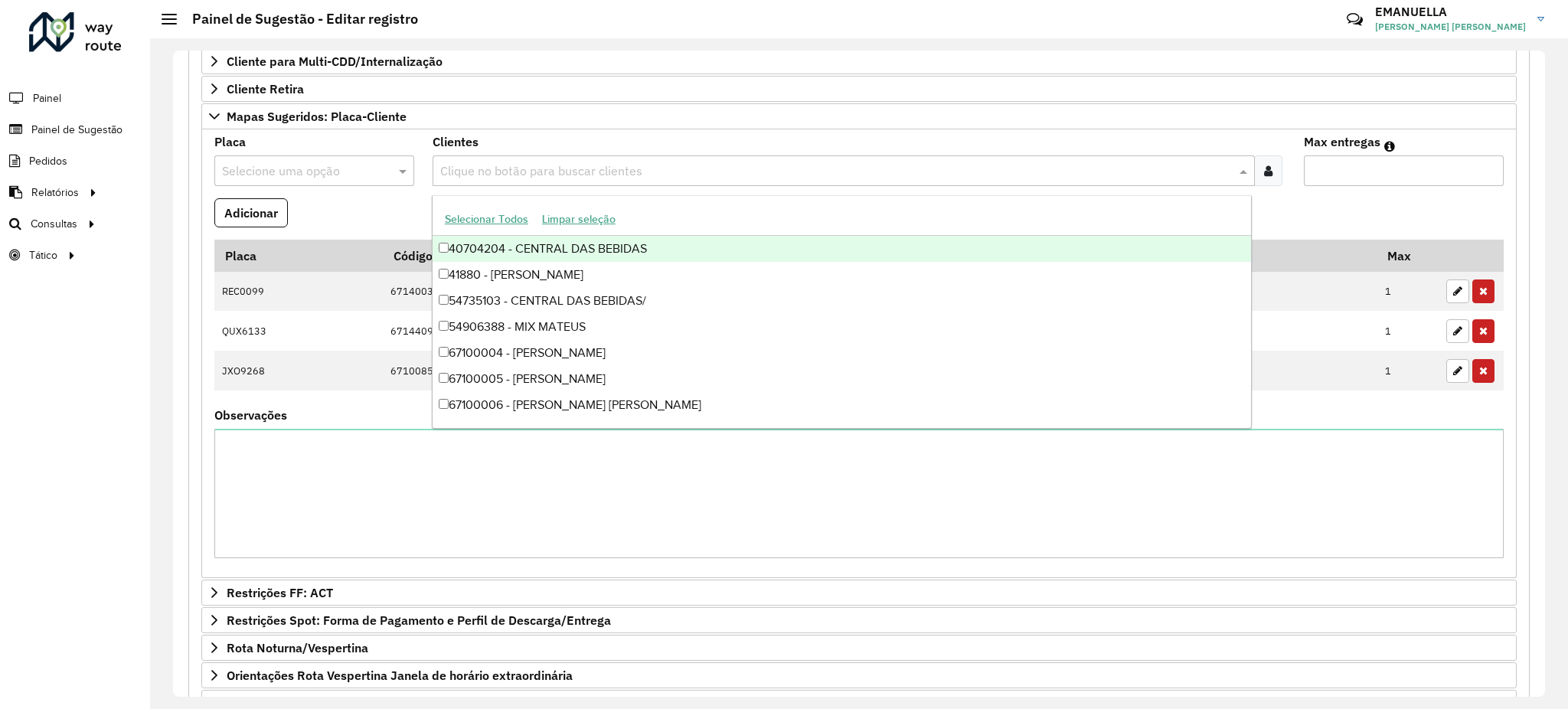
paste input "*****"
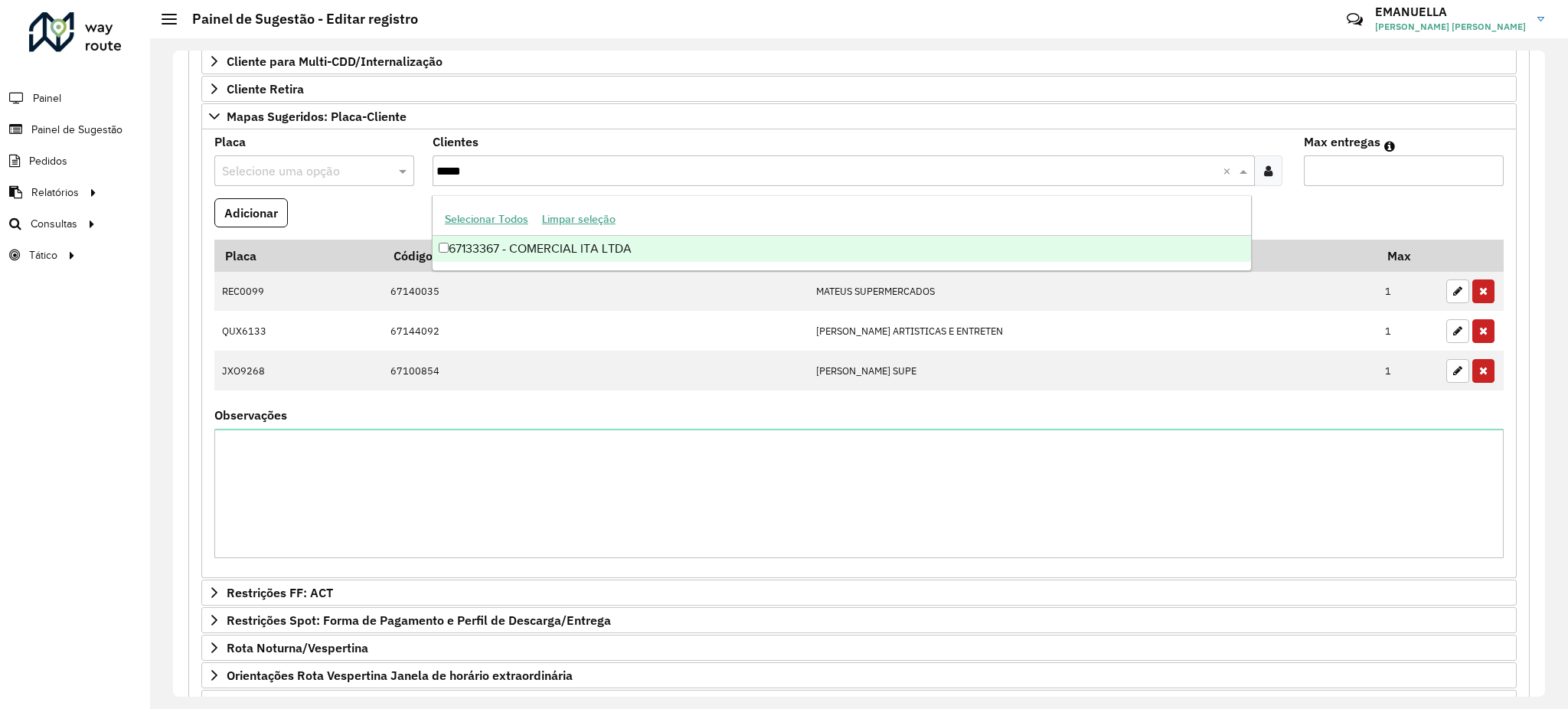
type input "*****"
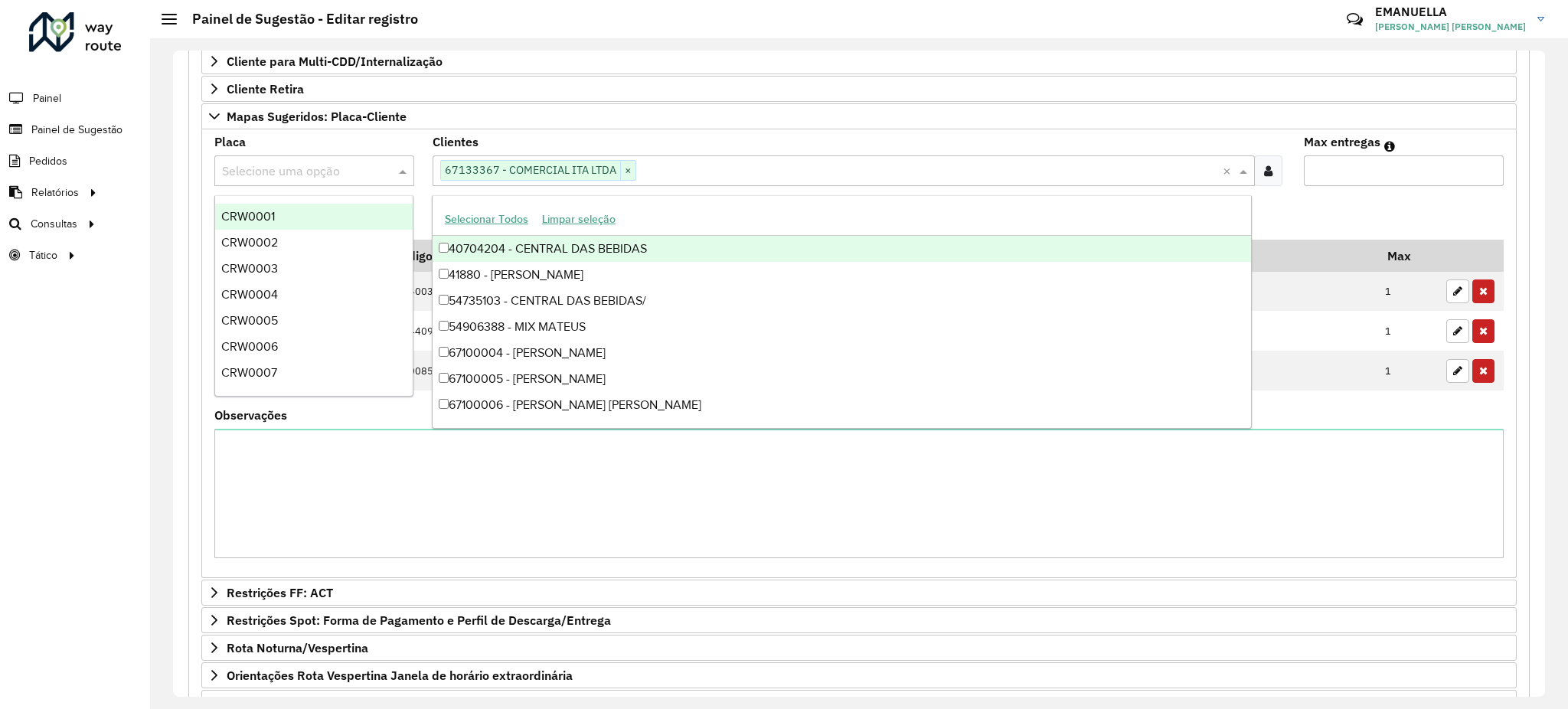
click at [369, 163] on input "text" at bounding box center [299, 171] width 154 height 19
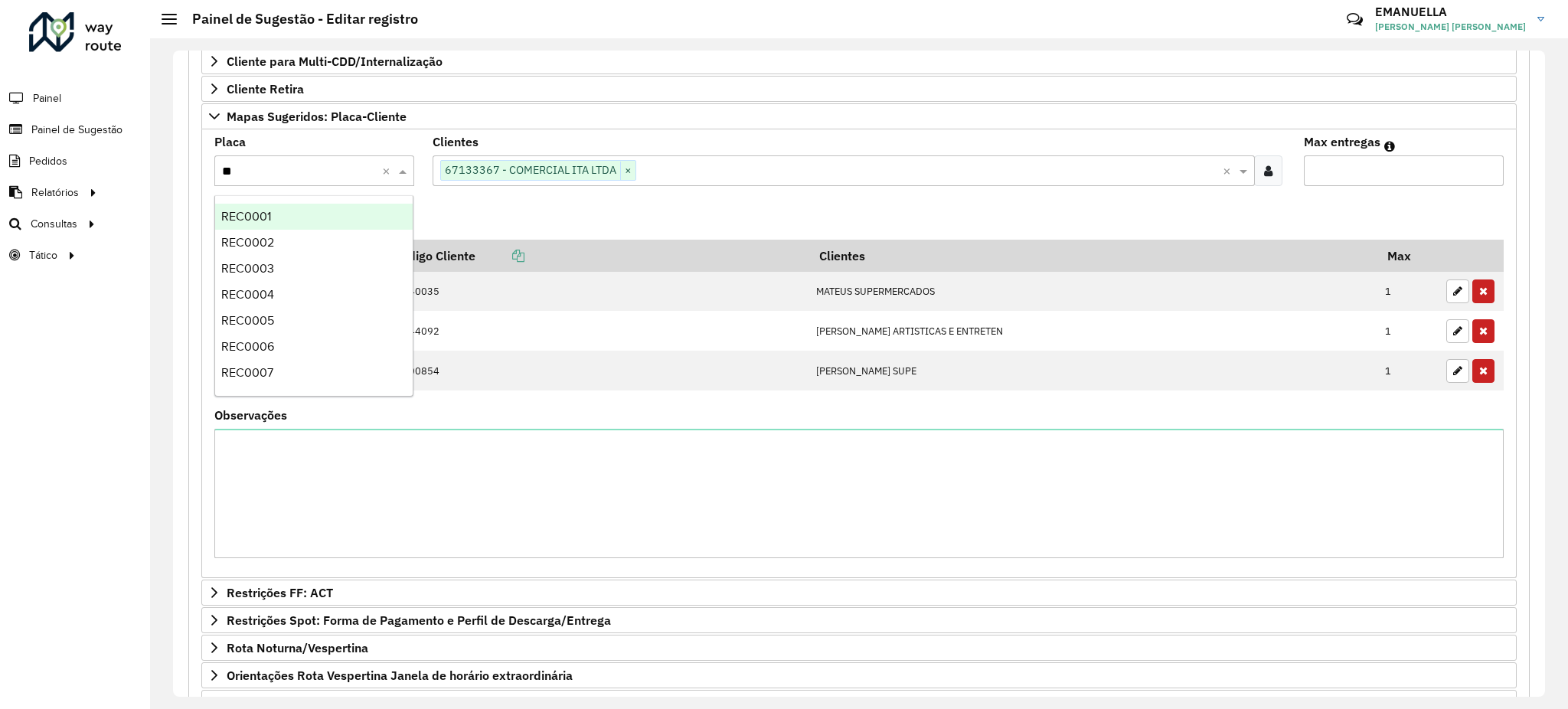
type input "***"
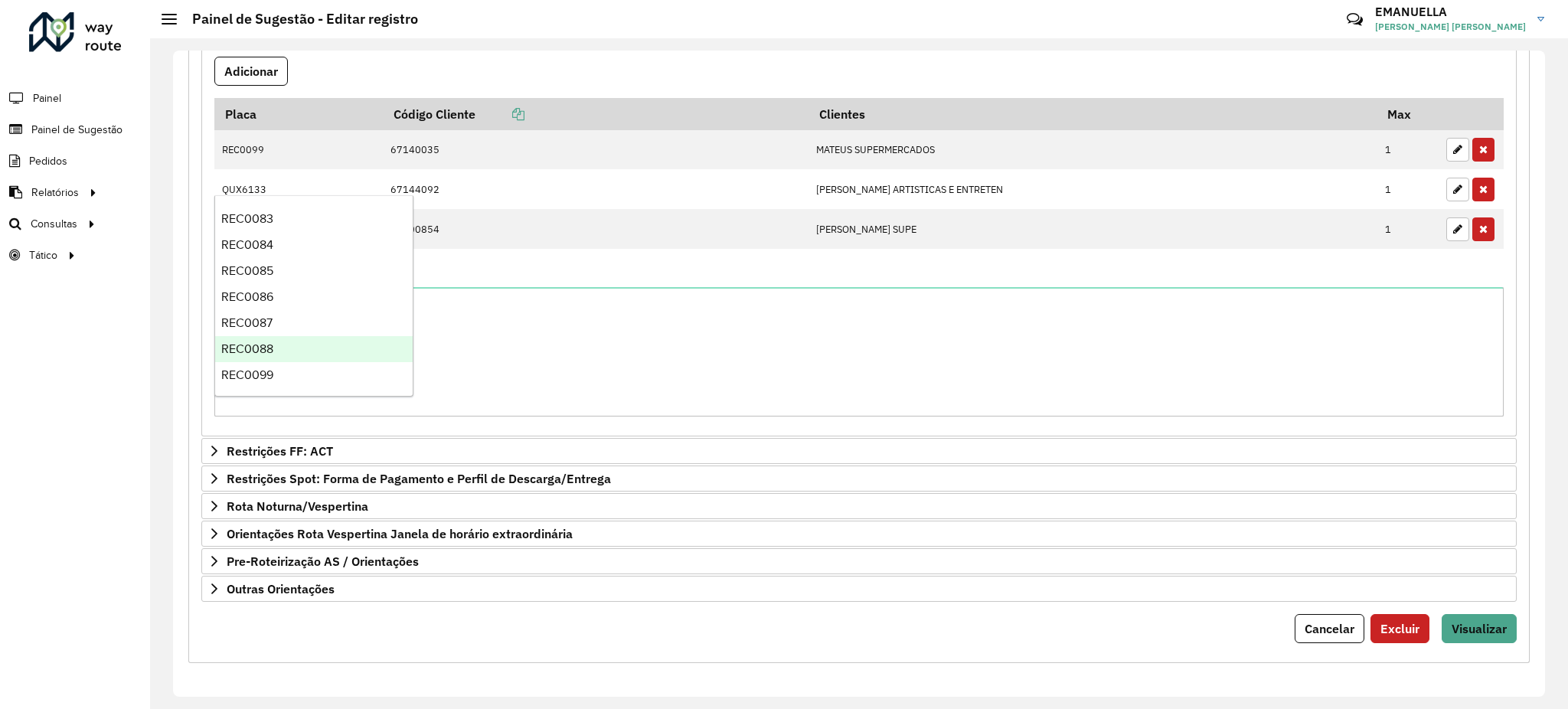
click at [267, 349] on span "REC0088" at bounding box center [247, 348] width 52 height 13
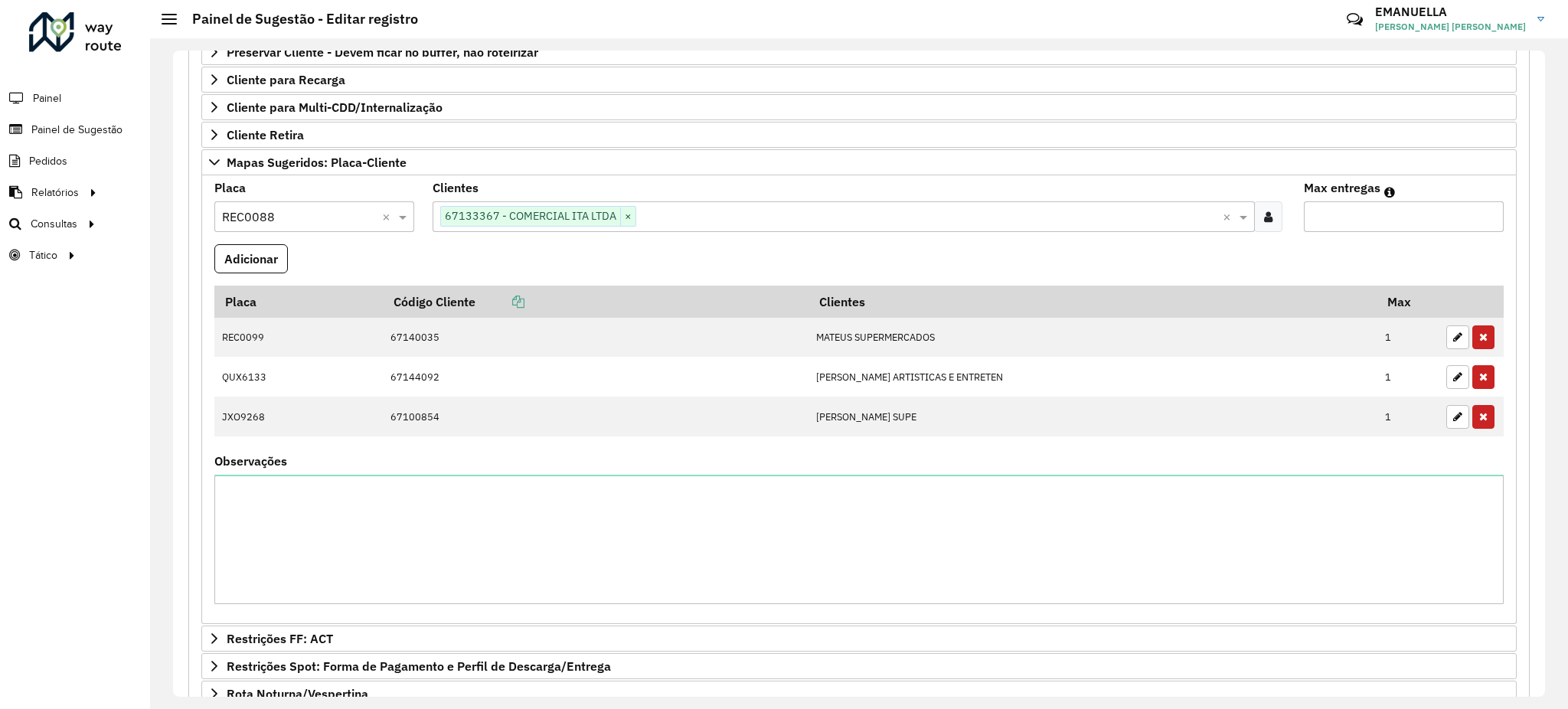
scroll to position [302, 0]
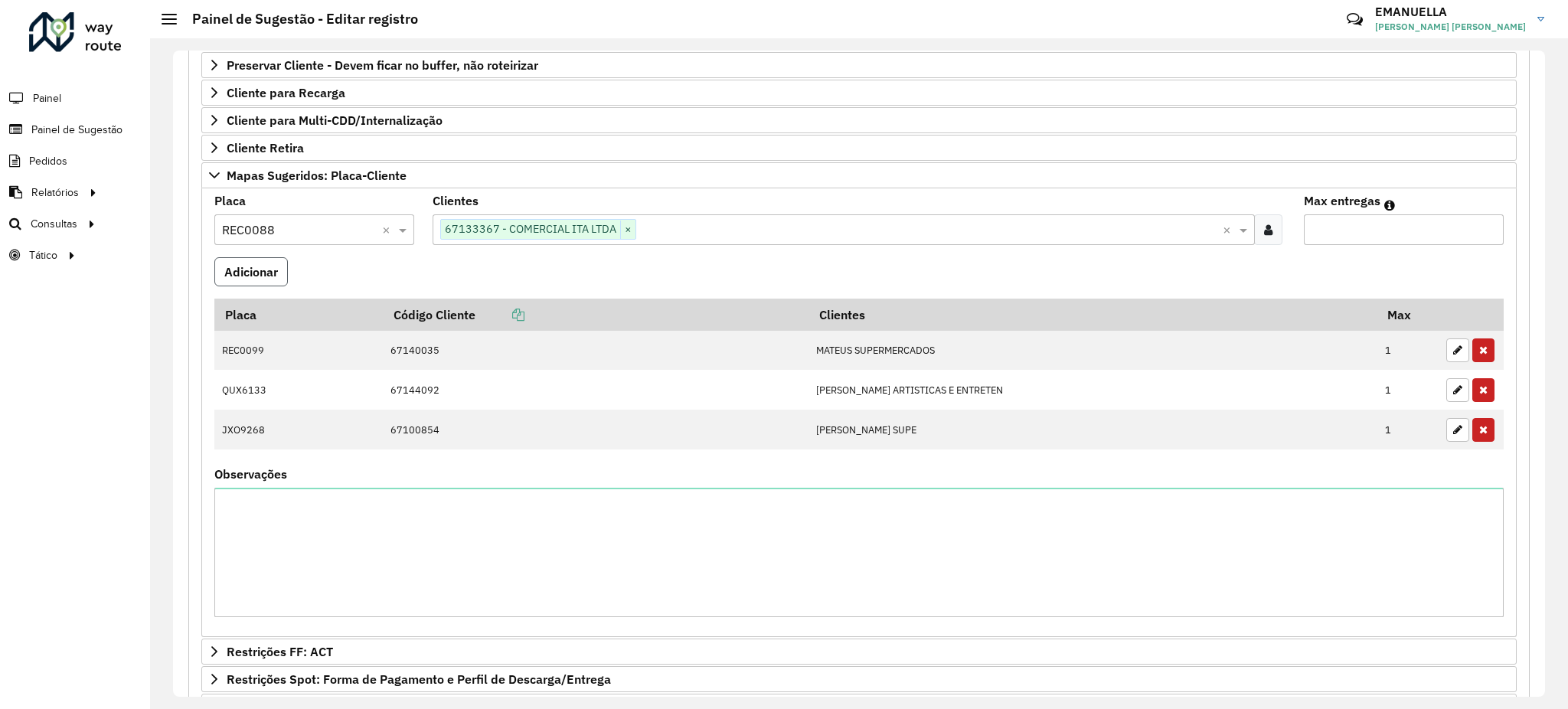
click at [262, 279] on button "Adicionar" at bounding box center [251, 271] width 73 height 29
type input "*"
click at [1485, 227] on input "*" at bounding box center [1404, 229] width 200 height 30
click at [252, 278] on button "Adicionar" at bounding box center [251, 271] width 73 height 29
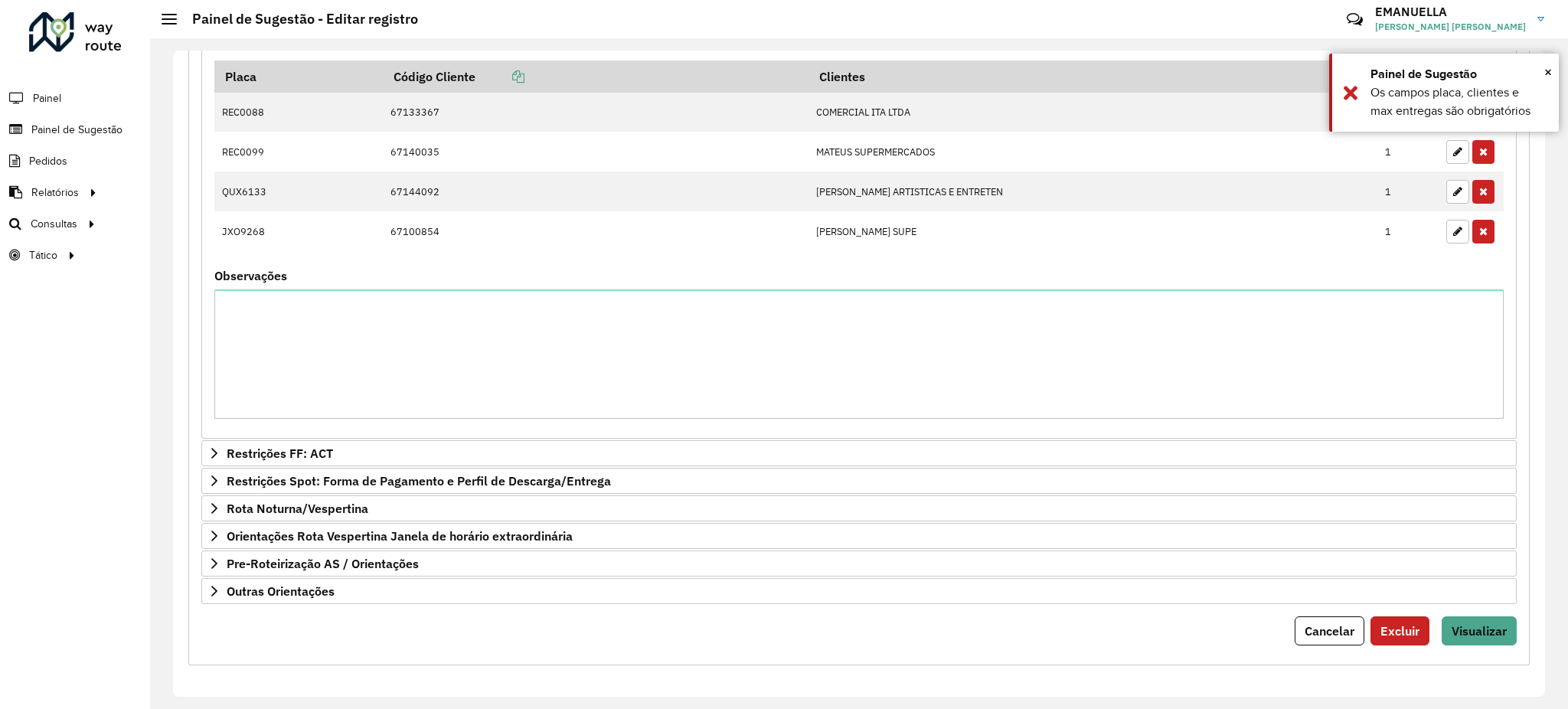
scroll to position [547, 0]
click at [1489, 624] on span "Visualizar" at bounding box center [1479, 629] width 55 height 16
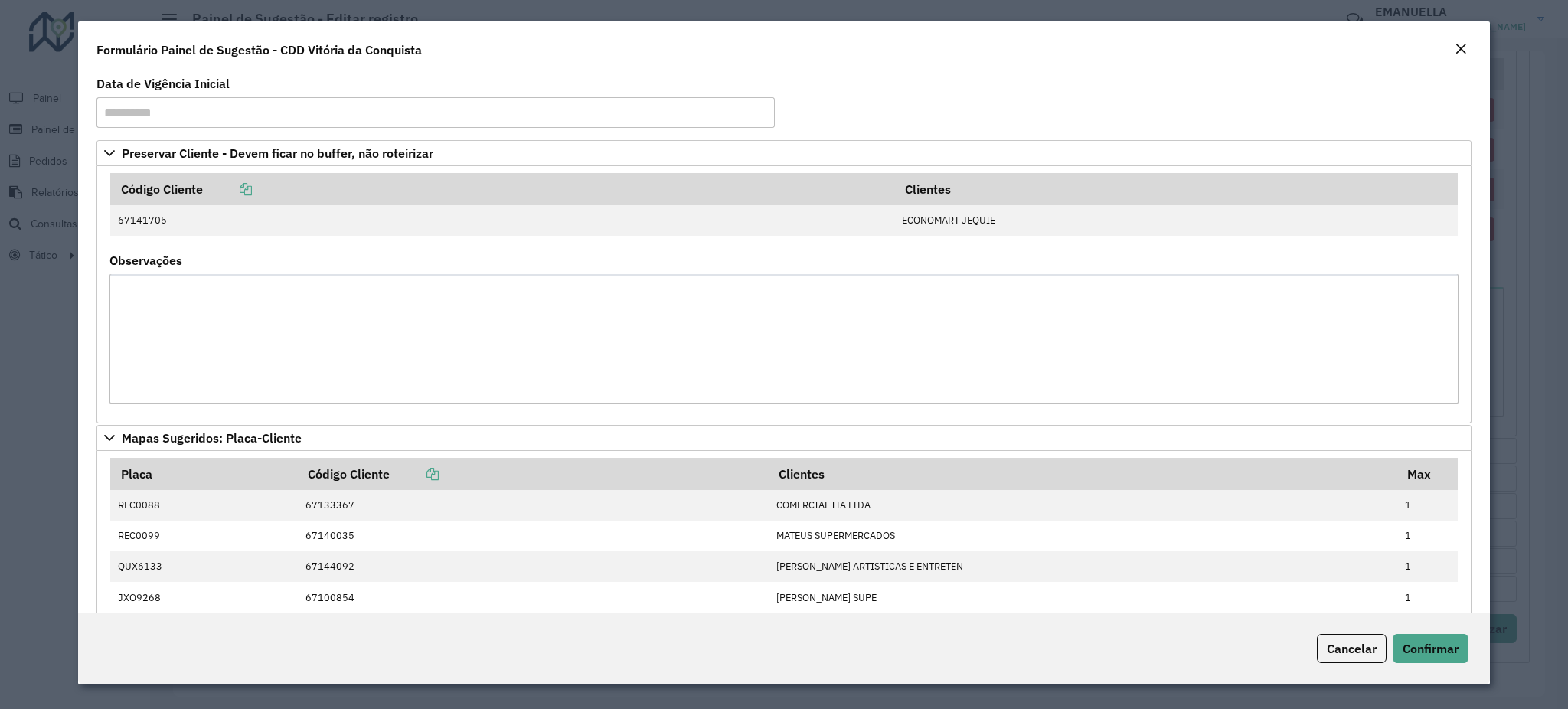
scroll to position [209, 0]
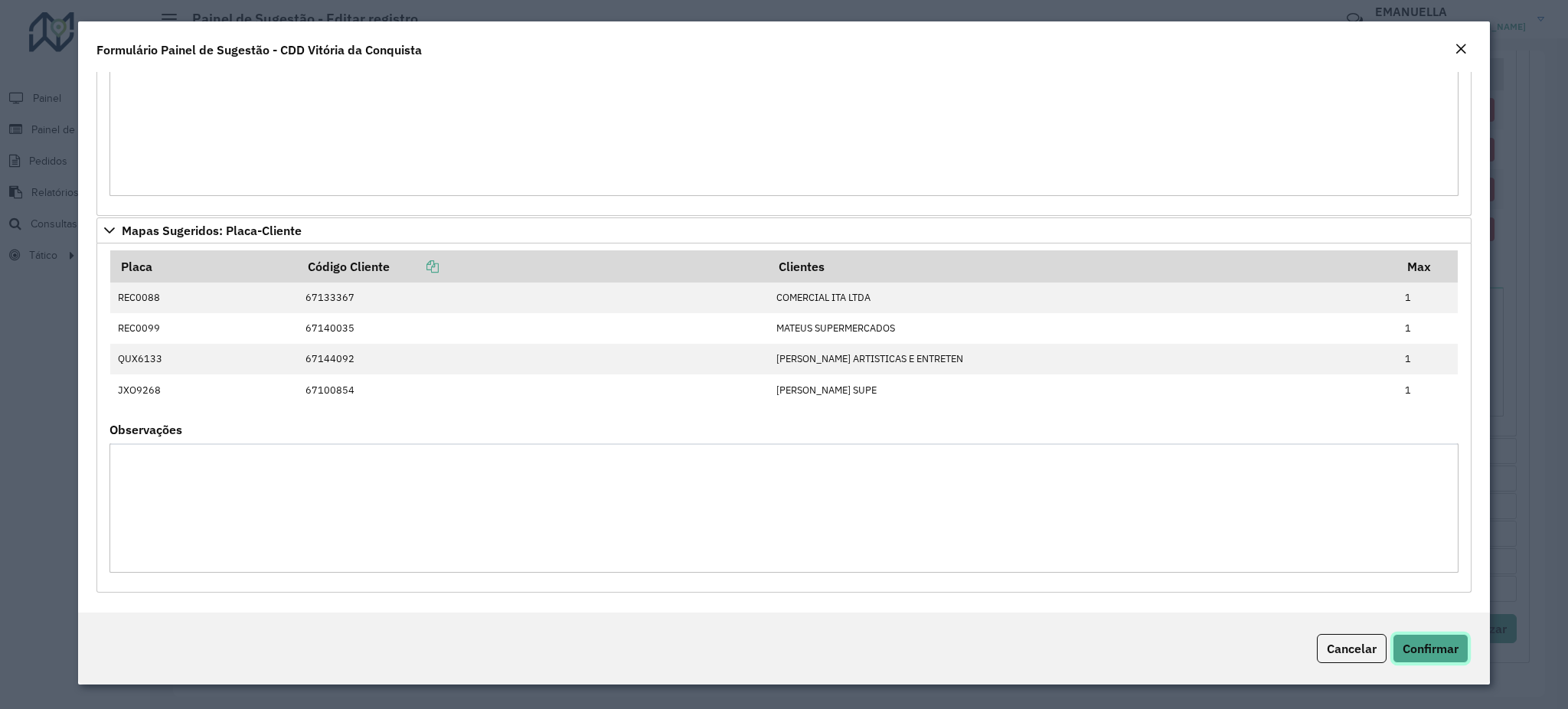
click at [1436, 661] on button "Confirmar" at bounding box center [1430, 648] width 76 height 29
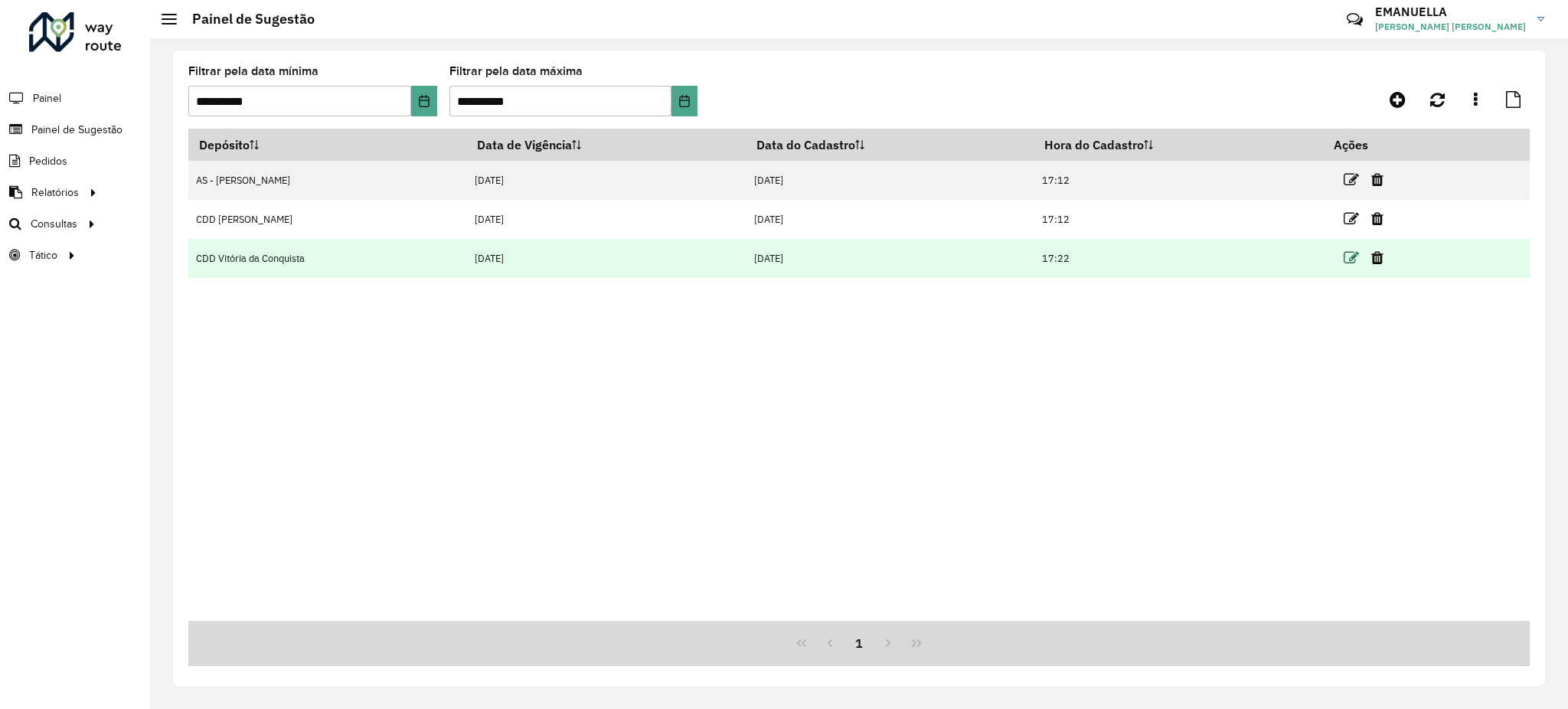
click at [1348, 263] on icon at bounding box center [1351, 258] width 16 height 16
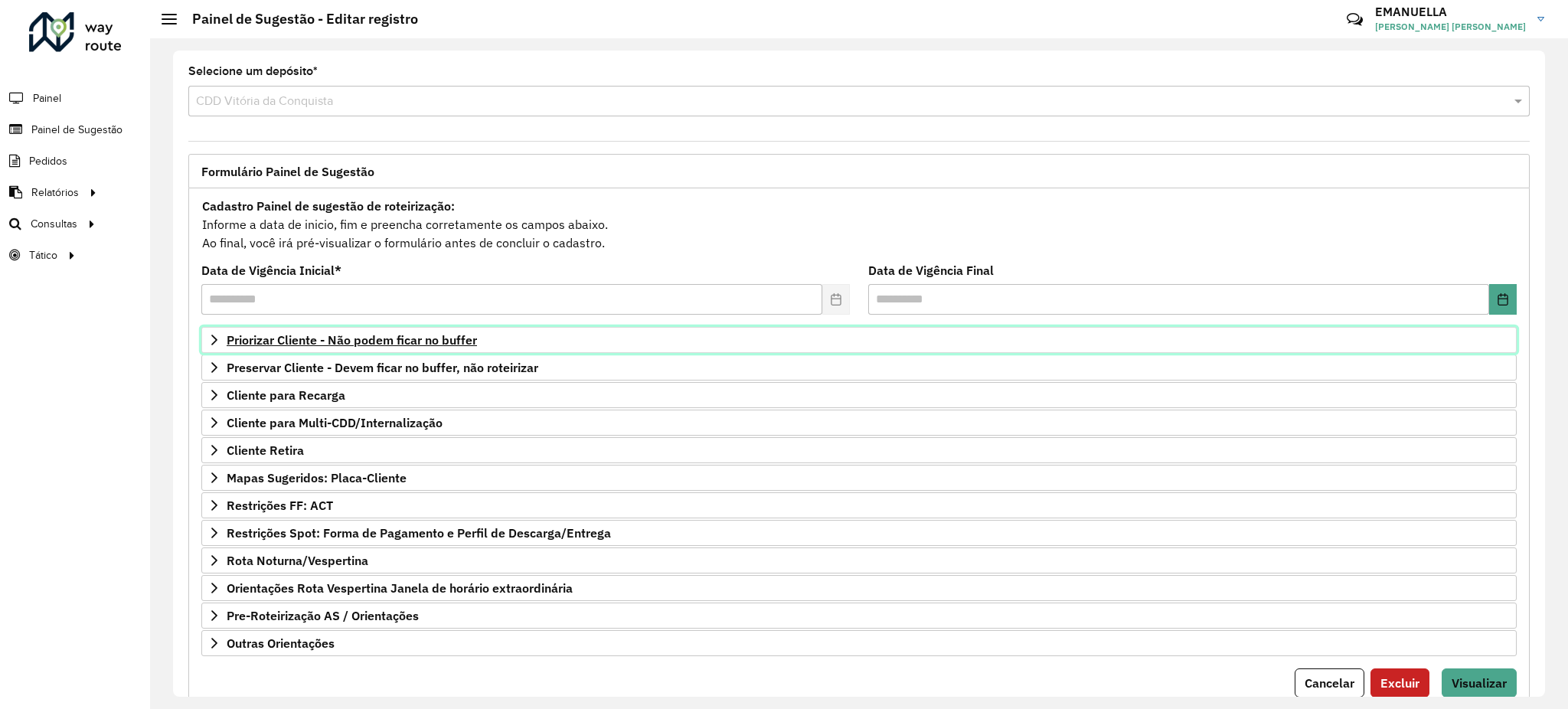
click at [337, 340] on span "Priorizar Cliente - Não podem ficar no buffer" at bounding box center [351, 340] width 250 height 12
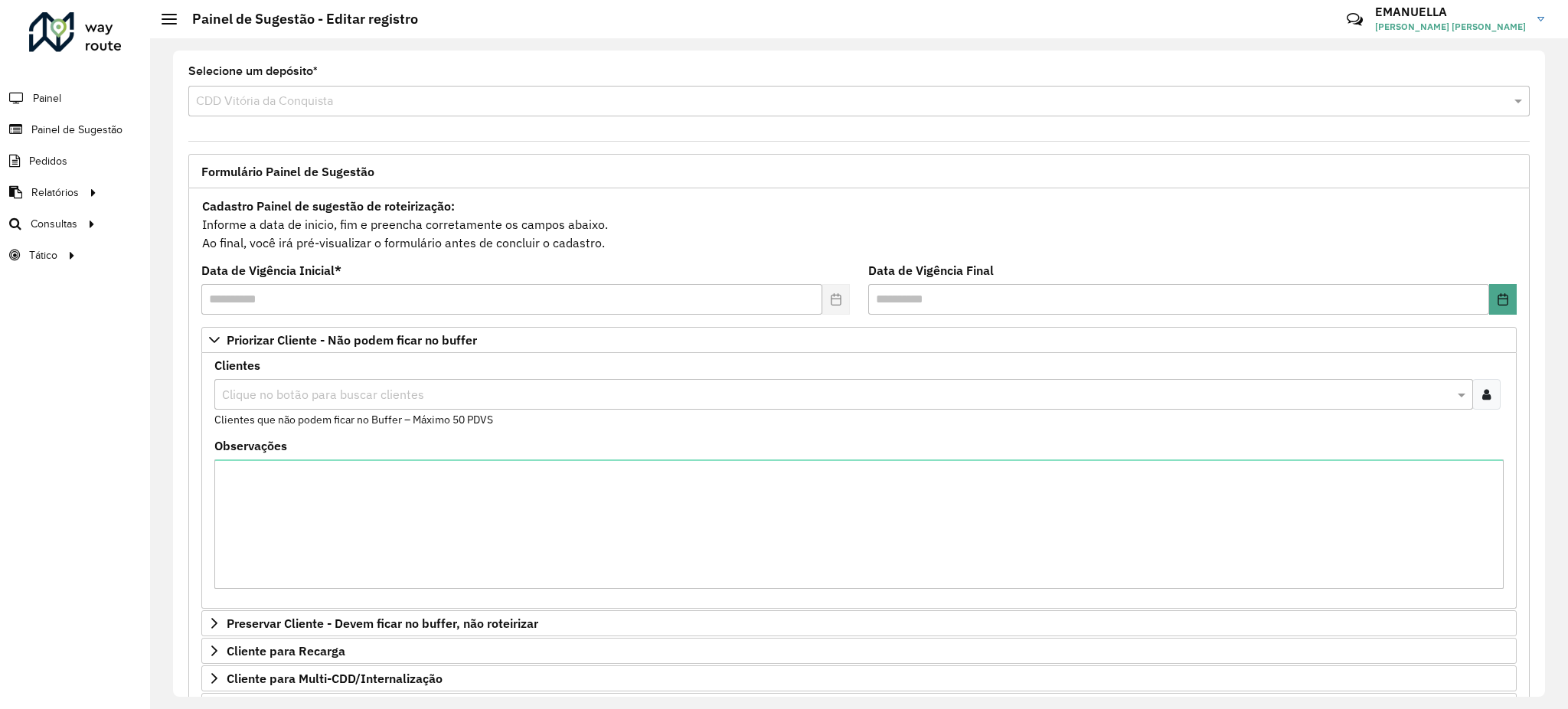
click at [403, 401] on input "text" at bounding box center [836, 395] width 1236 height 19
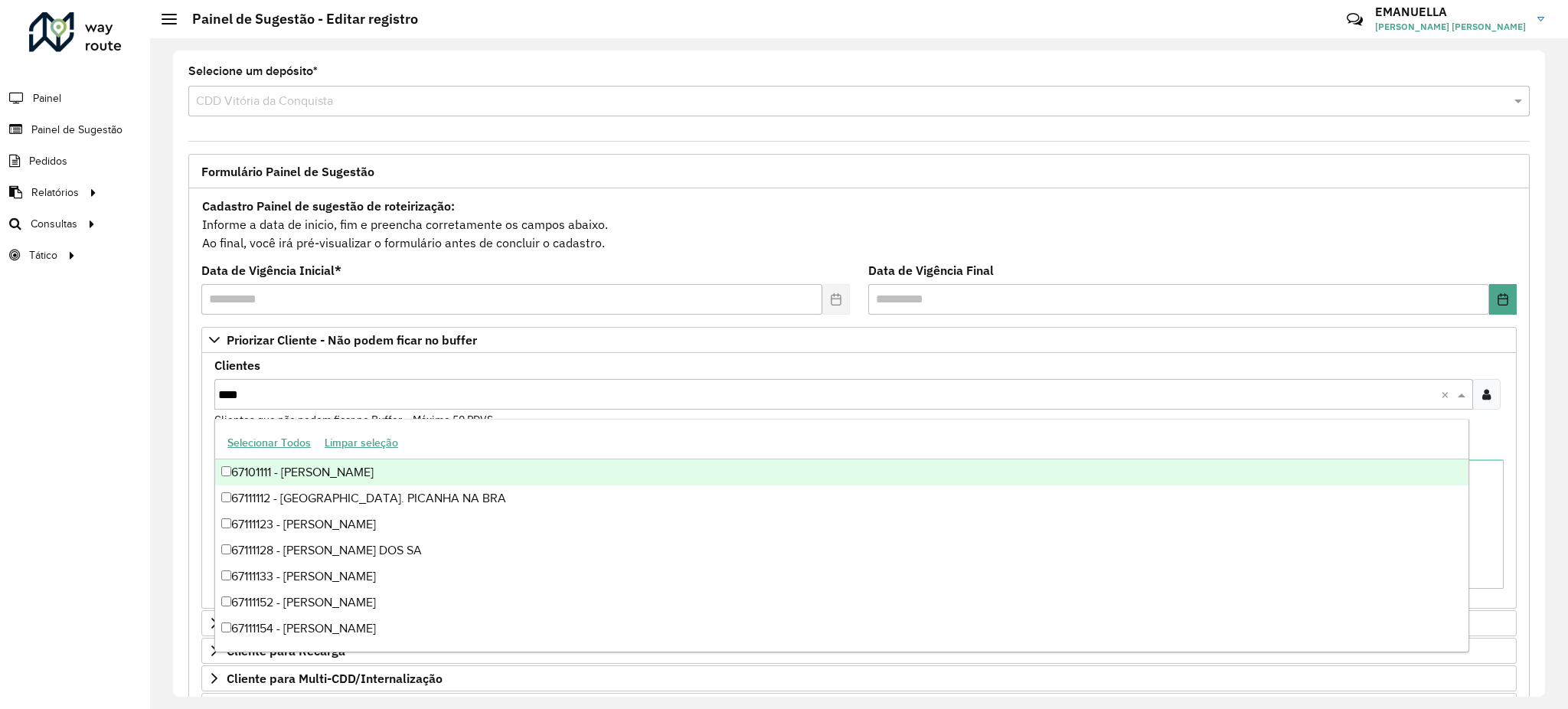
type input "****"
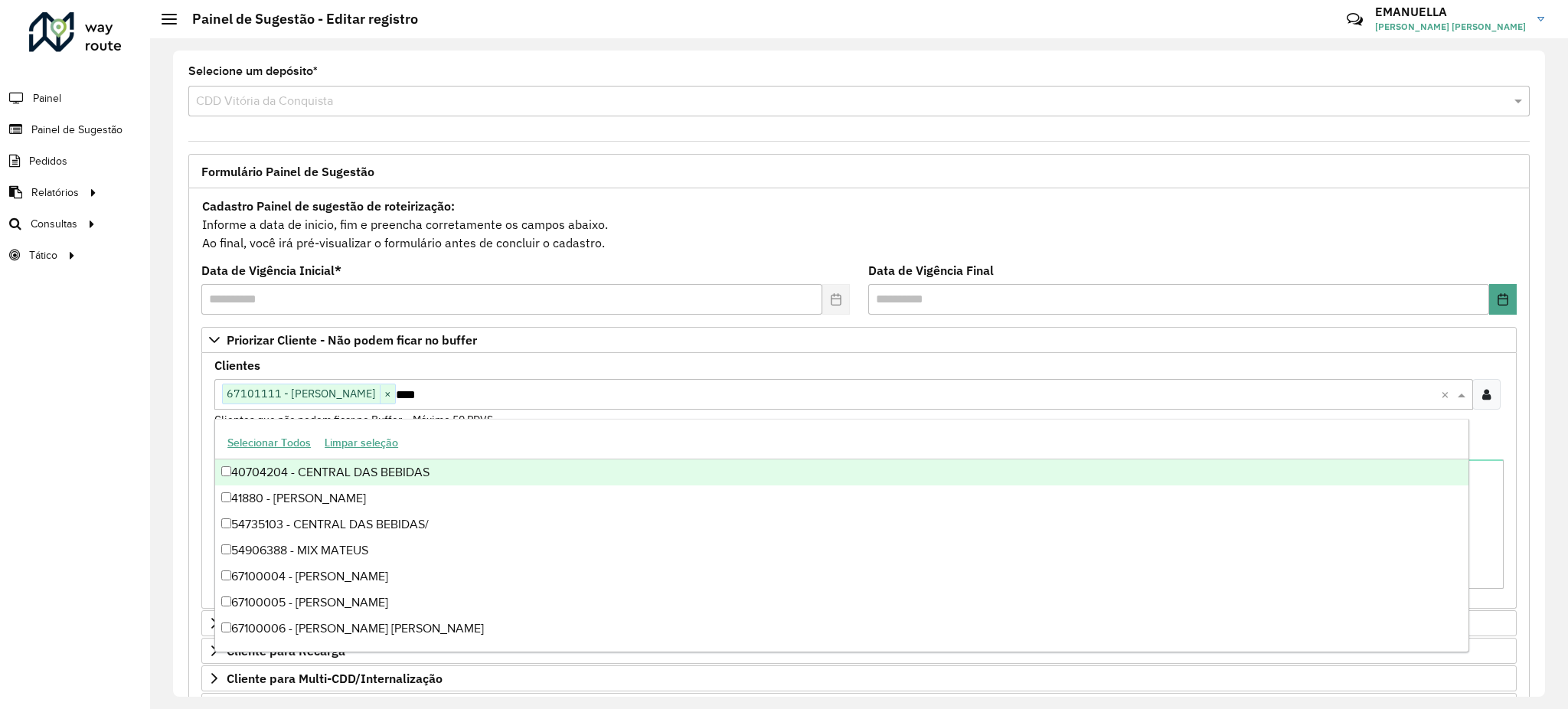
click at [211, 422] on formly-field "Clientes Clique no botão para buscar clientes 67101111 - [PERSON_NAME] × **** ×…" at bounding box center [859, 400] width 1308 height 80
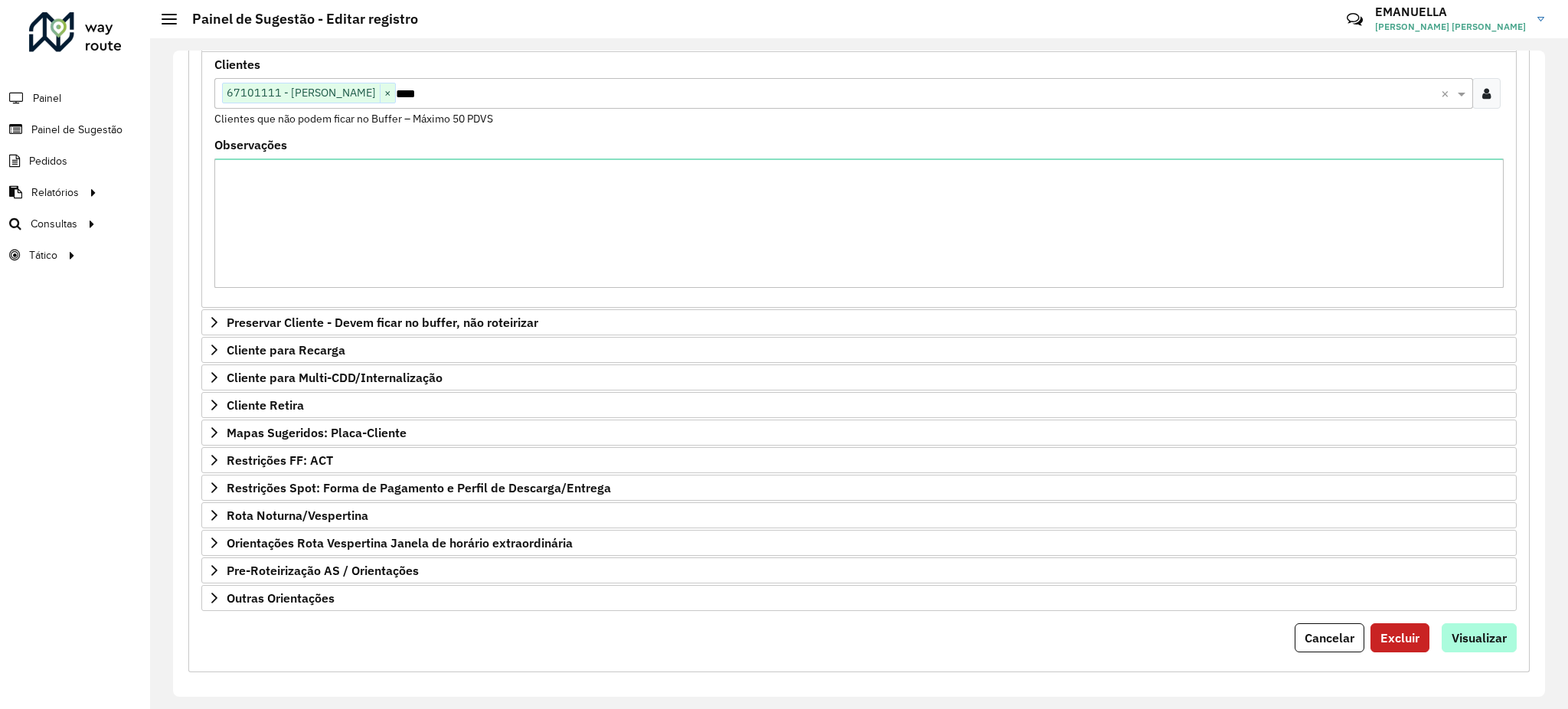
scroll to position [312, 0]
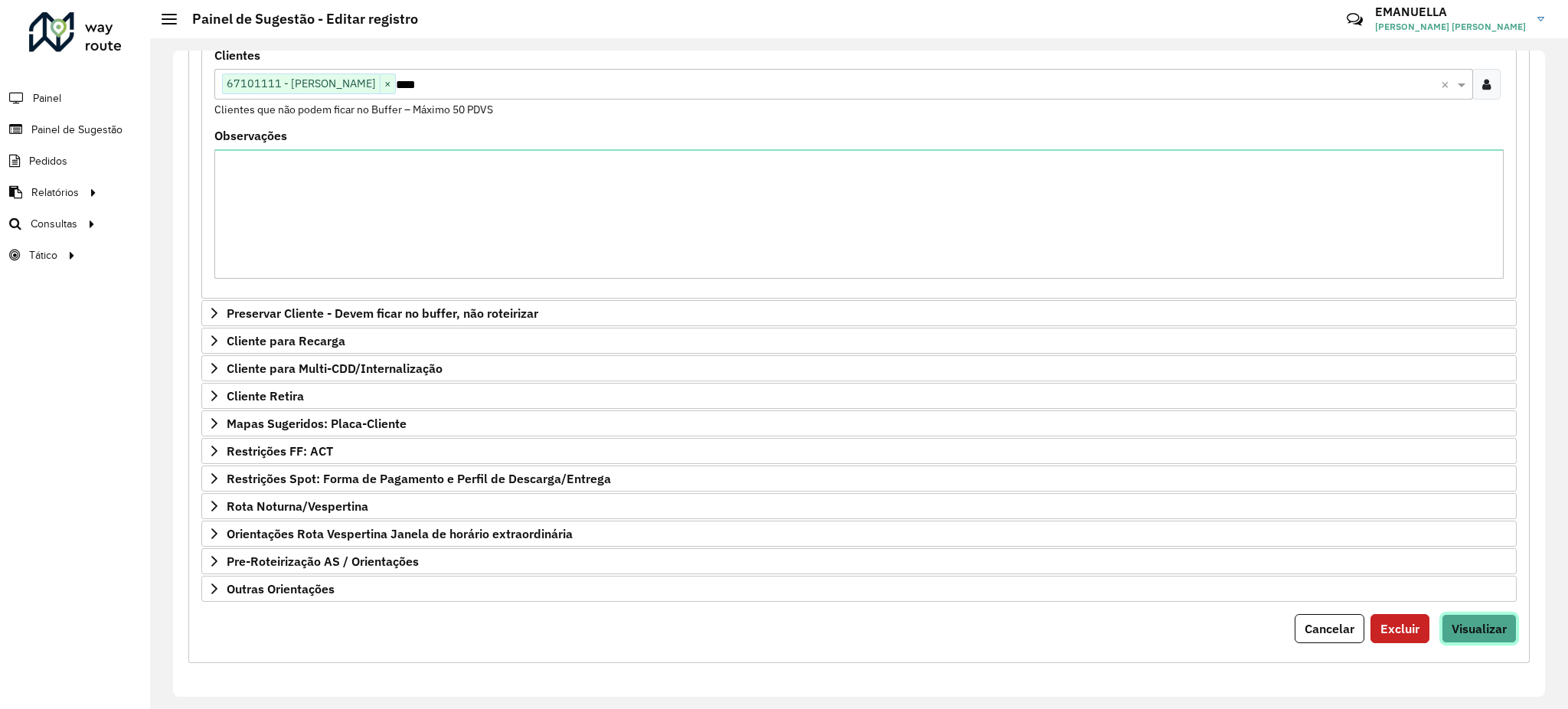
click at [1480, 624] on span "Visualizar" at bounding box center [1479, 629] width 55 height 16
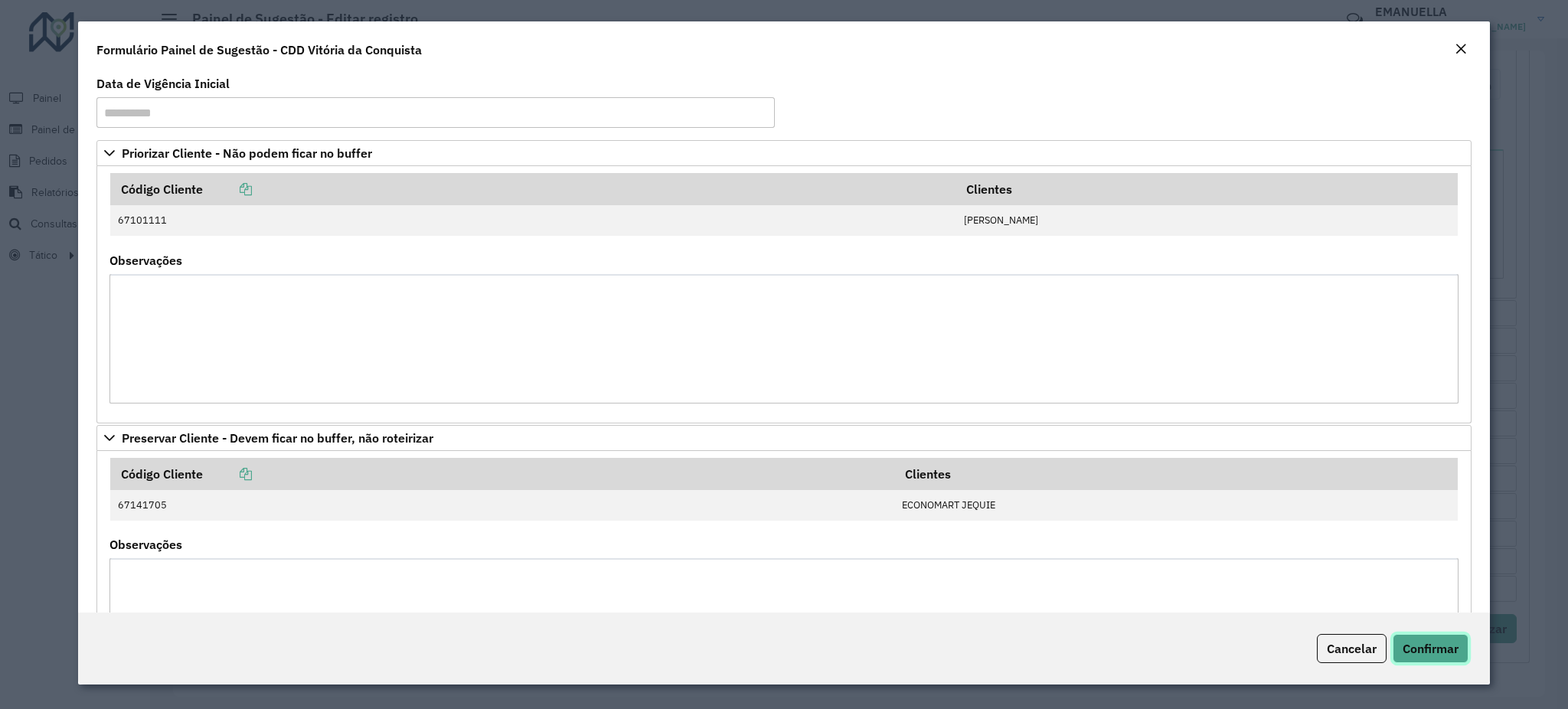
click at [1447, 650] on span "Confirmar" at bounding box center [1431, 648] width 56 height 16
